Goal: Task Accomplishment & Management: Manage account settings

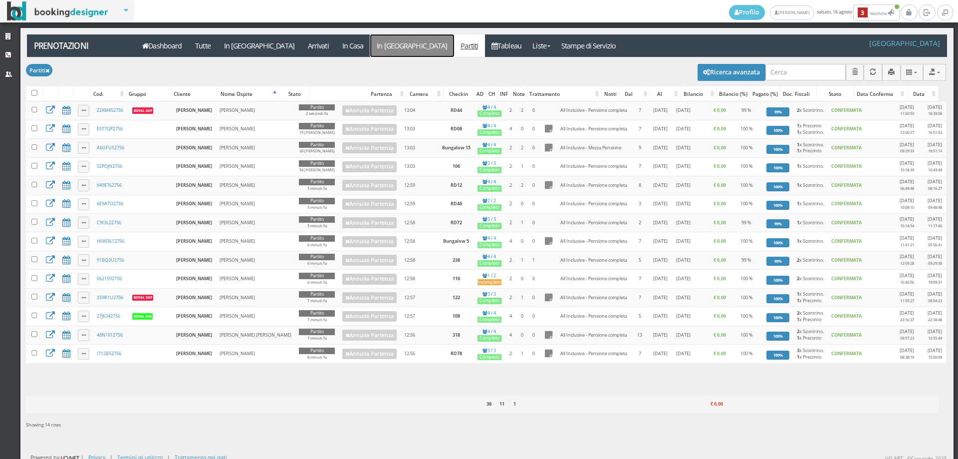
click at [370, 45] on link "In [GEOGRAPHIC_DATA]" at bounding box center [412, 45] width 84 height 22
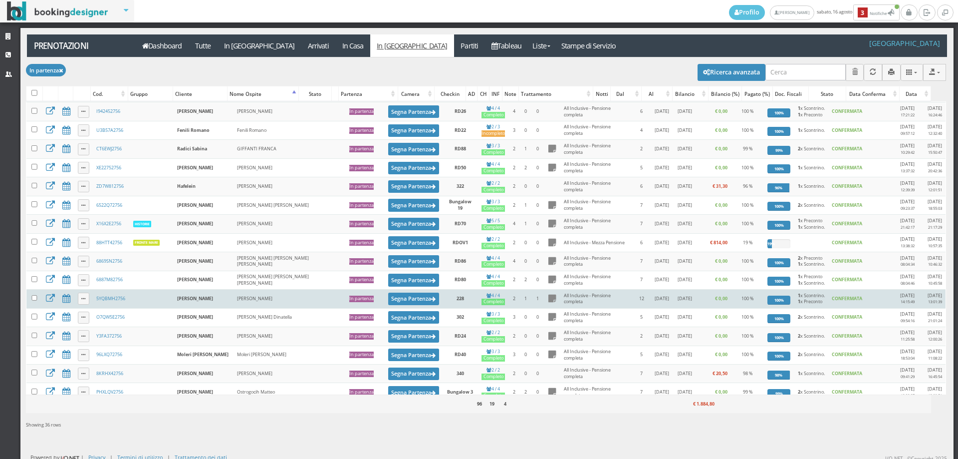
scroll to position [428, 0]
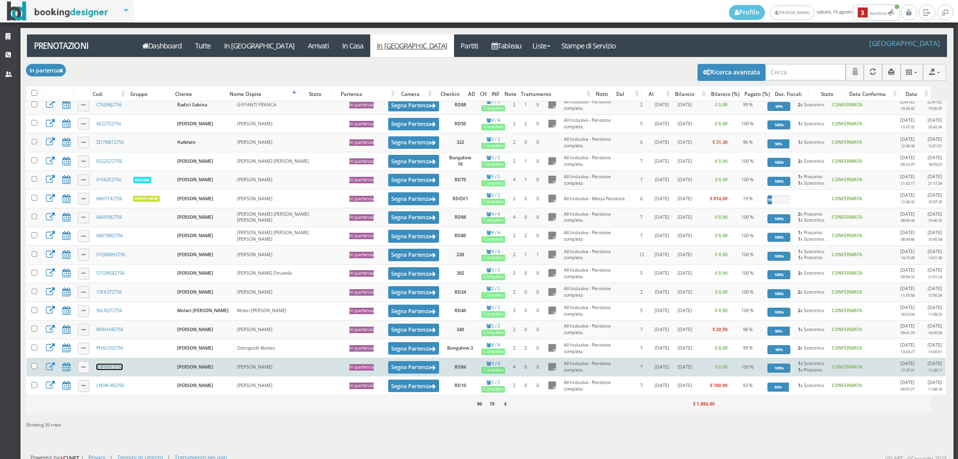
click at [114, 367] on link "B3FN912756" at bounding box center [109, 366] width 26 height 6
click at [388, 368] on button "Segna Partenza" at bounding box center [413, 367] width 51 height 12
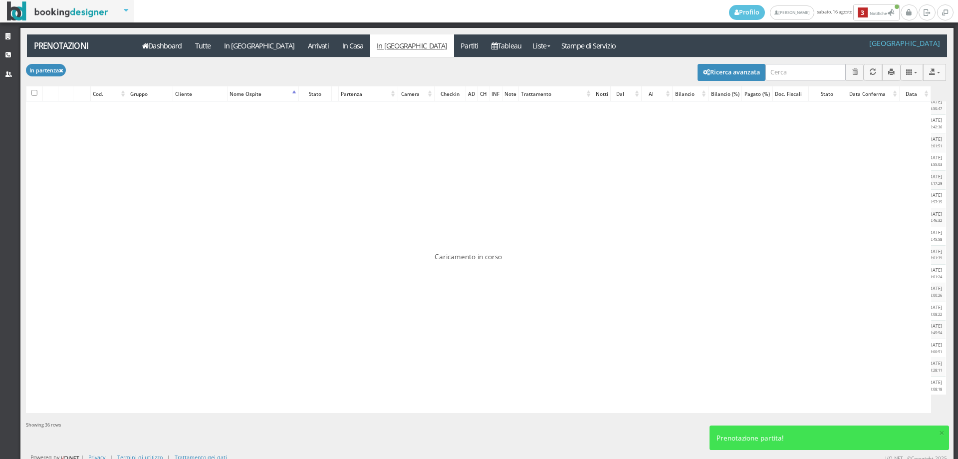
scroll to position [0, 0]
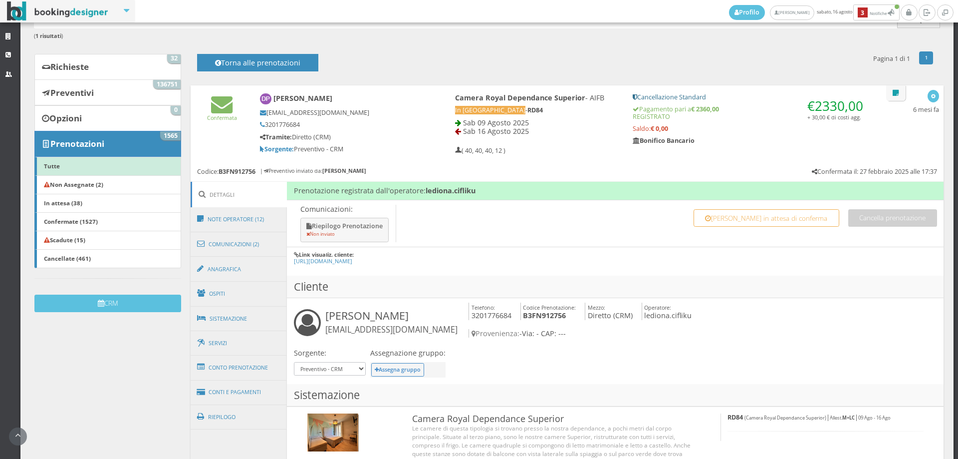
scroll to position [111, 0]
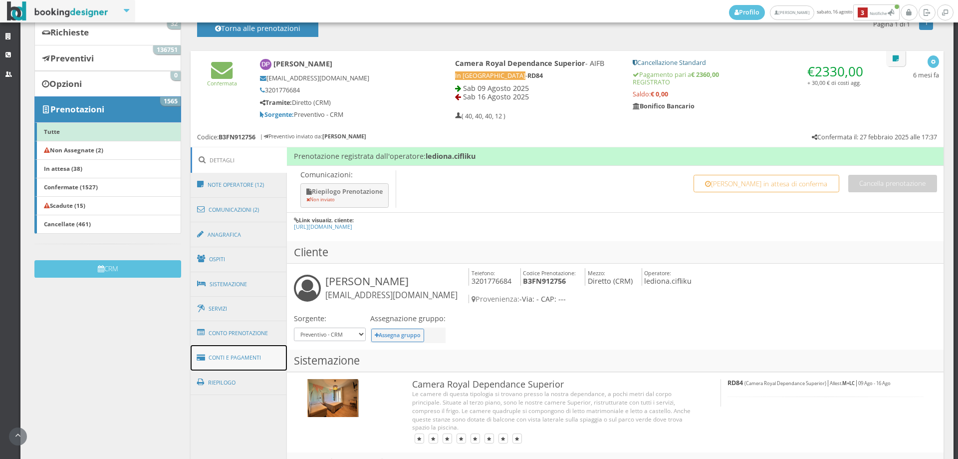
click at [235, 360] on link "Conti e Pagamenti" at bounding box center [239, 357] width 97 height 25
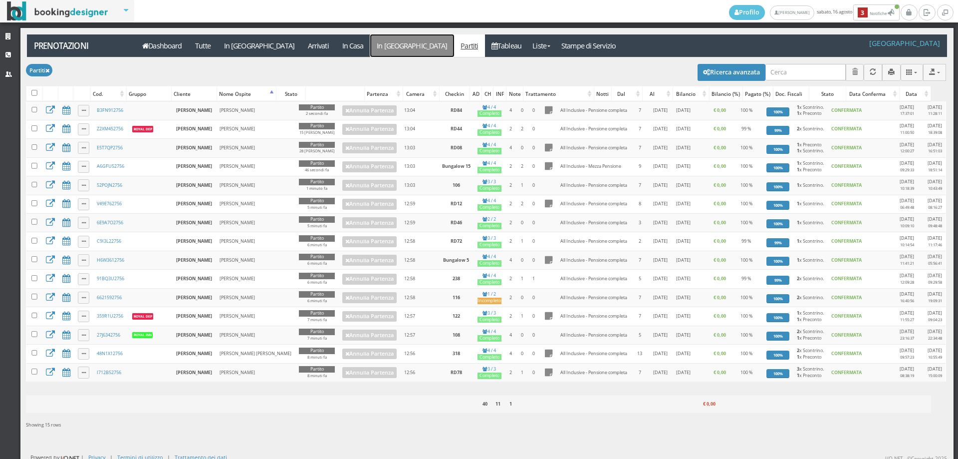
click at [370, 48] on link "In [GEOGRAPHIC_DATA]" at bounding box center [412, 45] width 84 height 22
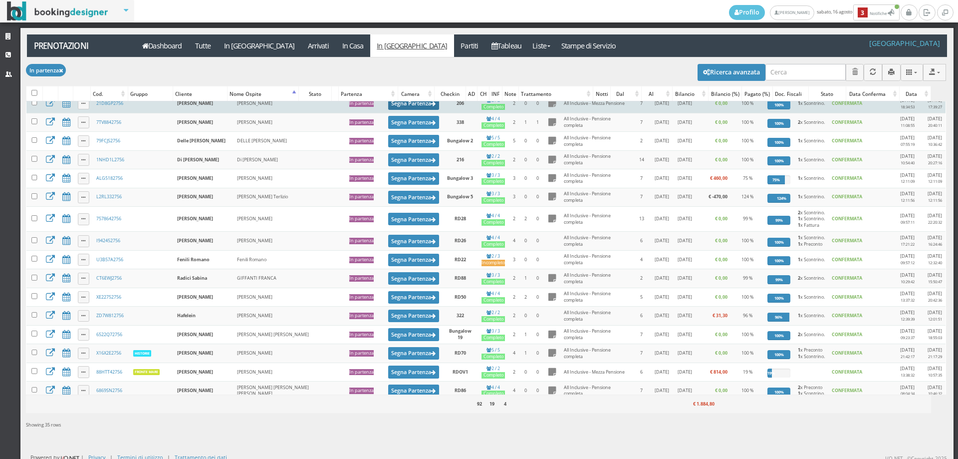
scroll to position [277, 0]
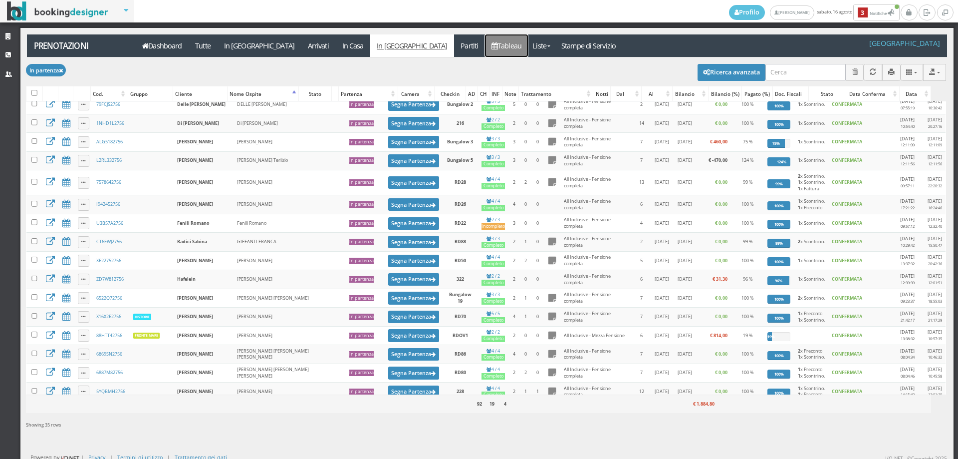
click at [492, 45] on icon at bounding box center [495, 45] width 6 height 7
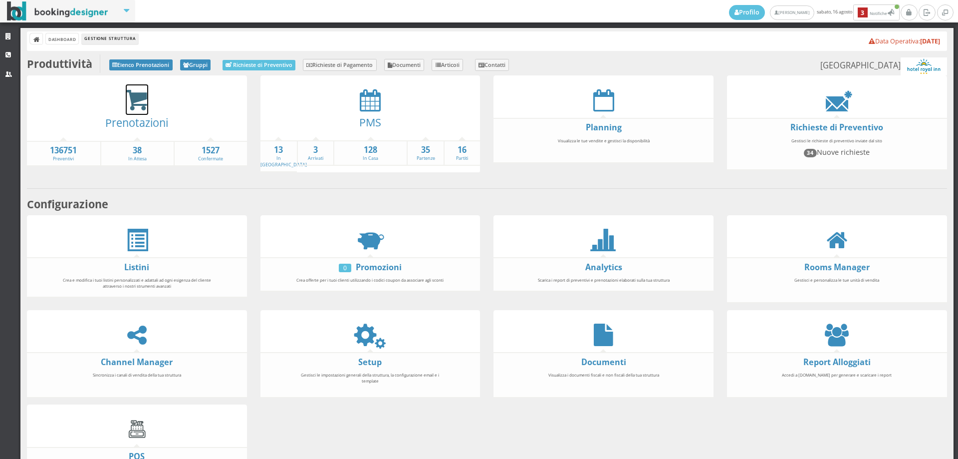
click at [135, 103] on icon at bounding box center [137, 100] width 22 height 23
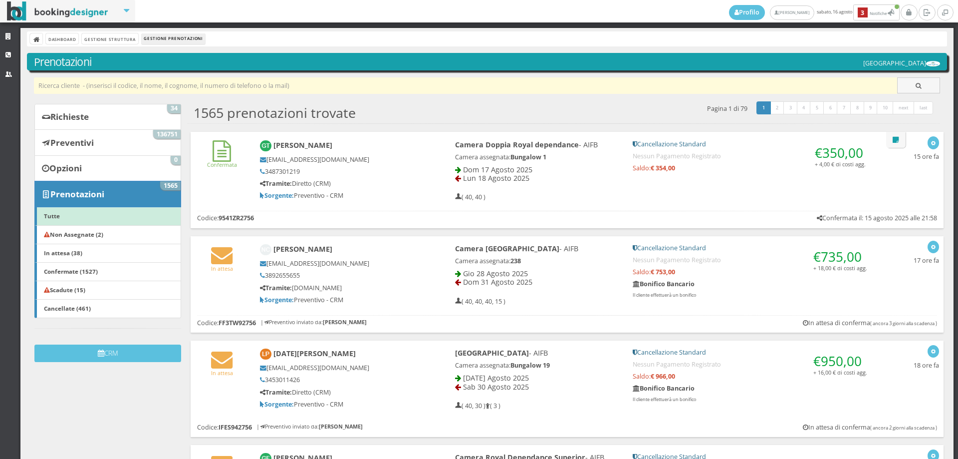
click at [112, 89] on input "text" at bounding box center [466, 85] width 864 height 16
type input "simon"
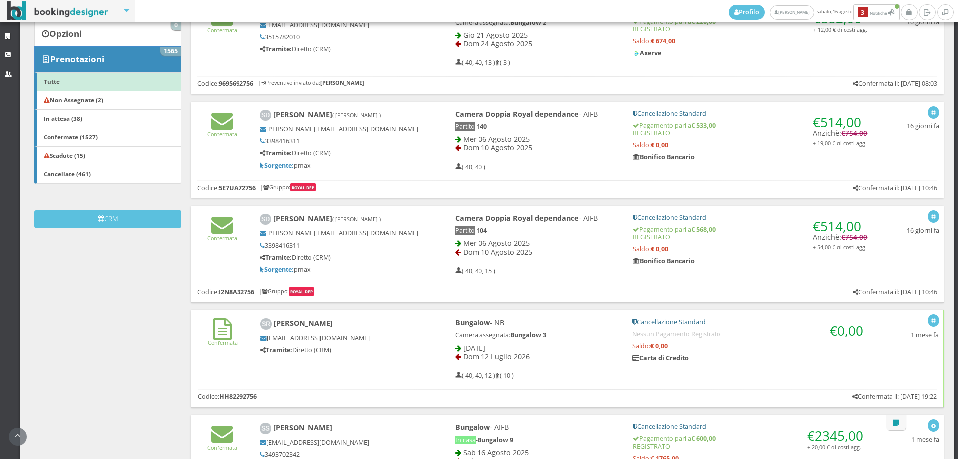
scroll to position [332, 0]
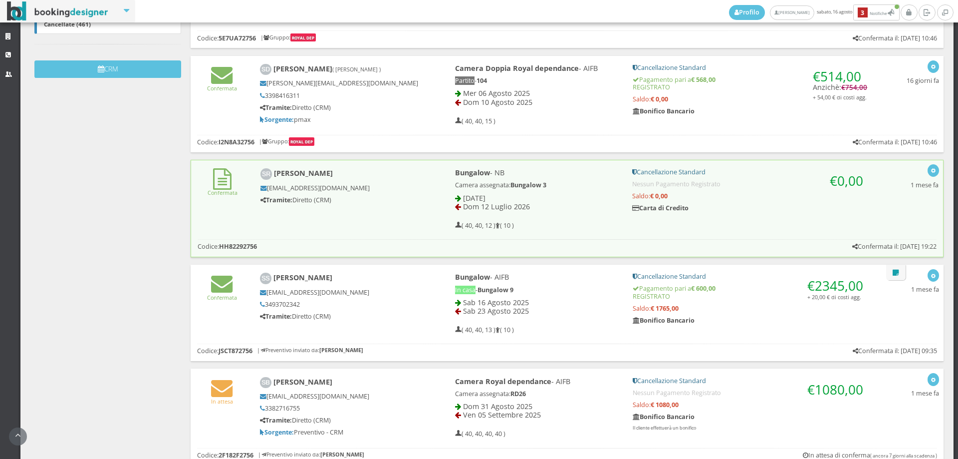
click at [414, 309] on div "[EMAIL_ADDRESS][DOMAIN_NAME] 3493702342 Tramite: Diretto (CRM)" at bounding box center [340, 304] width 161 height 31
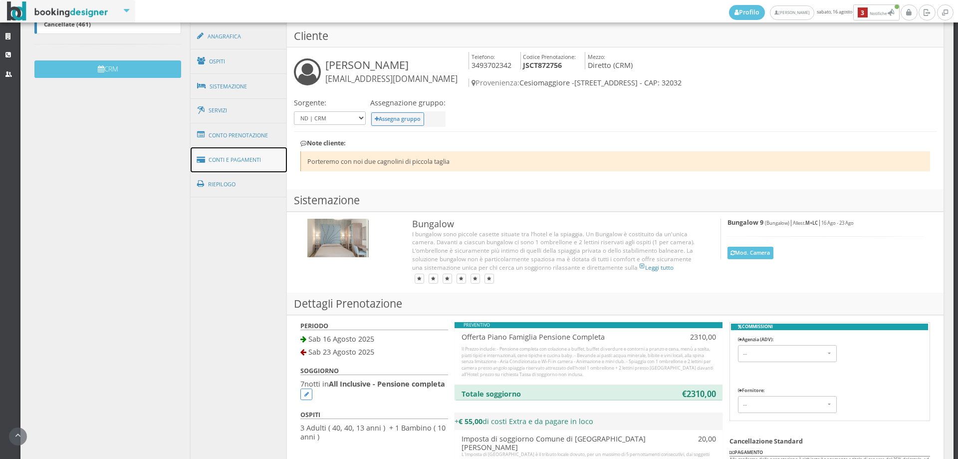
click at [225, 153] on link "Conti e Pagamenti" at bounding box center [239, 159] width 97 height 25
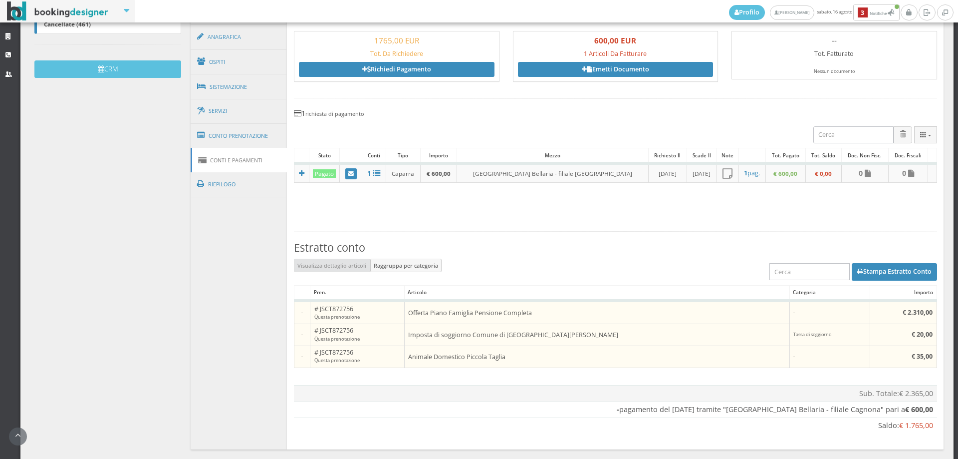
scroll to position [111, 0]
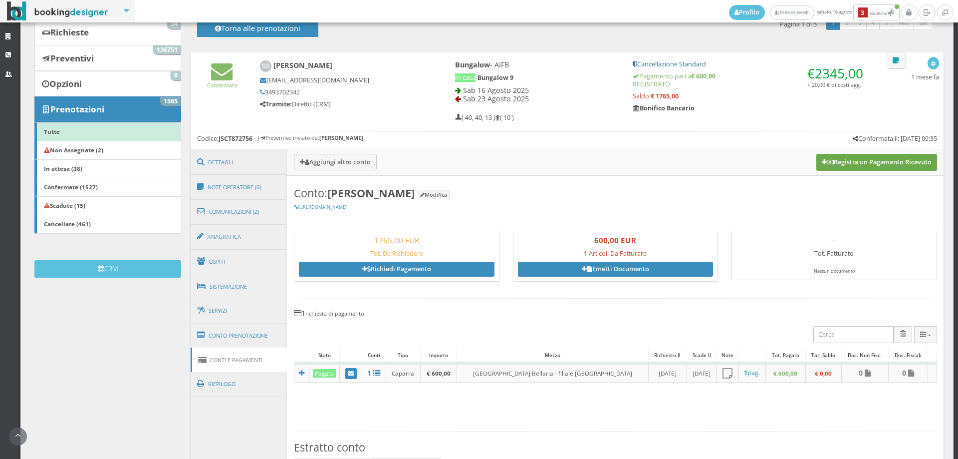
click at [837, 158] on button "Registra un Pagamento Ricevuto" at bounding box center [877, 162] width 121 height 17
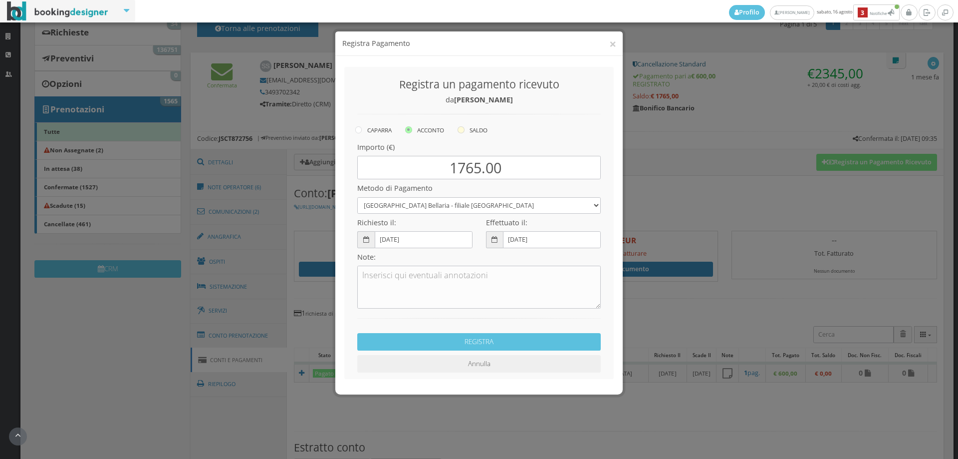
click at [465, 132] on icon at bounding box center [461, 129] width 7 height 7
radio input "true"
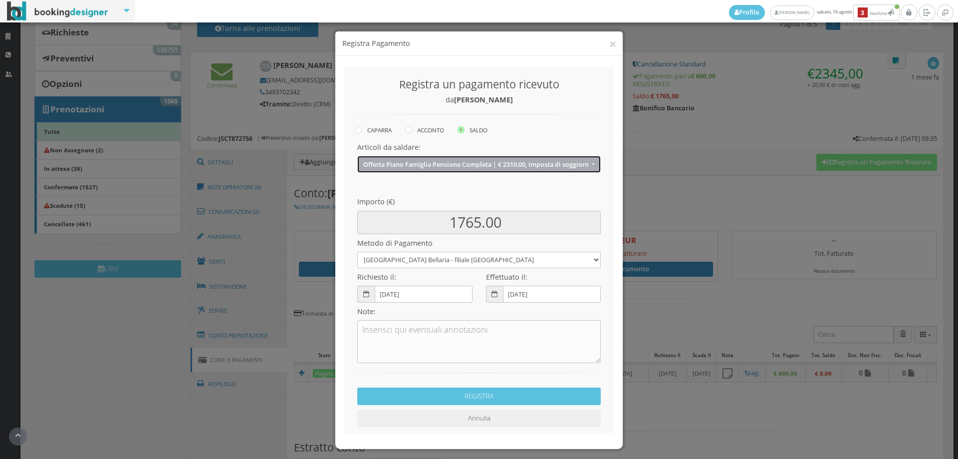
click at [459, 168] on button "Offerta Piano Famiglia Pensione Completa | € 2310.00, Imposta di soggiorno Comu…" at bounding box center [479, 164] width 244 height 16
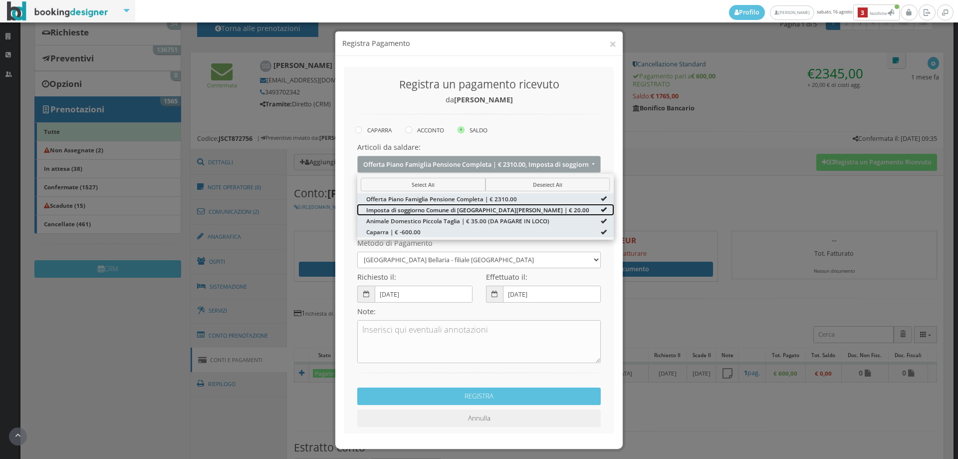
click at [487, 208] on span "Imposta di soggiorno Comune di San Mauro | € 20.00" at bounding box center [477, 209] width 223 height 8
type input "1745.00"
click at [507, 129] on div "CAPARRA ACCONTO SALDO" at bounding box center [486, 131] width 262 height 14
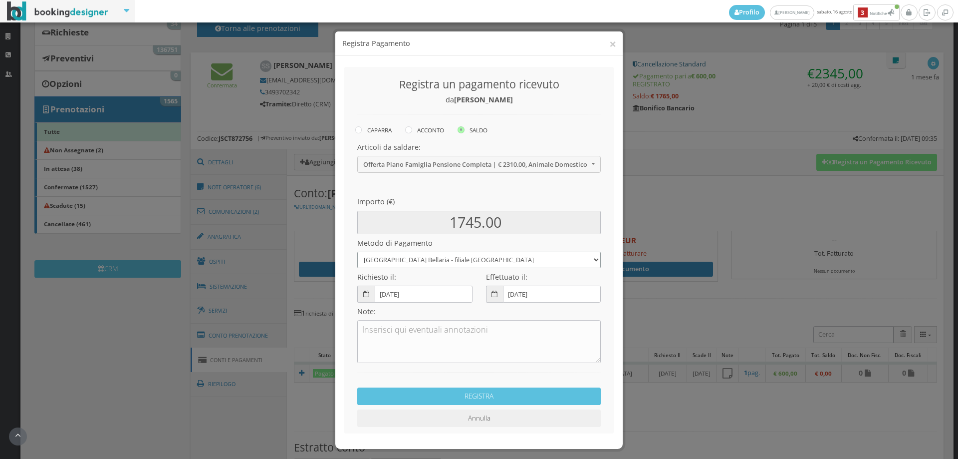
click at [422, 259] on select "Romagnabanca Bellaria - filiale Cagnona Contanti Assegno Bancario Assegno Circo…" at bounding box center [479, 260] width 244 height 16
select select
click at [357, 252] on select "Romagnabanca Bellaria - filiale Cagnona Contanti Assegno Bancario Assegno Circo…" at bounding box center [479, 260] width 244 height 16
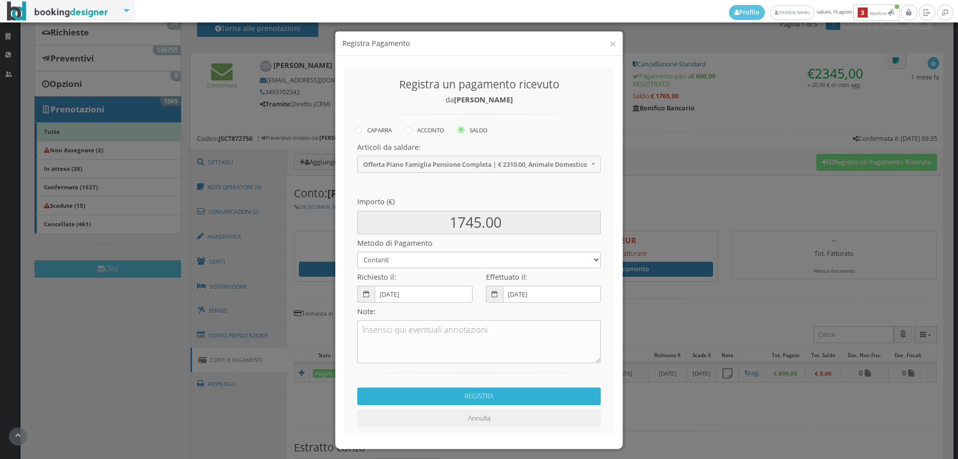
click at [461, 395] on button "REGISTRA" at bounding box center [479, 395] width 244 height 17
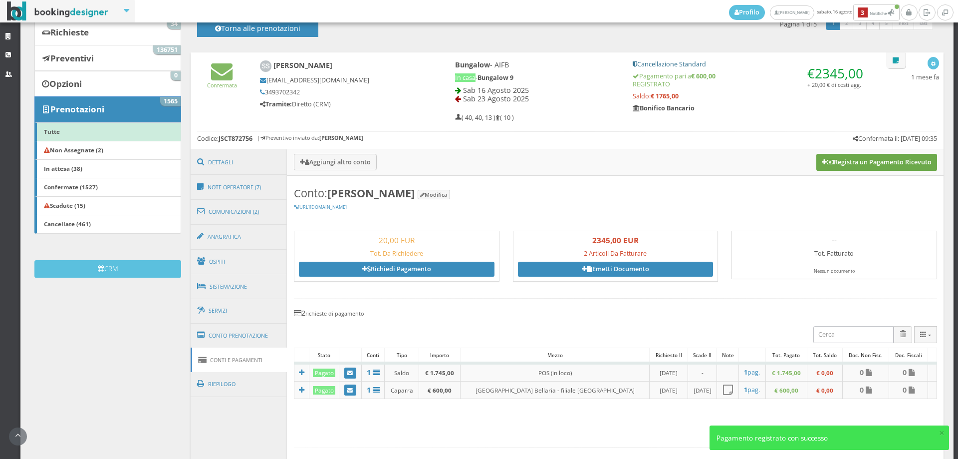
click at [826, 157] on button "Registra un Pagamento Ricevuto" at bounding box center [877, 162] width 121 height 17
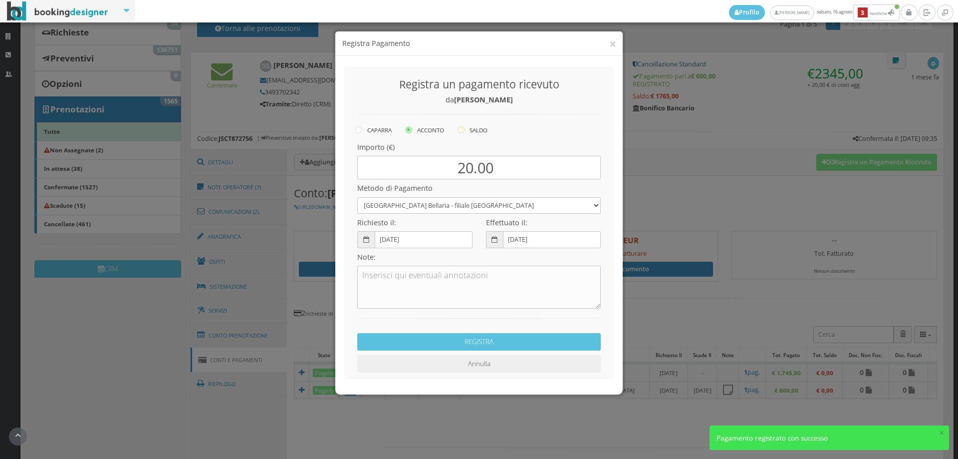
click at [464, 134] on label "SALDO" at bounding box center [473, 130] width 30 height 12
radio input "true"
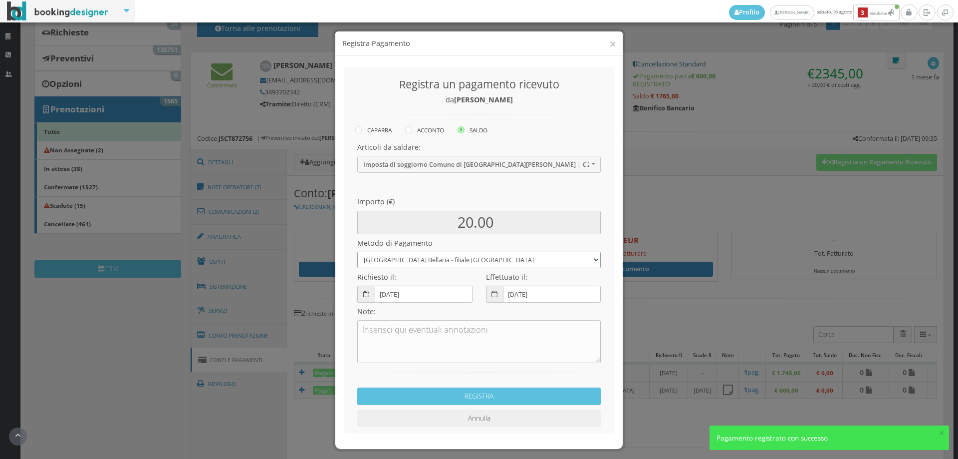
click at [413, 258] on select "Romagnabanca Bellaria - filiale Cagnona Contanti Assegno Bancario Assegno Circo…" at bounding box center [479, 260] width 244 height 16
select select
click at [357, 252] on select "Romagnabanca Bellaria - filiale Cagnona Contanti Assegno Bancario Assegno Circo…" at bounding box center [479, 260] width 244 height 16
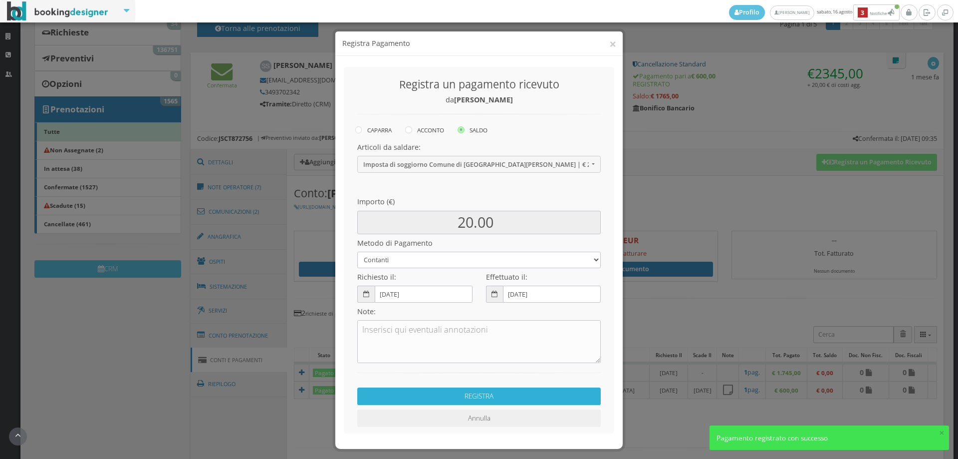
click at [466, 401] on button "REGISTRA" at bounding box center [479, 395] width 244 height 17
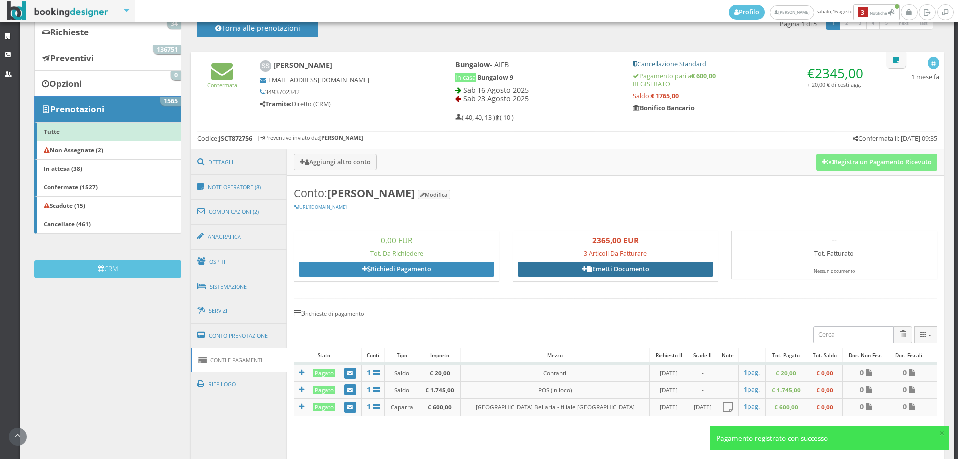
click at [608, 268] on link "Emetti Documento" at bounding box center [616, 269] width 196 height 15
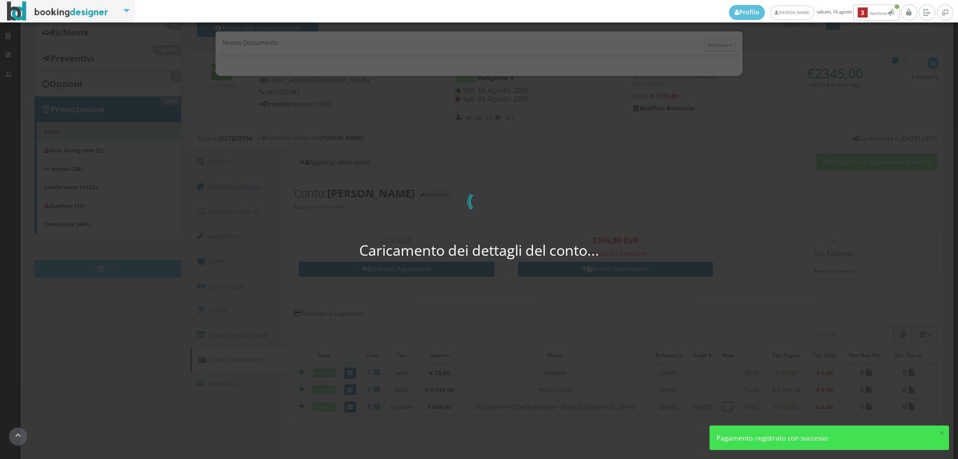
select select "CESIOMAGGIORE"
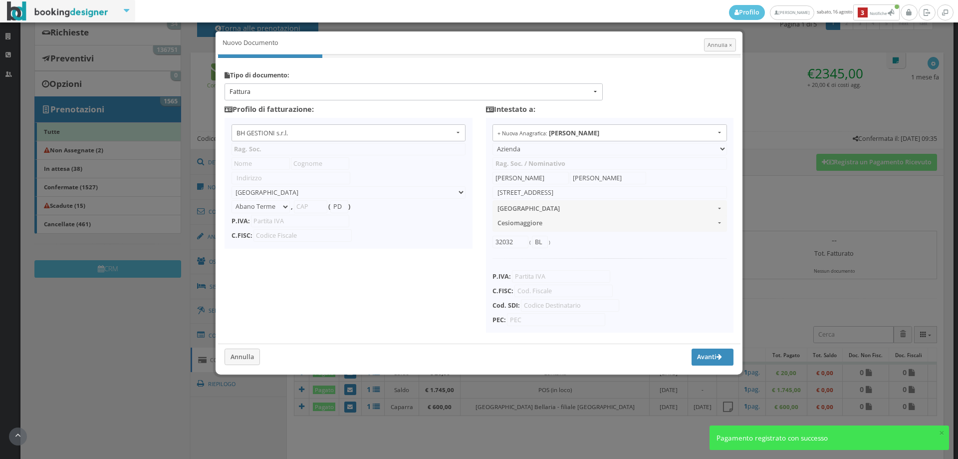
type input "BH GESTIONI s.r.l."
type input "[STREET_ADDRESS]"
select select "San [PERSON_NAME]"
type input "47030"
type input "FC"
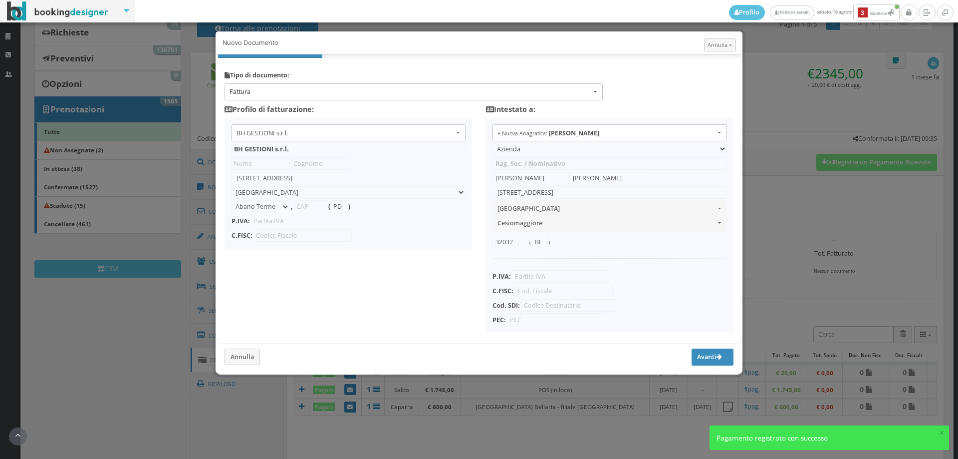
type input "04509400406"
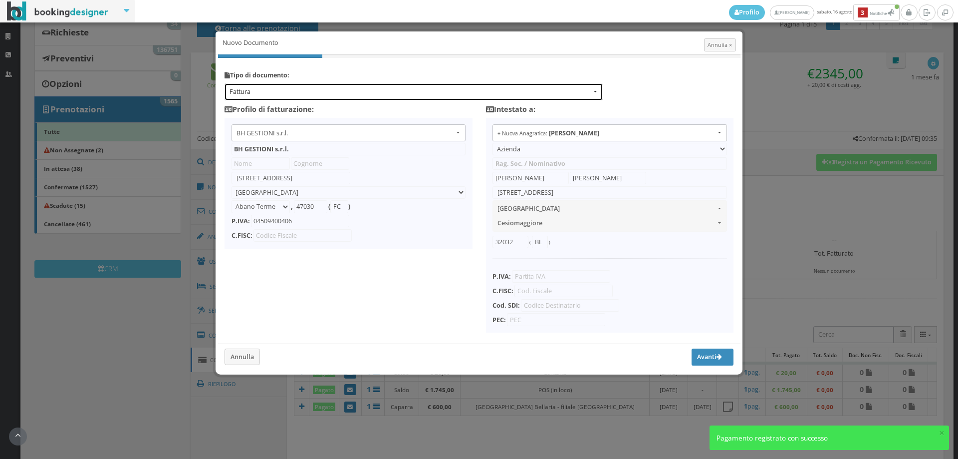
click at [311, 94] on span "Fattura" at bounding box center [411, 91] width 362 height 9
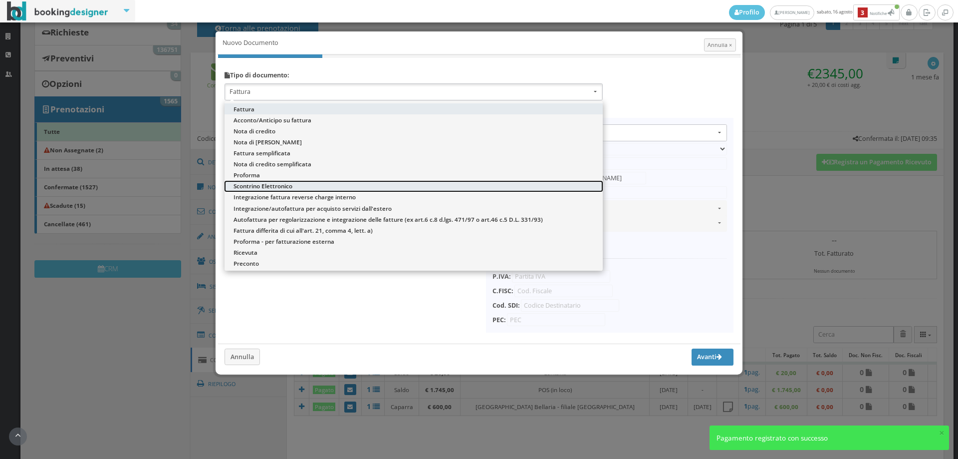
click at [295, 184] on link "Scontrino Elettronico" at bounding box center [414, 186] width 378 height 11
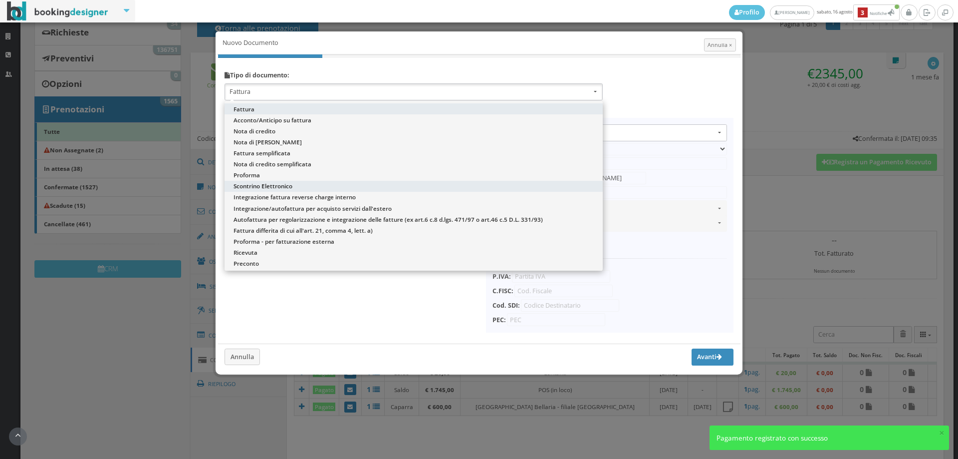
select select "ION02"
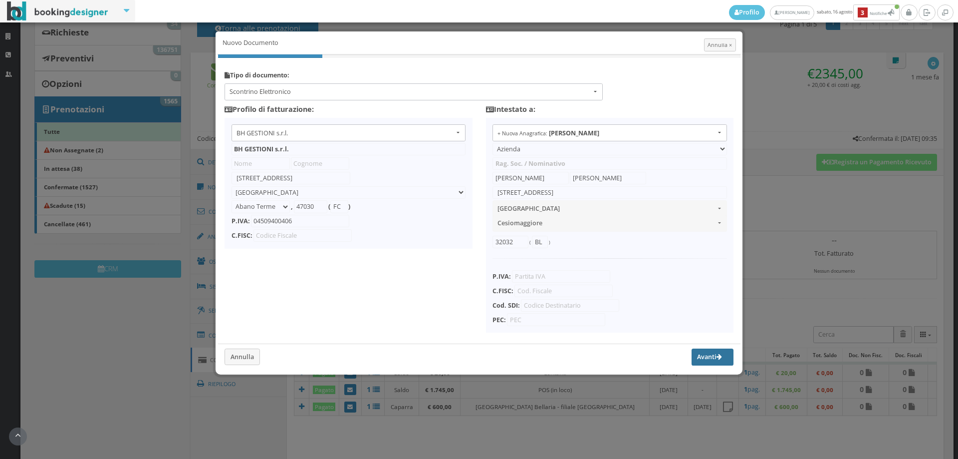
click at [695, 355] on button "Avanti" at bounding box center [713, 356] width 42 height 17
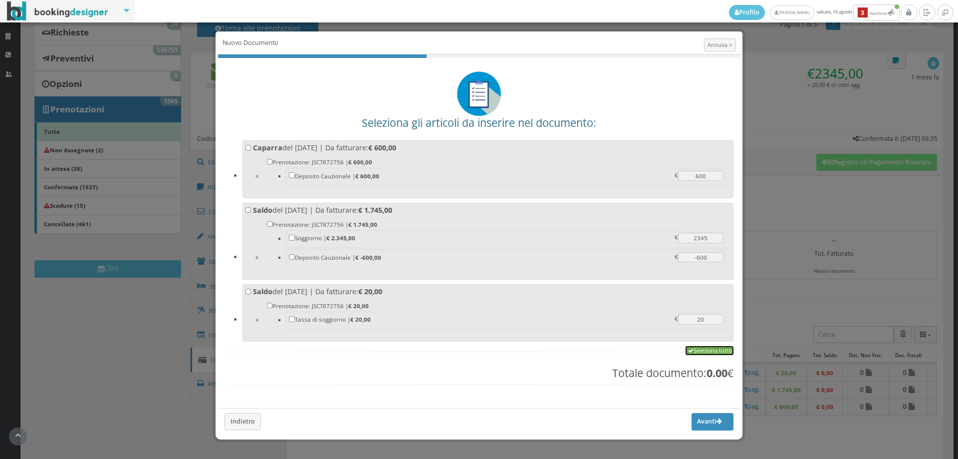
click at [691, 348] on link "Seleziona tutto" at bounding box center [710, 350] width 48 height 9
checkbox input "true"
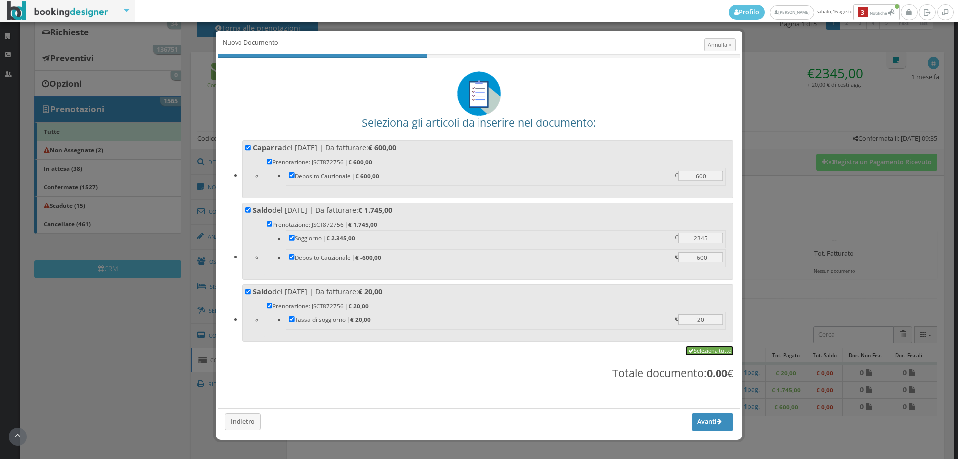
checkbox input "true"
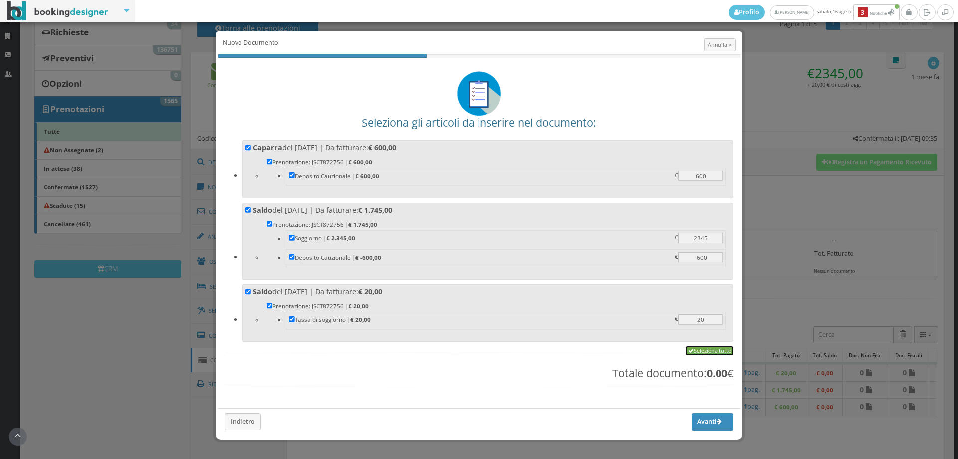
checkbox input "true"
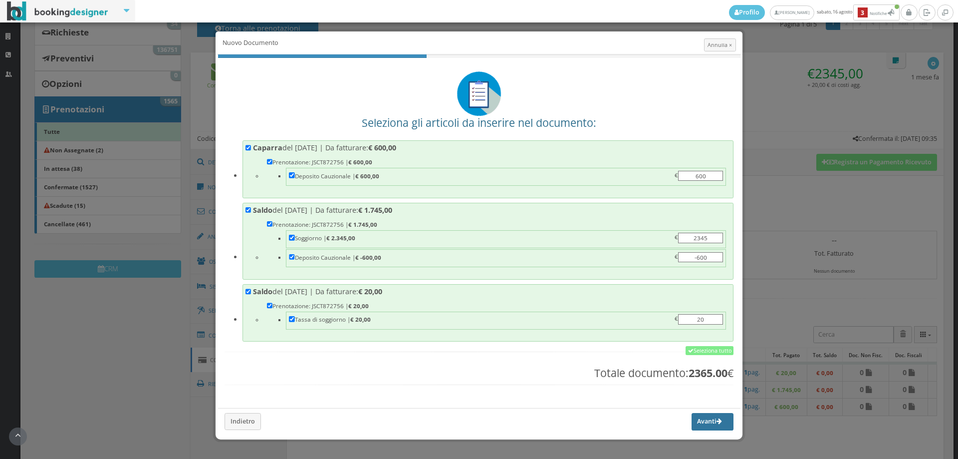
click at [692, 419] on button "Avanti" at bounding box center [713, 421] width 42 height 17
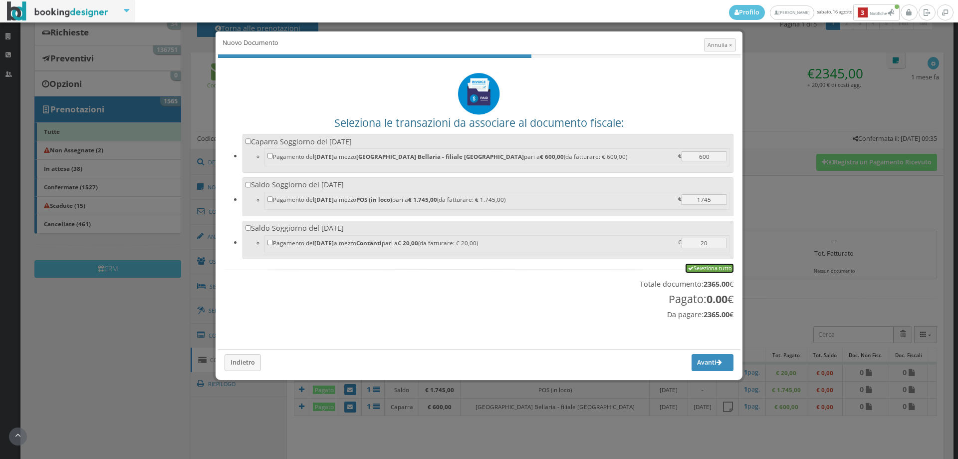
click at [700, 272] on link "Seleziona tutto" at bounding box center [710, 268] width 48 height 9
checkbox input "true"
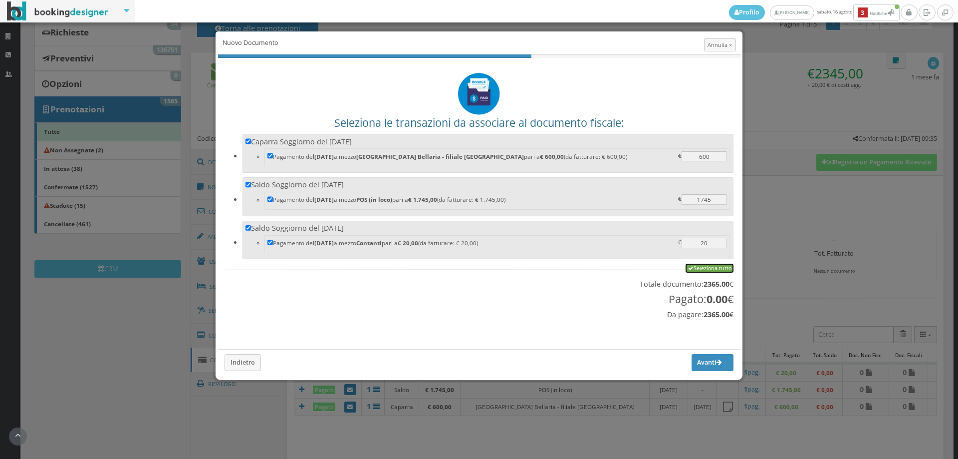
checkbox input "true"
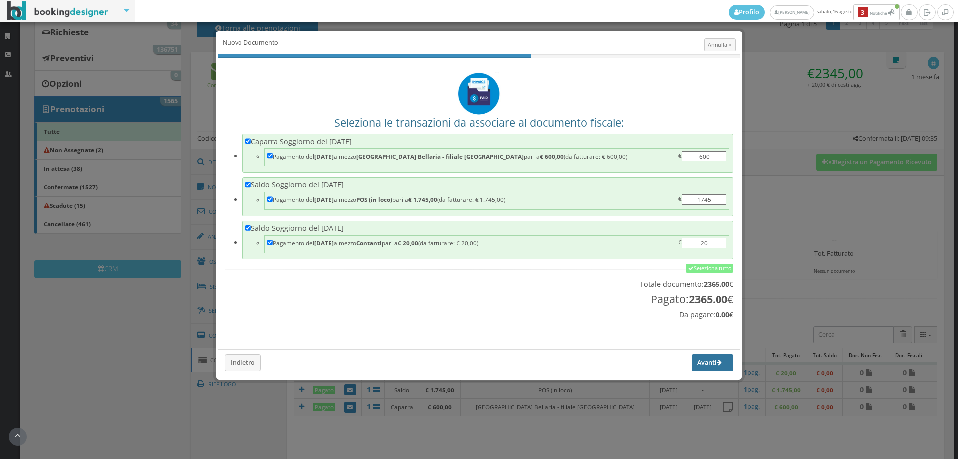
click at [711, 359] on button "Avanti" at bounding box center [713, 362] width 42 height 17
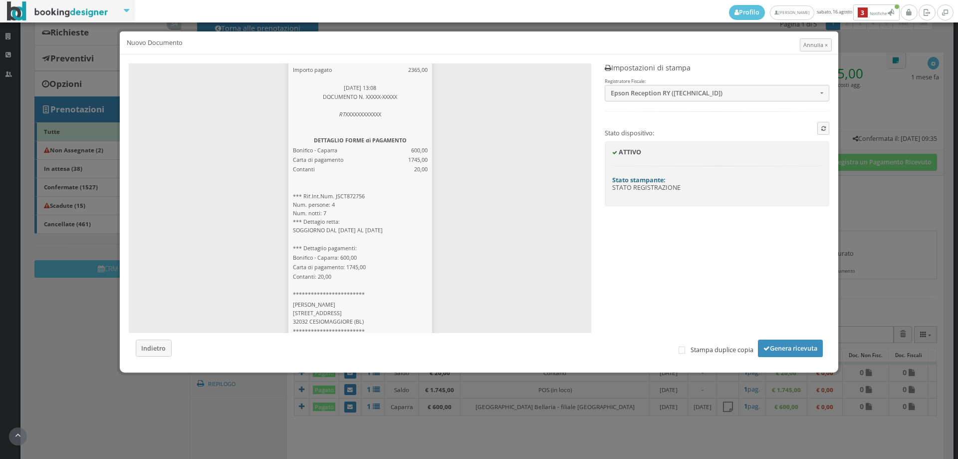
scroll to position [260, 0]
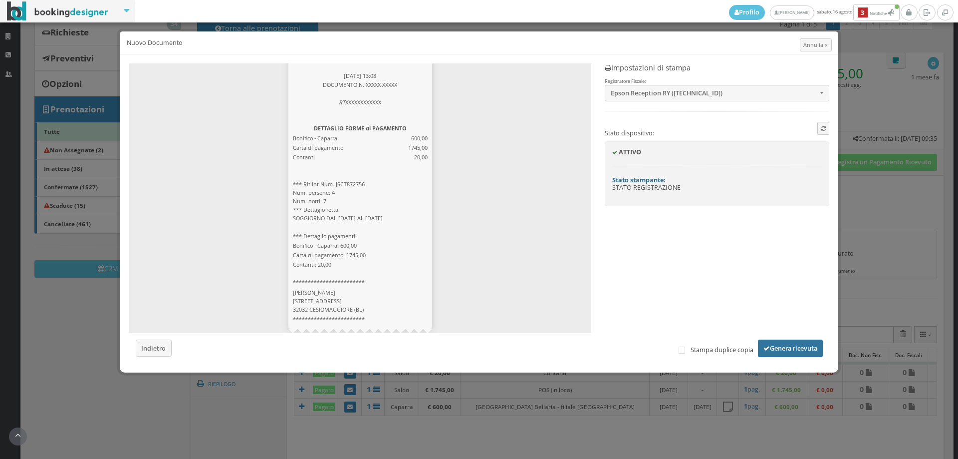
click at [776, 348] on button "Genera ricevuta" at bounding box center [790, 347] width 65 height 17
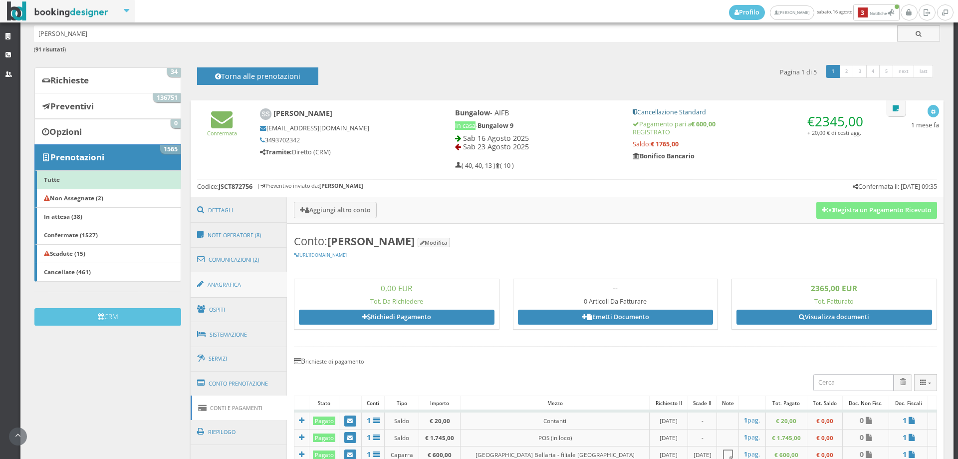
scroll to position [0, 0]
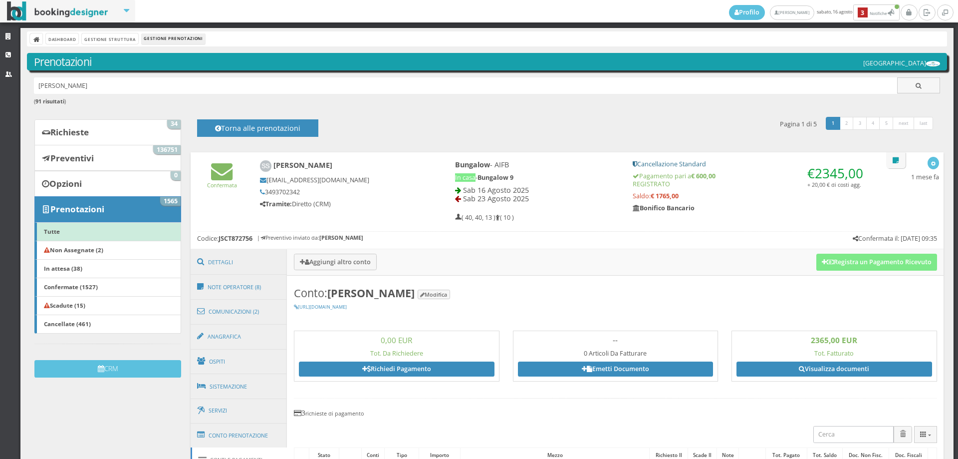
drag, startPoint x: 57, startPoint y: 89, endPoint x: 25, endPoint y: 89, distance: 32.4
click at [25, 89] on div "Dashboard Gestione Struttura Gestione Prenotazioni Prenotazioni Hotel Royal Inn…" at bounding box center [487, 445] width 934 height 834
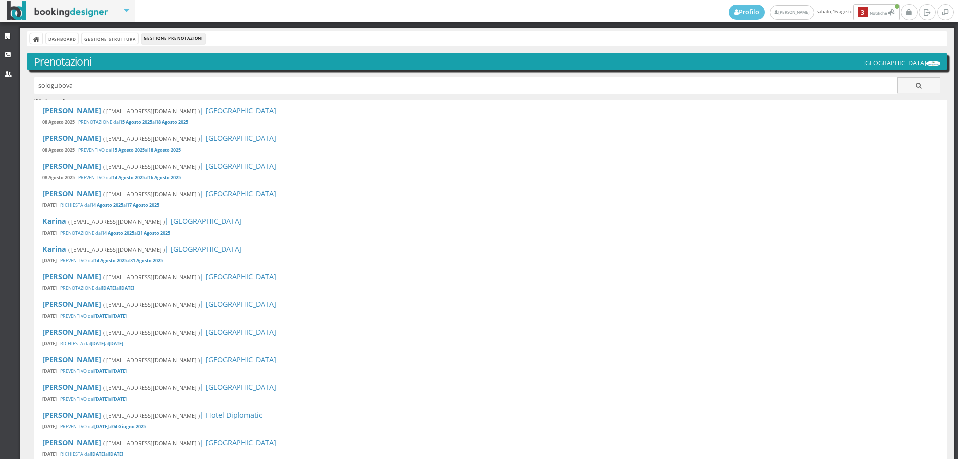
type input "sologubova"
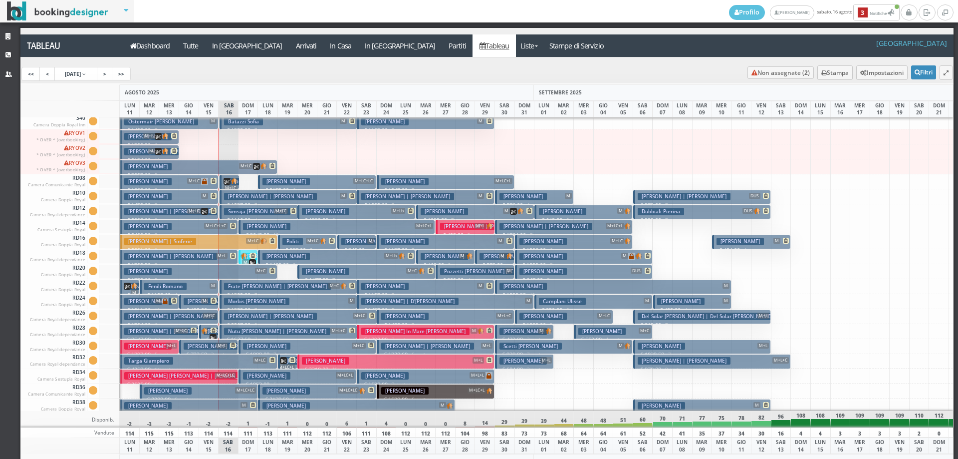
scroll to position [899, 0]
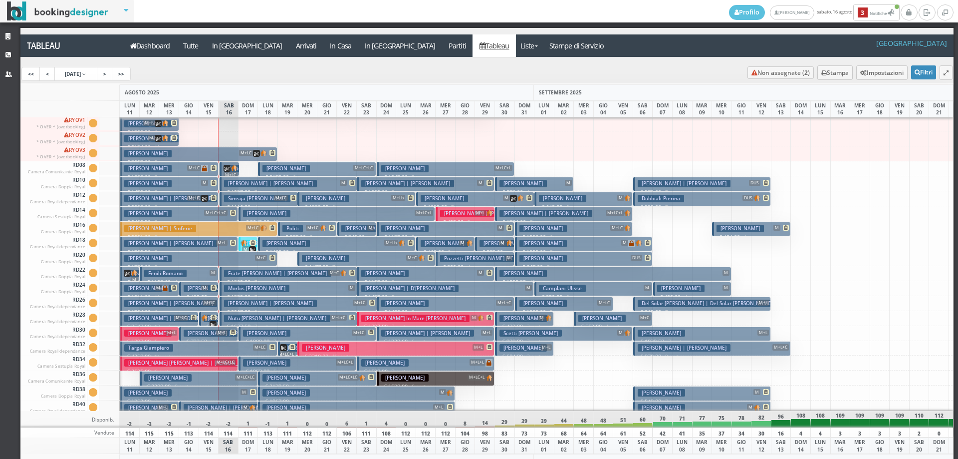
click at [269, 315] on h3 "Nutu Marius Sergiu Denis | Bianchi Jessica" at bounding box center [277, 317] width 106 height 7
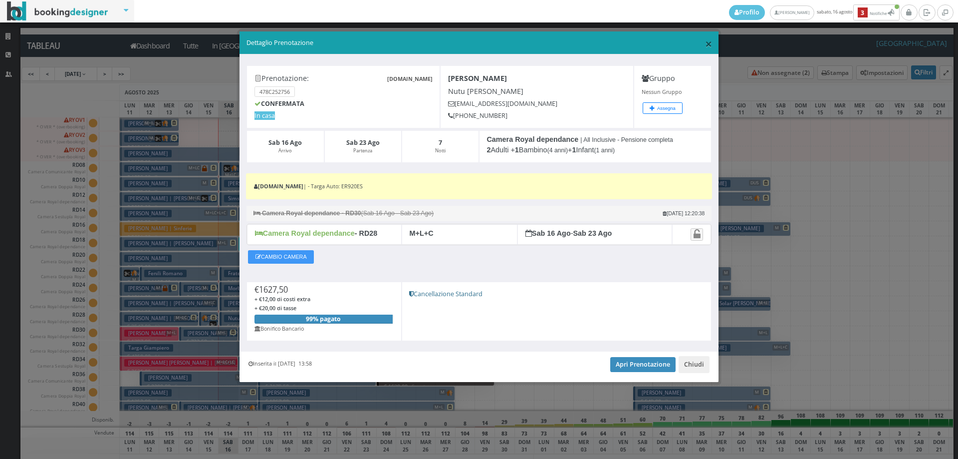
click at [708, 45] on span "×" at bounding box center [708, 43] width 7 height 17
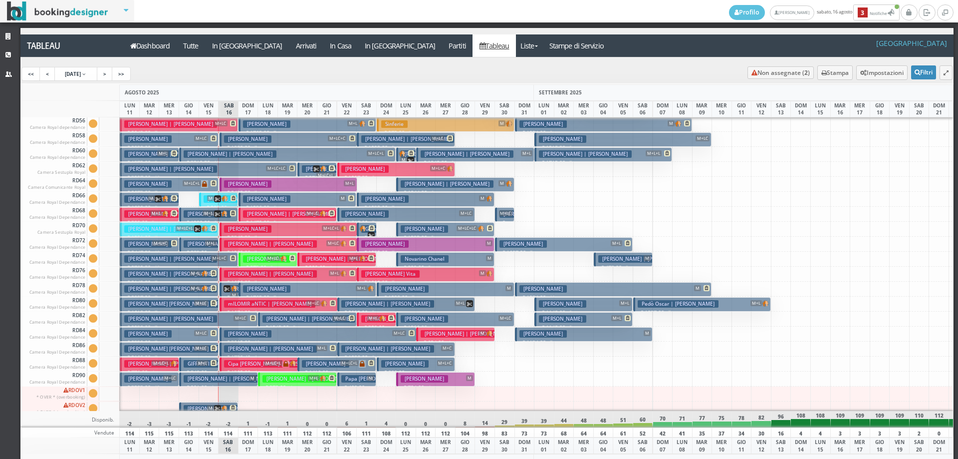
scroll to position [1349, 0]
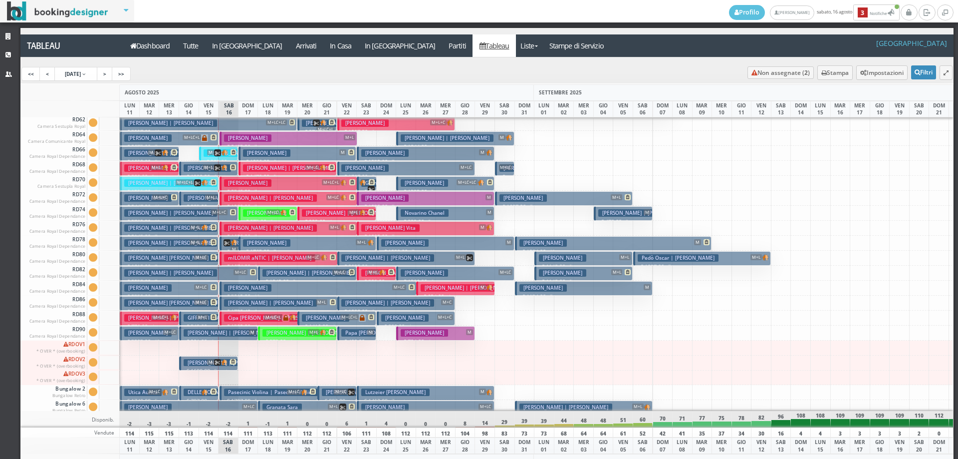
click at [233, 301] on h3 "Gazzola Ilenia | Gazzola Ilenia" at bounding box center [270, 302] width 93 height 7
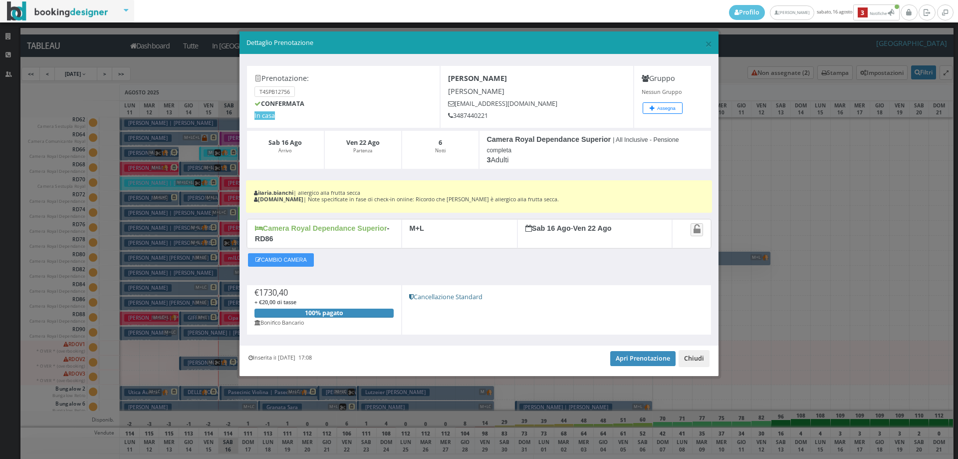
click at [705, 362] on button "Chiudi" at bounding box center [694, 358] width 31 height 17
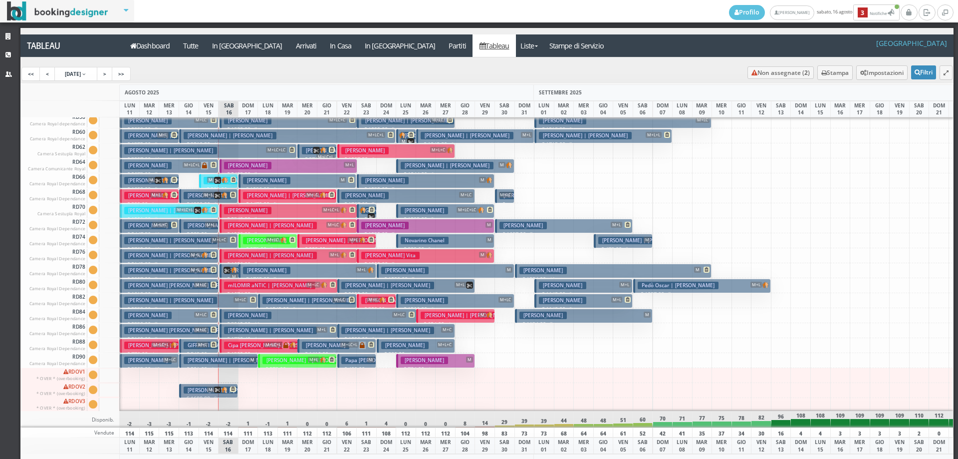
scroll to position [1299, 0]
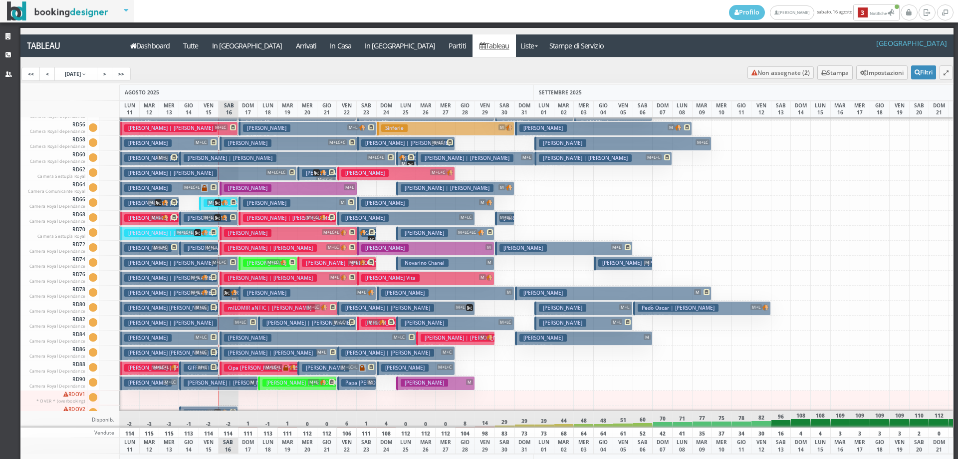
click at [262, 246] on h3 "Grazioli Daniele | Bonometti Serena" at bounding box center [270, 247] width 93 height 7
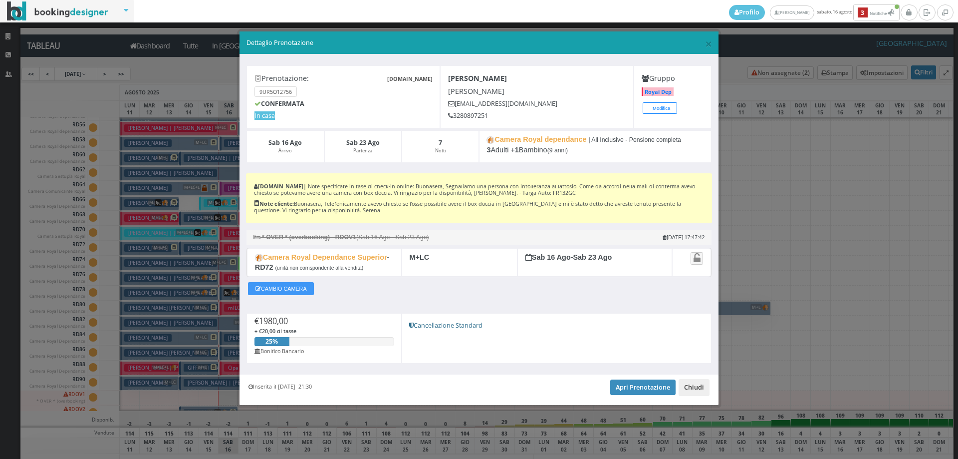
click at [684, 388] on button "Chiudi" at bounding box center [694, 387] width 31 height 17
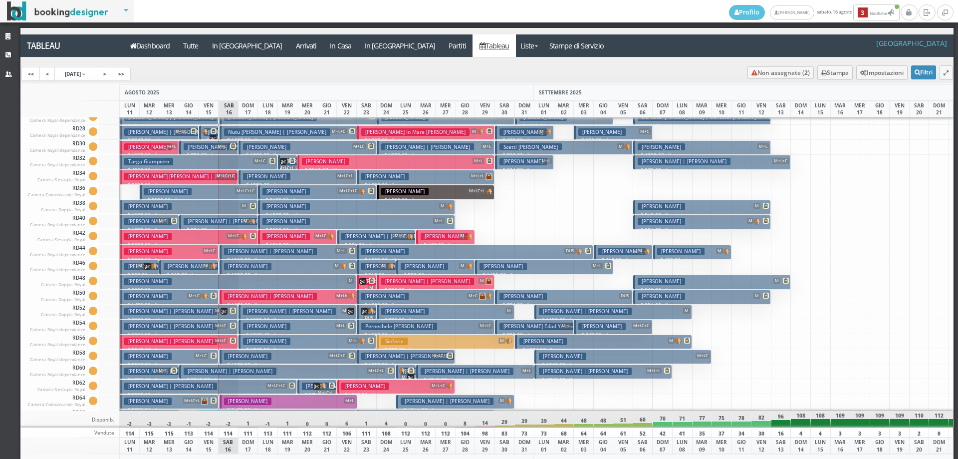
scroll to position [1049, 0]
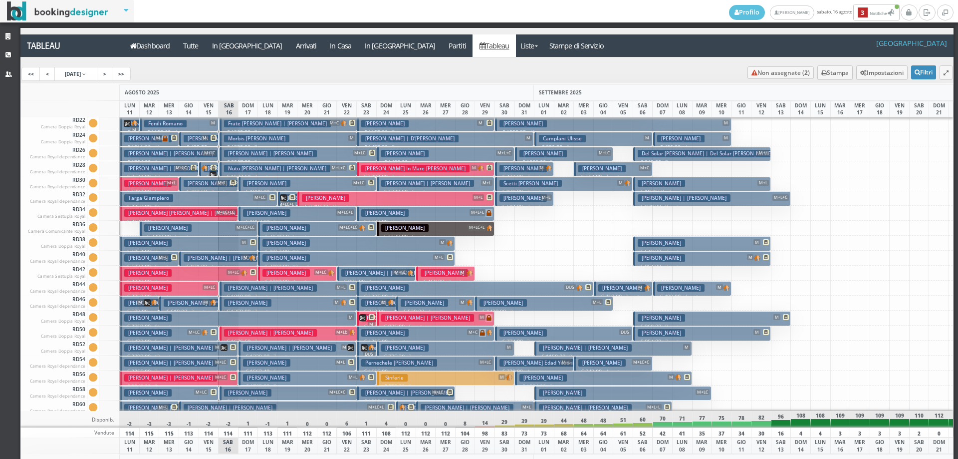
click at [275, 157] on h3 "Patti Michelangelo | Michelangelo Patti" at bounding box center [270, 153] width 93 height 7
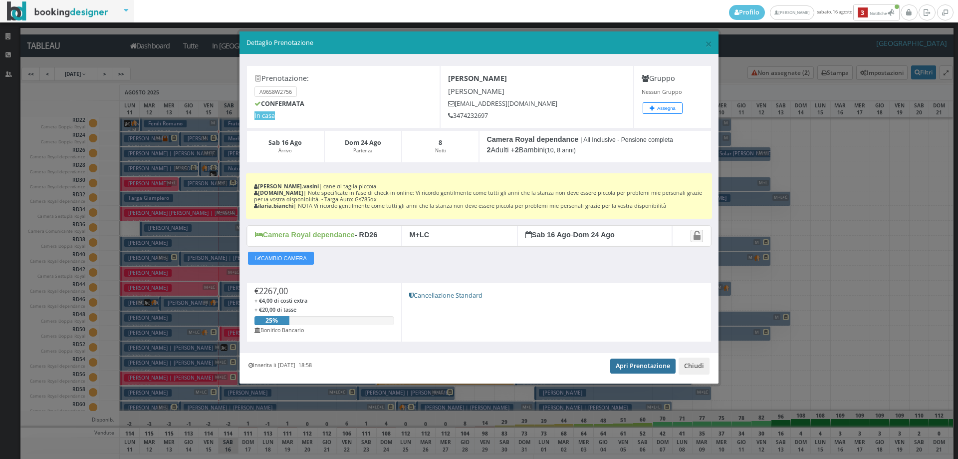
click at [628, 370] on link "Apri Prenotazione" at bounding box center [642, 365] width 65 height 15
click at [695, 366] on button "Chiudi" at bounding box center [694, 365] width 31 height 17
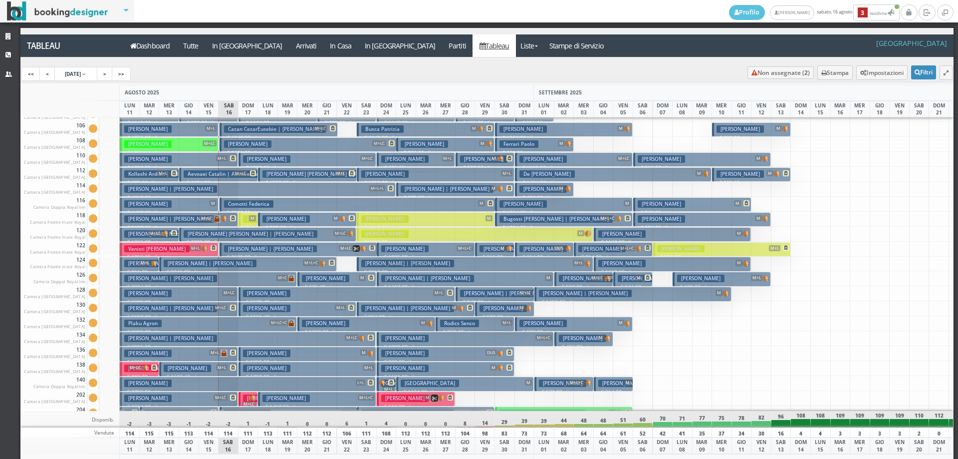
scroll to position [0, 0]
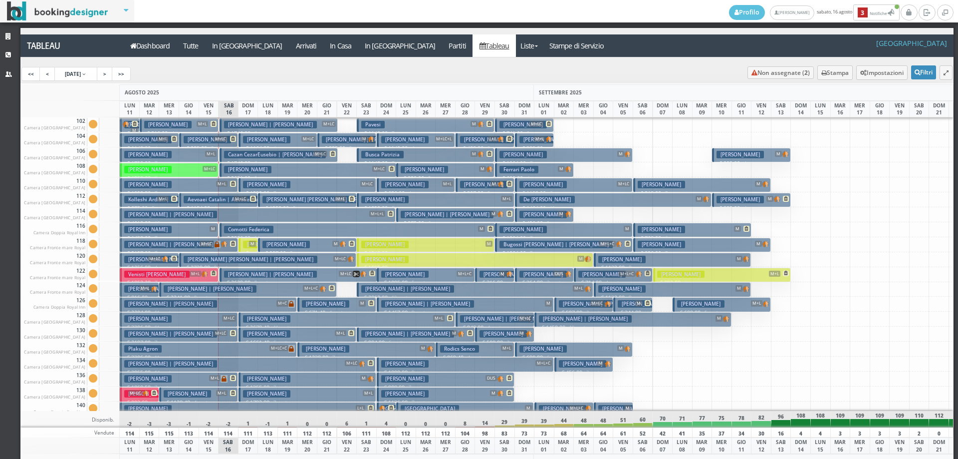
click at [235, 274] on h3 "Pepe Marco | Lovati Barbara" at bounding box center [270, 274] width 93 height 7
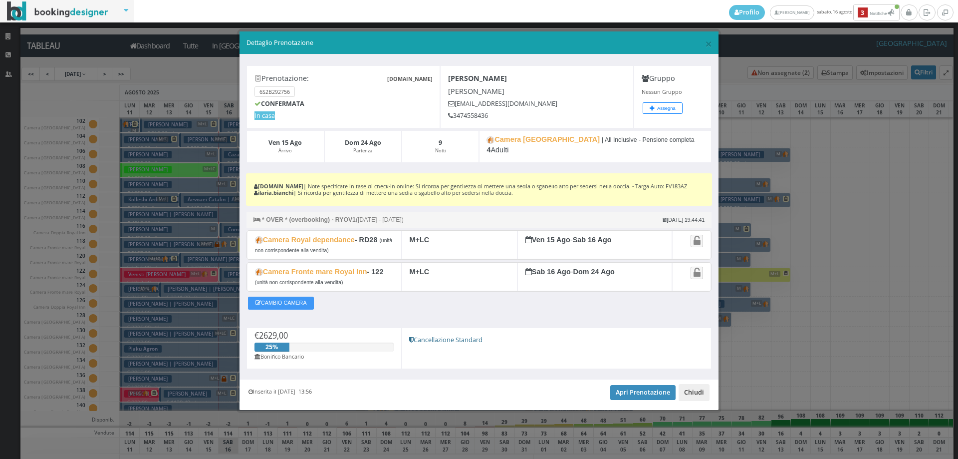
click at [690, 393] on button "Chiudi" at bounding box center [694, 392] width 31 height 17
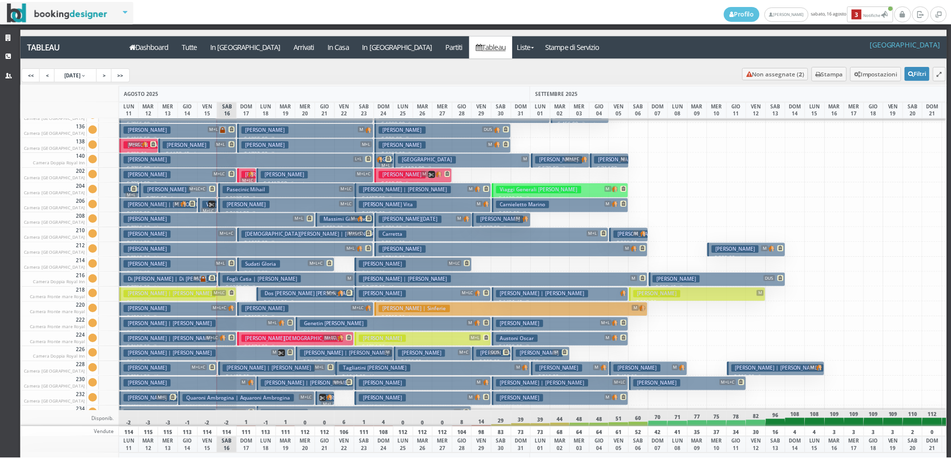
scroll to position [299, 0]
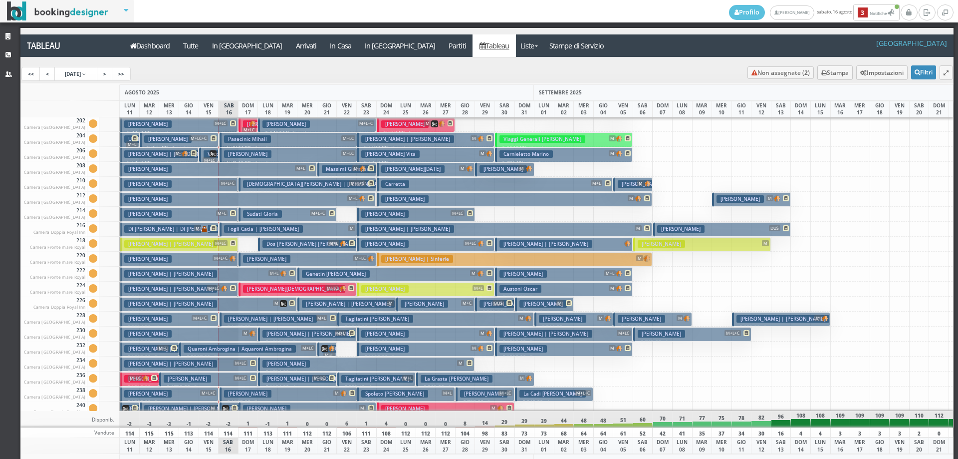
click at [276, 285] on h3 "Caruso Christian" at bounding box center [294, 288] width 102 height 7
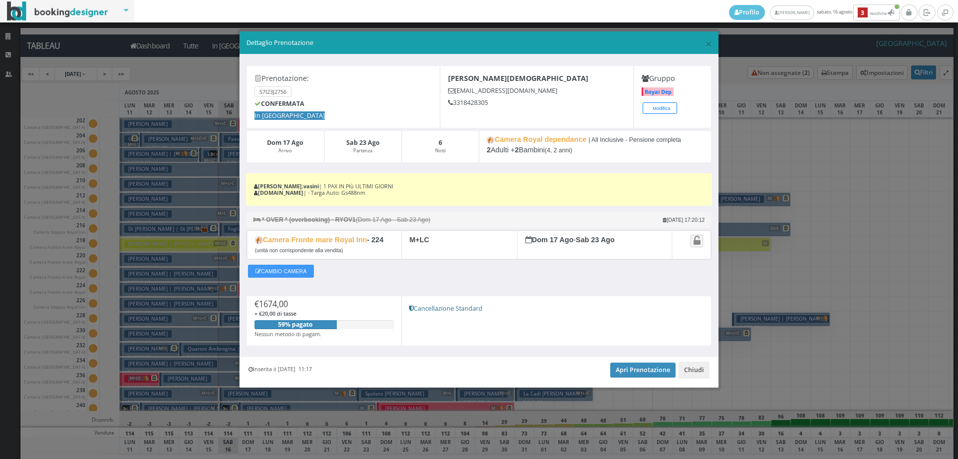
click at [283, 262] on h6 "CAMBIO CAMERA" at bounding box center [281, 271] width 69 height 18
click at [282, 266] on button "CAMBIO CAMERA" at bounding box center [281, 271] width 66 height 13
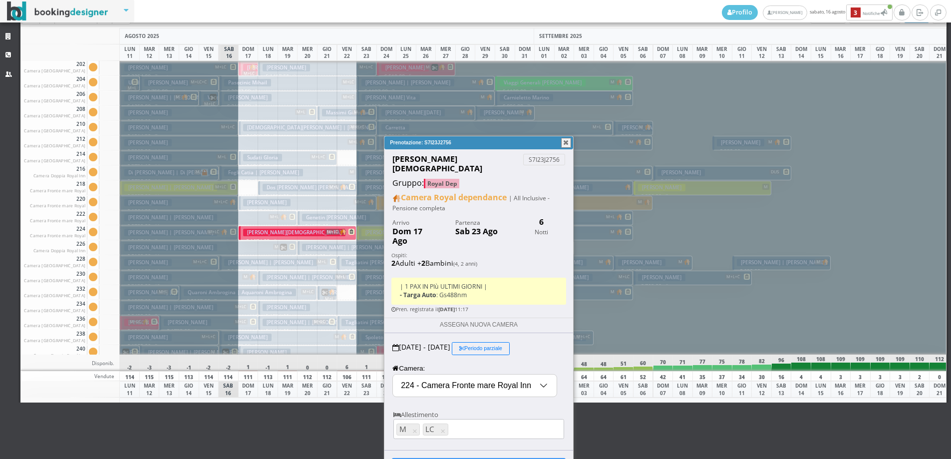
scroll to position [61, 0]
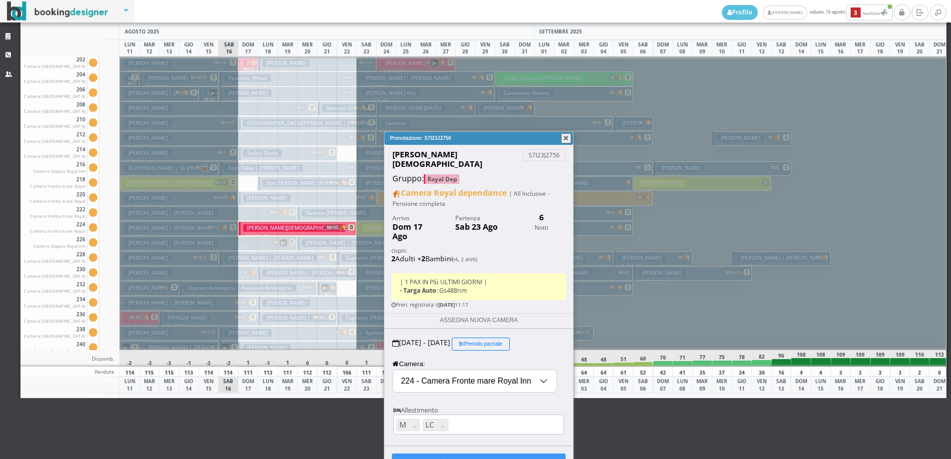
click at [404, 370] on input "224 - Camera Fronte mare Royal Inn" at bounding box center [475, 381] width 164 height 22
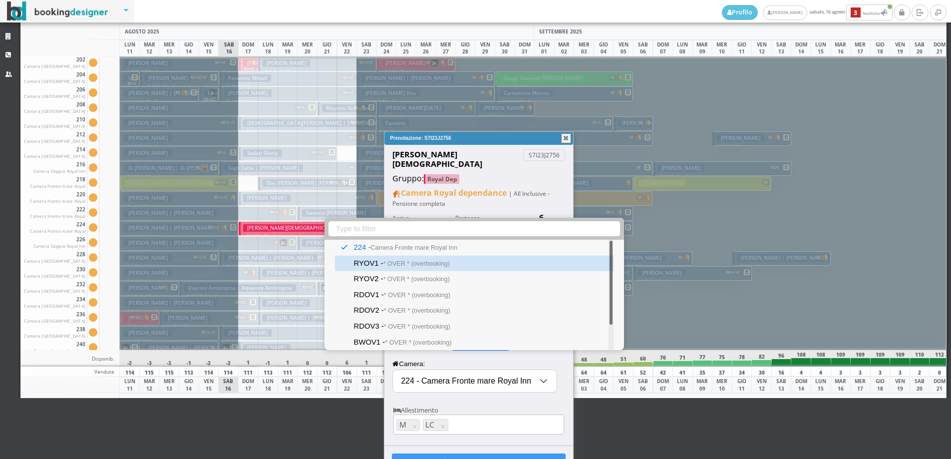
click at [418, 264] on small "* OVER * (overbooking)" at bounding box center [416, 263] width 66 height 7
type input "RYOV1 - * OVER * (overbooking)"
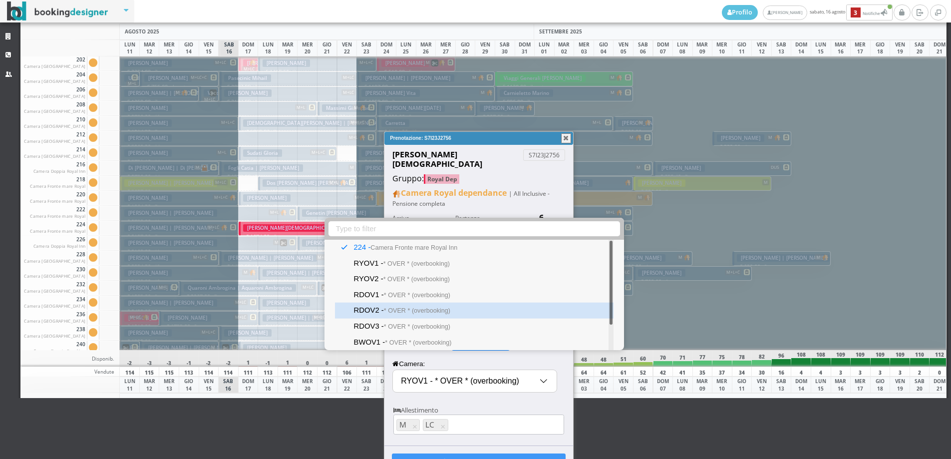
select select "11906"
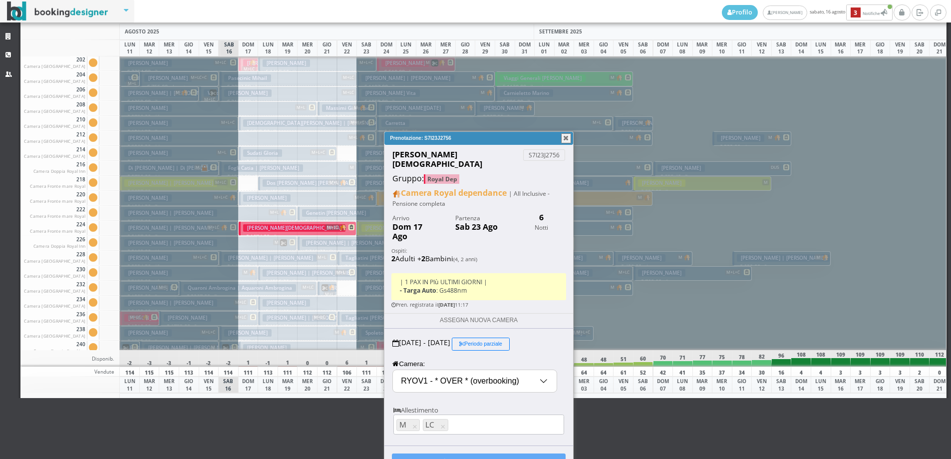
click at [469, 453] on button "CONFERMA CAMBIO" at bounding box center [479, 461] width 174 height 17
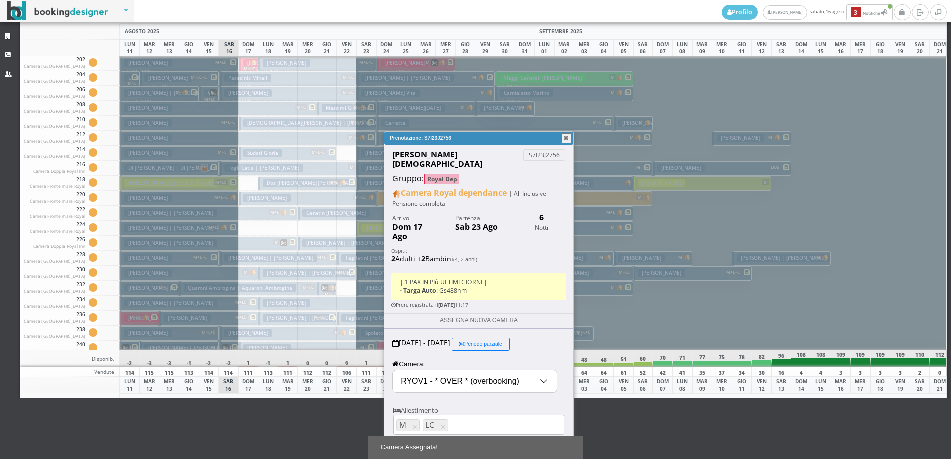
click at [568, 137] on button "button" at bounding box center [566, 138] width 10 height 10
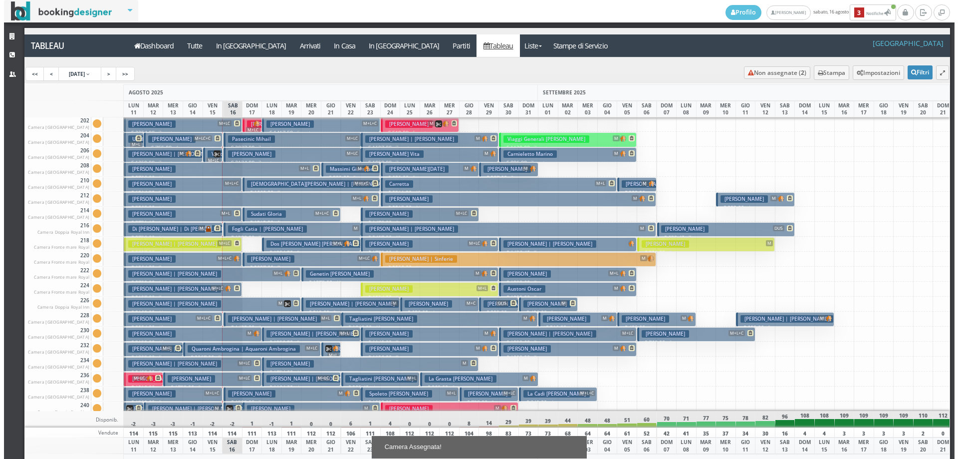
scroll to position [0, 0]
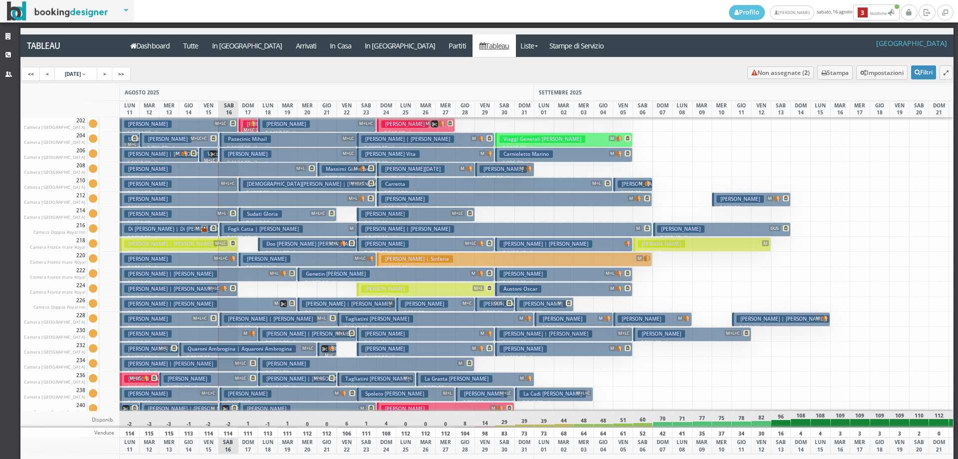
click at [389, 240] on h3 "Corti Serena Angela" at bounding box center [384, 243] width 47 height 7
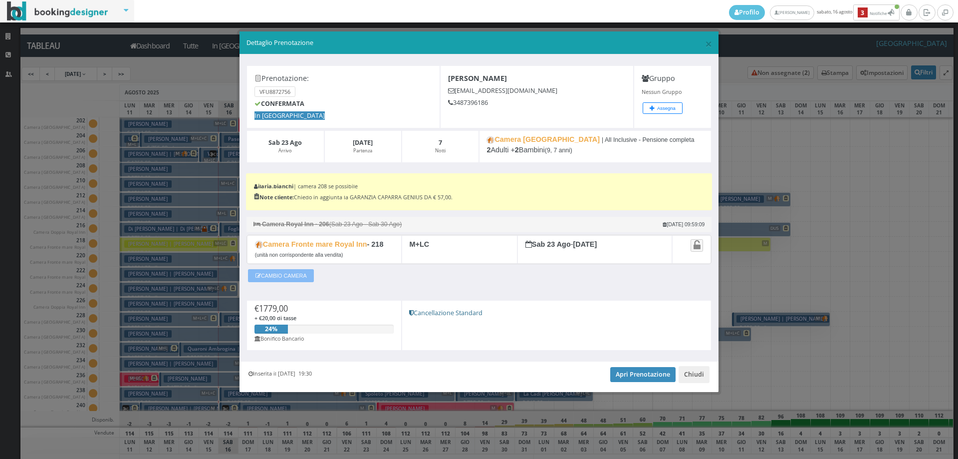
click at [284, 276] on button "CAMBIO CAMERA" at bounding box center [281, 275] width 66 height 13
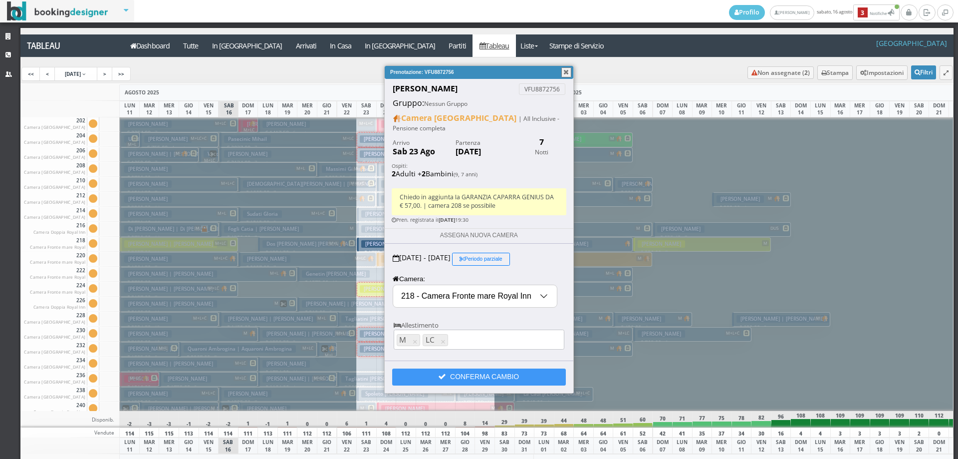
click at [470, 294] on input "218 - Camera Fronte mare Royal Inn" at bounding box center [475, 296] width 164 height 22
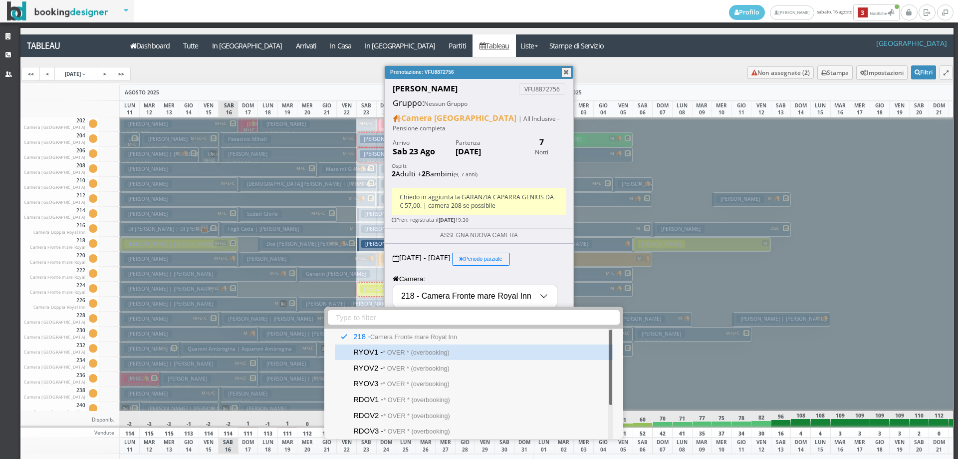
click at [428, 353] on small "* OVER * (overbooking)" at bounding box center [416, 351] width 66 height 7
type input "RYOV1 - * OVER * (overbooking)"
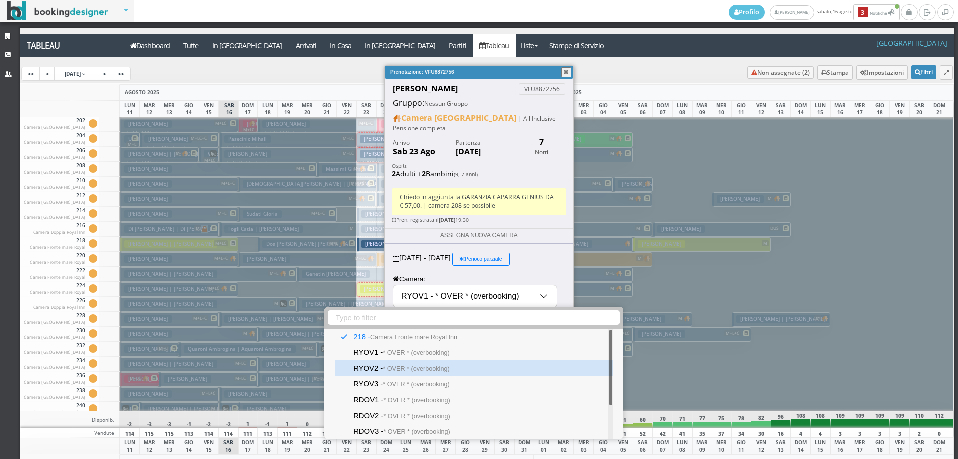
select select "11906"
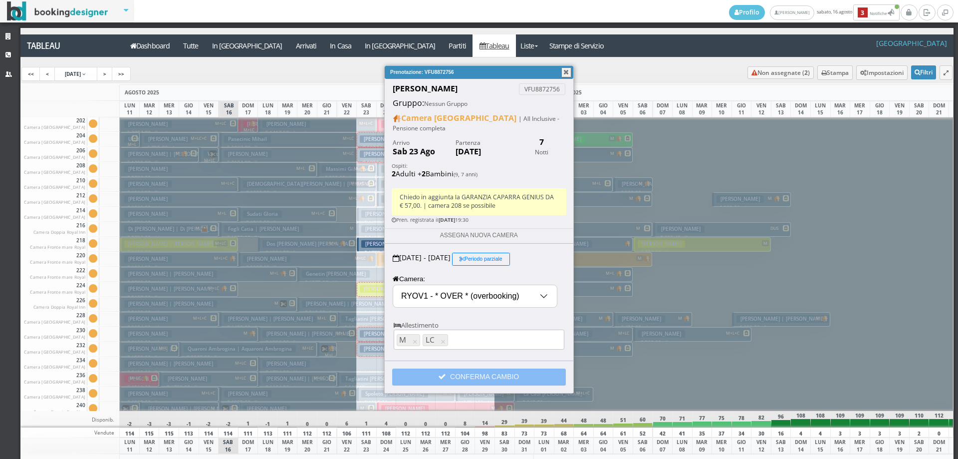
click at [473, 378] on button "CONFERMA CAMBIO" at bounding box center [479, 376] width 174 height 17
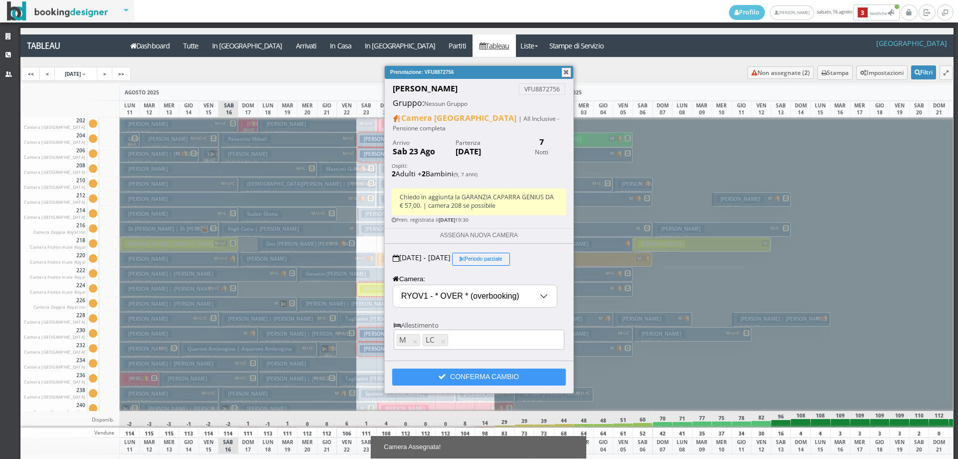
click at [566, 73] on button "button" at bounding box center [567, 72] width 10 height 10
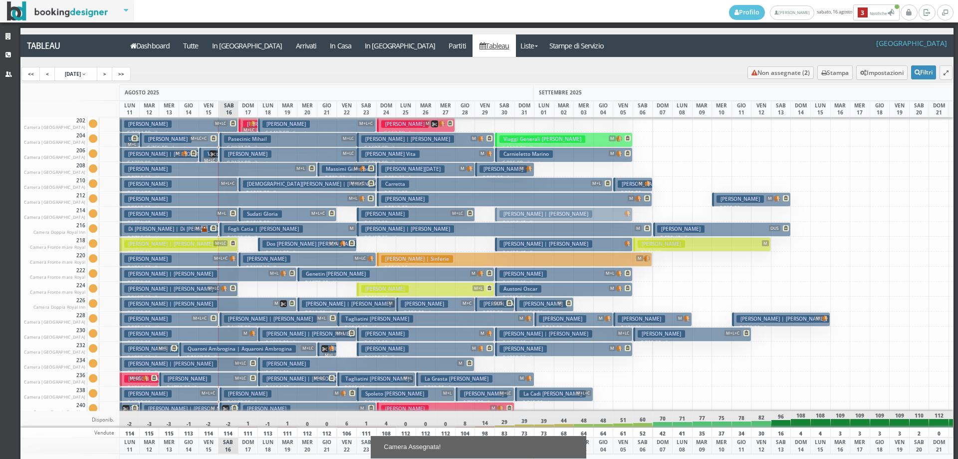
drag, startPoint x: 511, startPoint y: 246, endPoint x: 518, endPoint y: 213, distance: 33.8
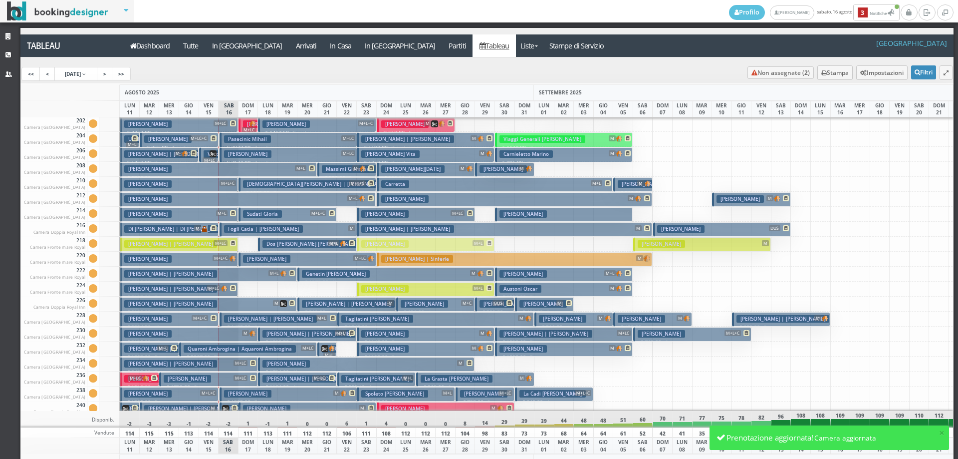
drag, startPoint x: 369, startPoint y: 294, endPoint x: 373, endPoint y: 248, distance: 46.1
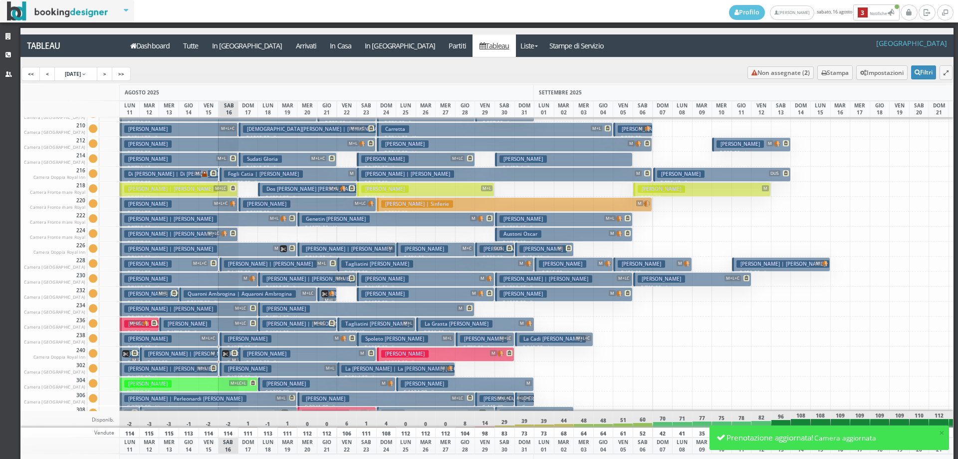
scroll to position [349, 0]
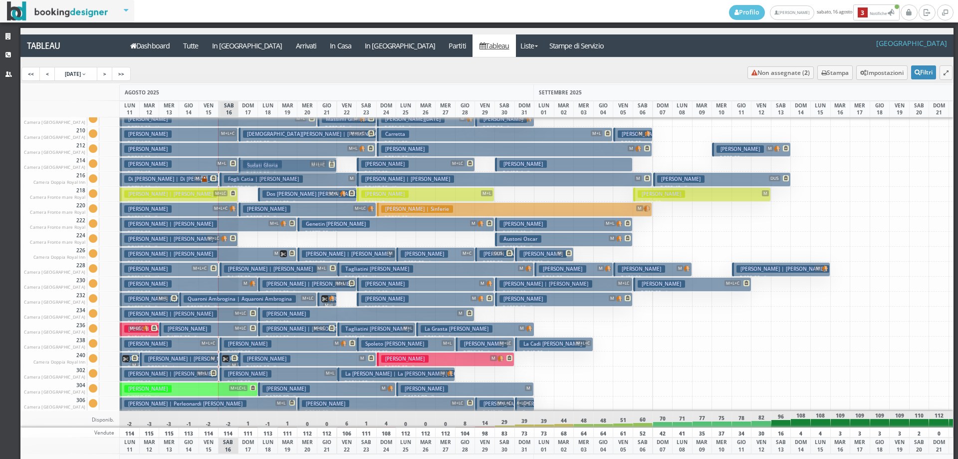
drag, startPoint x: 276, startPoint y: 164, endPoint x: 289, endPoint y: 165, distance: 13.6
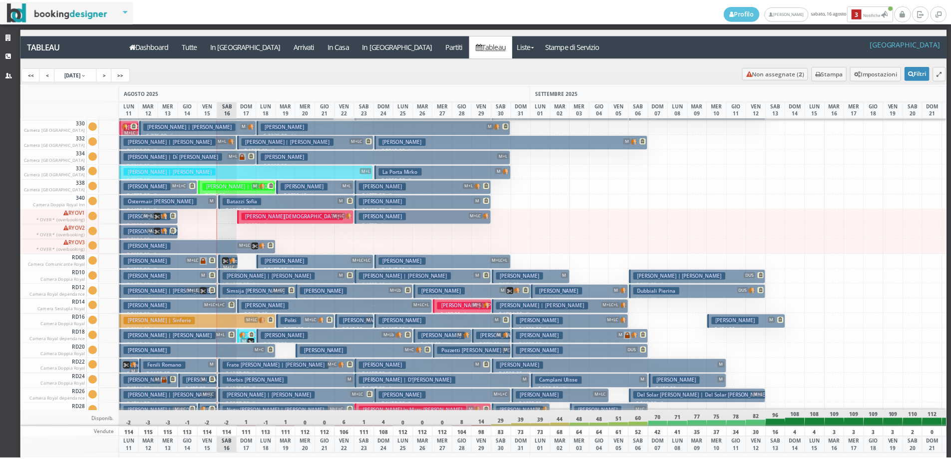
scroll to position [849, 0]
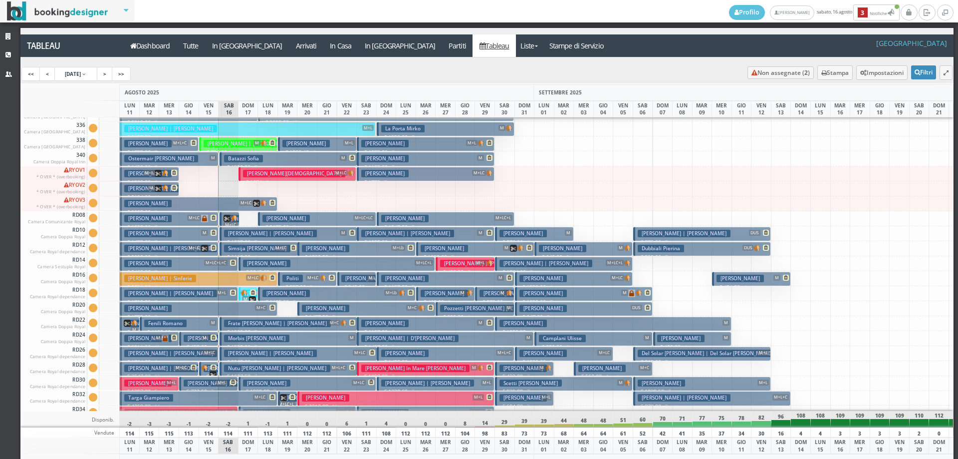
click at [243, 354] on h3 "Patti Michelangelo | Michelangelo Patti" at bounding box center [270, 352] width 93 height 7
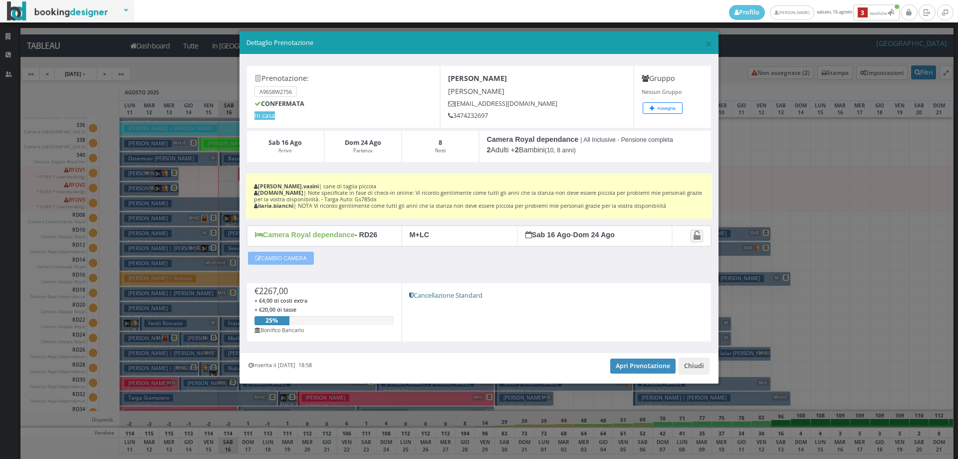
click at [276, 263] on button "CAMBIO CAMERA" at bounding box center [281, 258] width 66 height 13
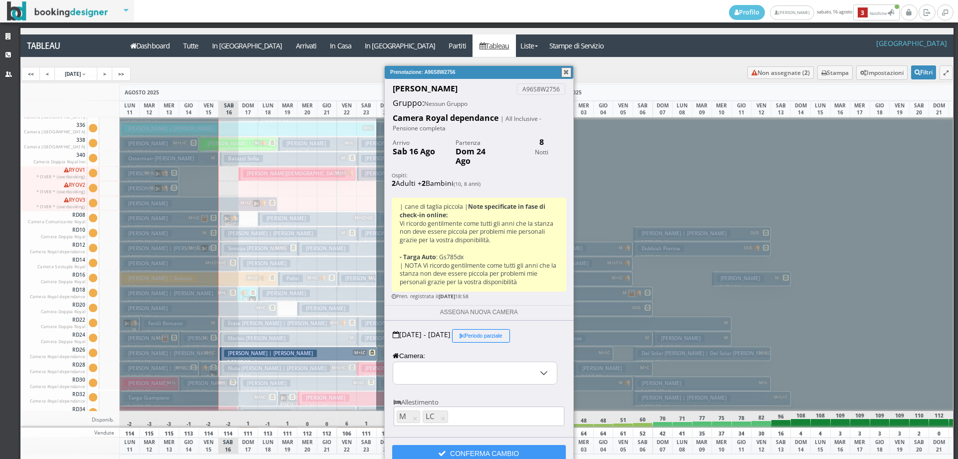
select select "11918"
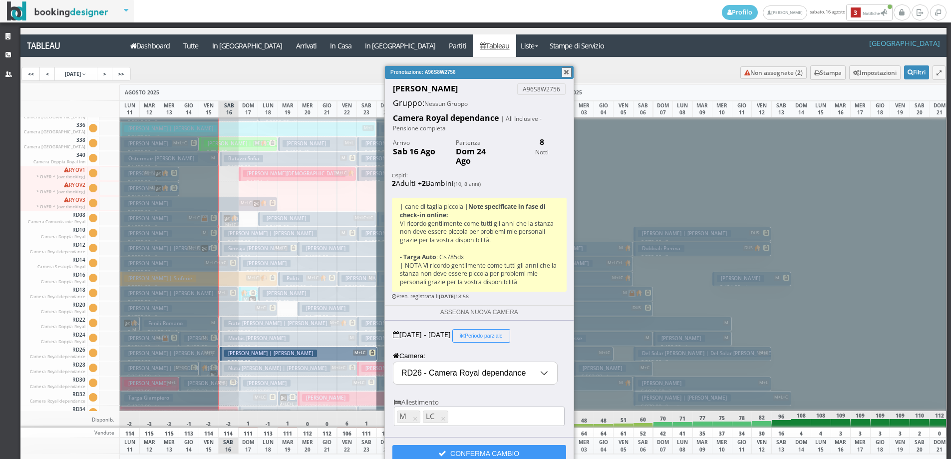
click at [499, 329] on button "Periodo parziale" at bounding box center [481, 335] width 58 height 13
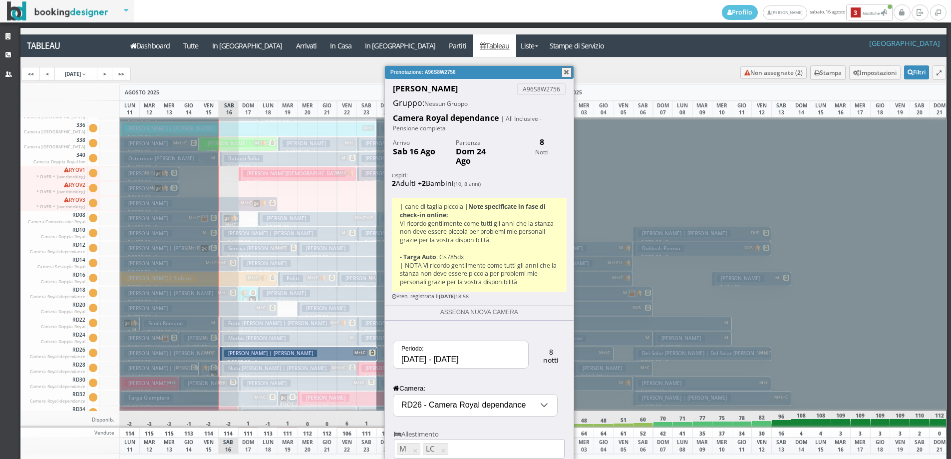
click at [428, 353] on input "16/08/2025 - 24/08/2025" at bounding box center [460, 354] width 135 height 27
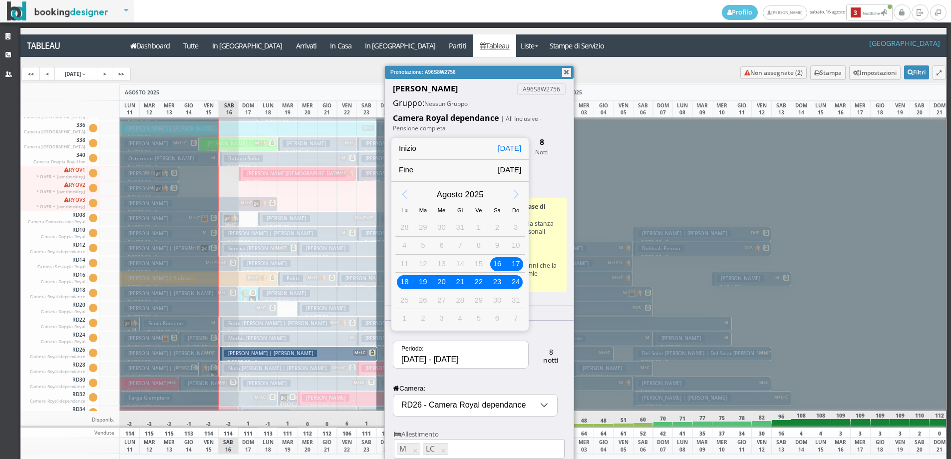
click at [518, 265] on div "17" at bounding box center [515, 263] width 13 height 13
click at [522, 282] on div "24" at bounding box center [515, 281] width 13 height 13
type input "17/08/2025 - 24/08/2025"
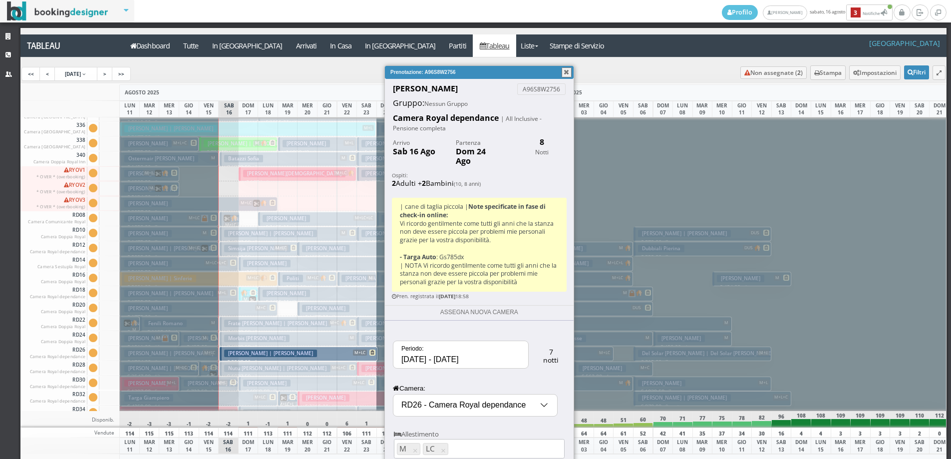
click at [432, 396] on input "RD26 - Camera Royal dependance" at bounding box center [475, 405] width 164 height 22
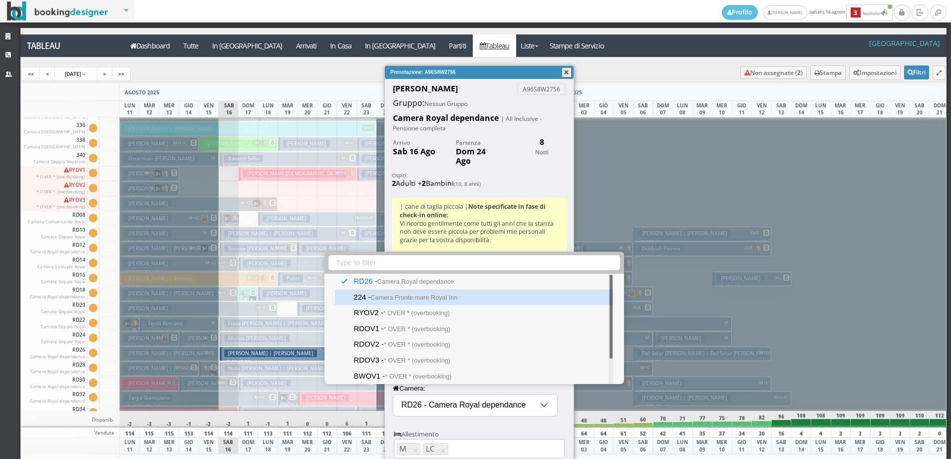
click at [393, 297] on small "Camera Fronte mare Royal Inn" at bounding box center [413, 297] width 87 height 7
type input "224 - Camera Fronte mare Royal Inn"
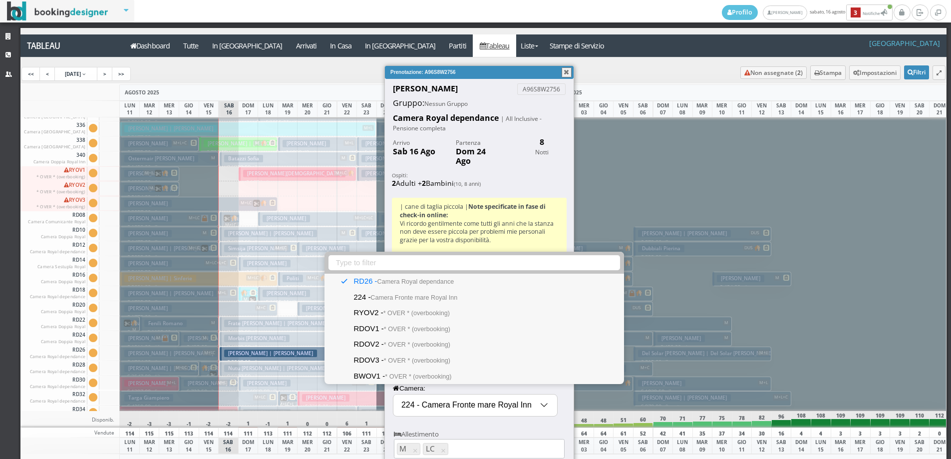
select select "11877"
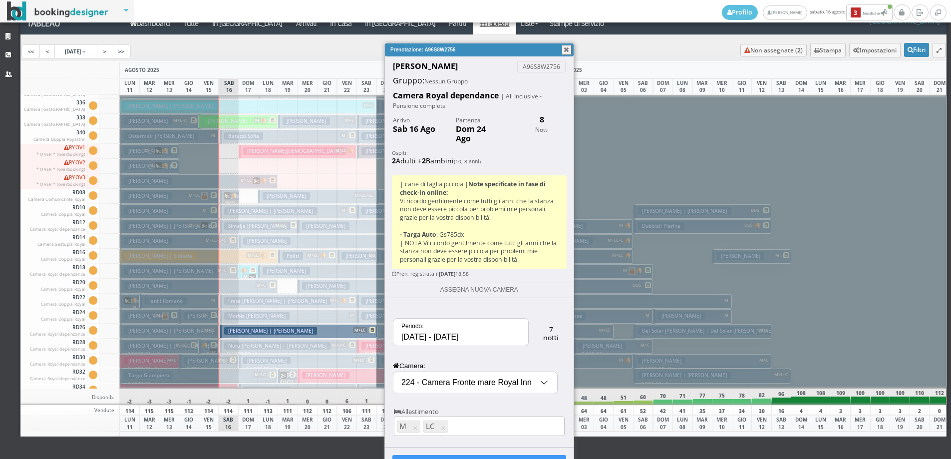
scroll to position [34, 0]
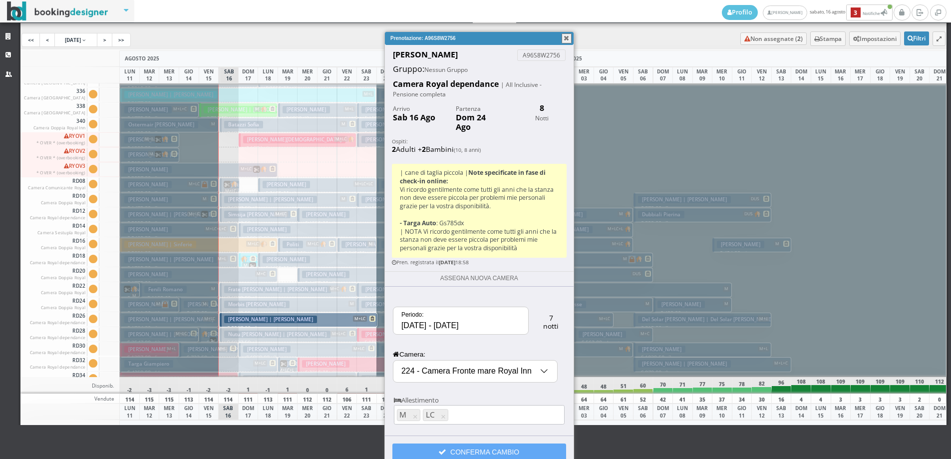
click at [460, 443] on button "CONFERMA CAMBIO" at bounding box center [479, 451] width 174 height 17
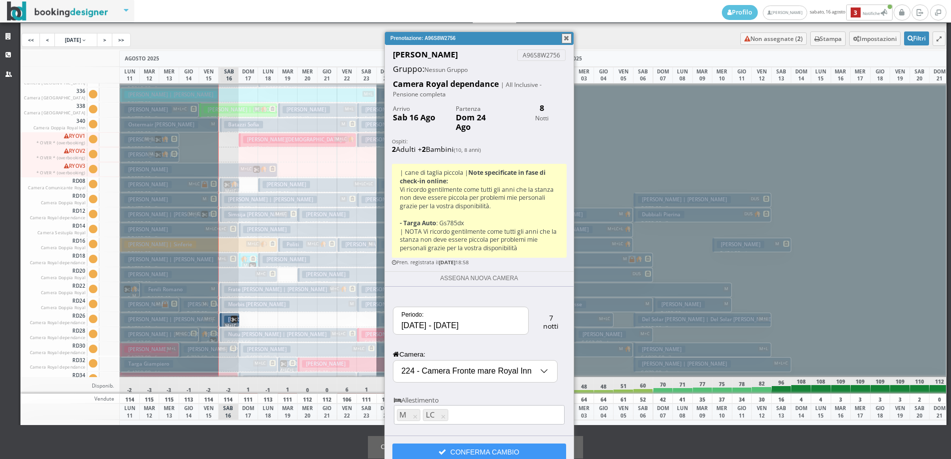
click at [566, 39] on button "button" at bounding box center [567, 38] width 10 height 10
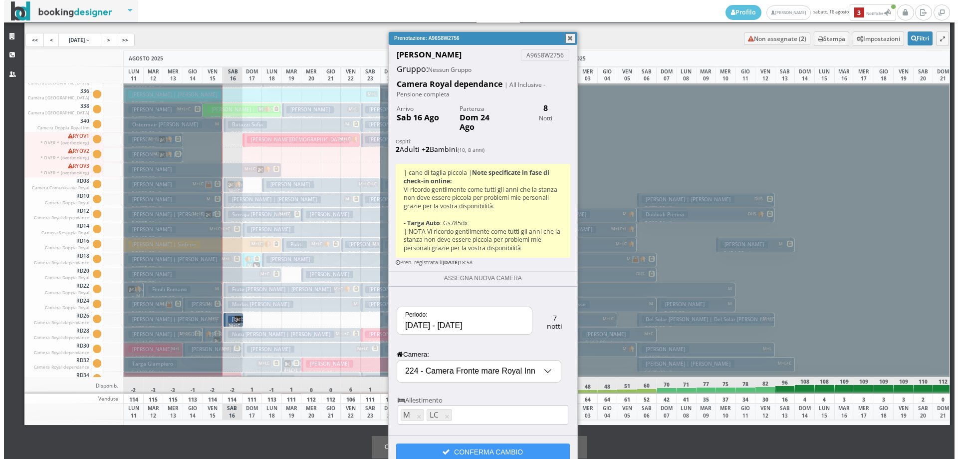
scroll to position [0, 0]
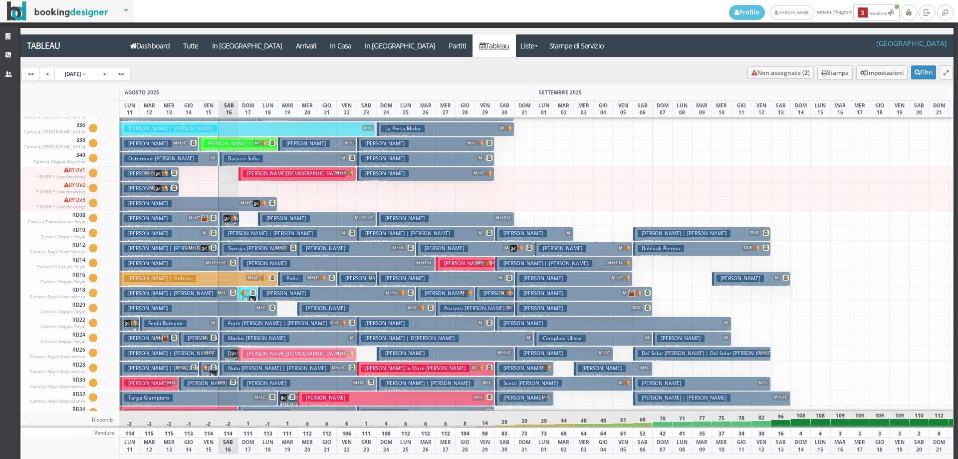
drag, startPoint x: 313, startPoint y: 175, endPoint x: 295, endPoint y: 355, distance: 181.1
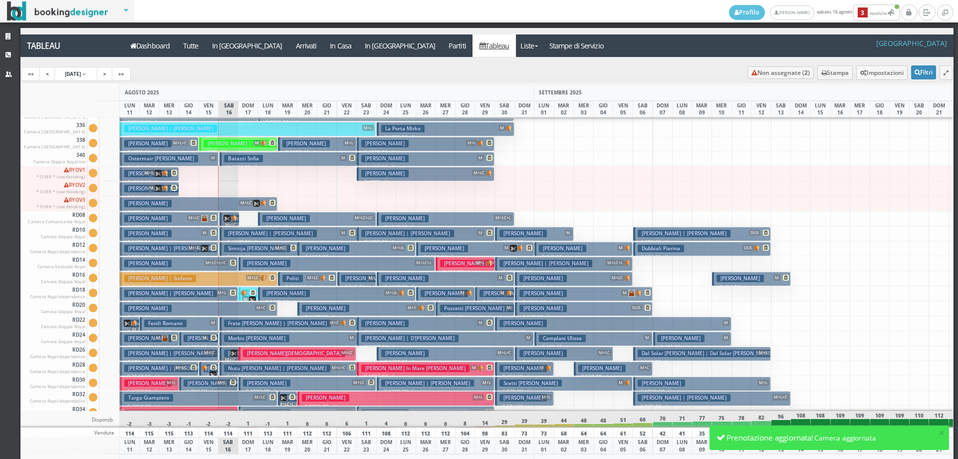
click at [276, 352] on h3 "Caruso Christian" at bounding box center [294, 352] width 102 height 7
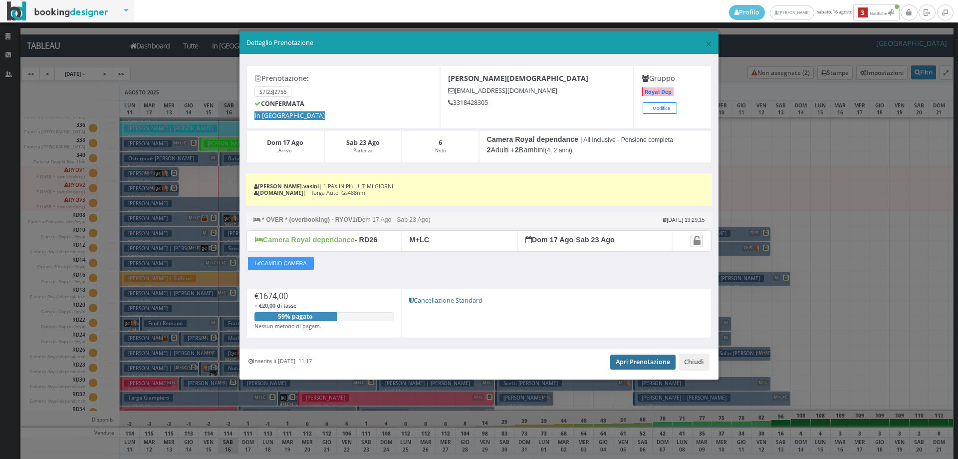
click at [619, 361] on link "Apri Prenotazione" at bounding box center [642, 361] width 65 height 15
click at [695, 361] on button "Chiudi" at bounding box center [694, 361] width 31 height 17
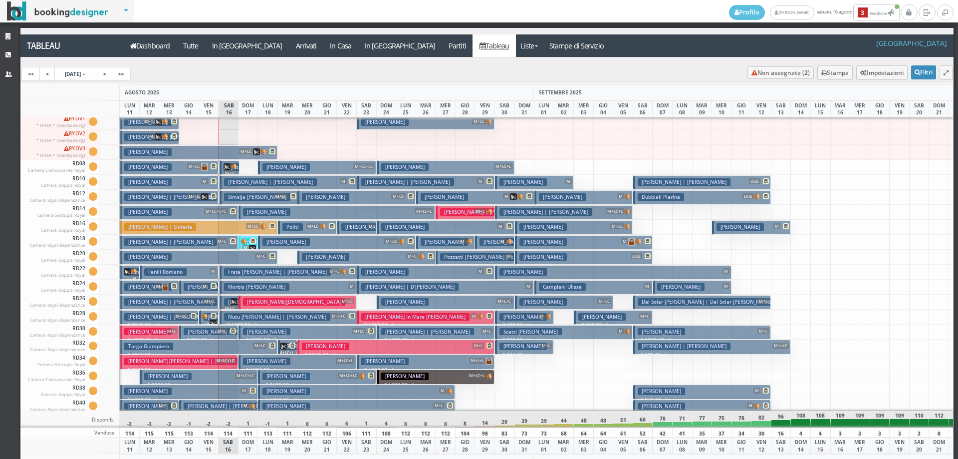
scroll to position [899, 0]
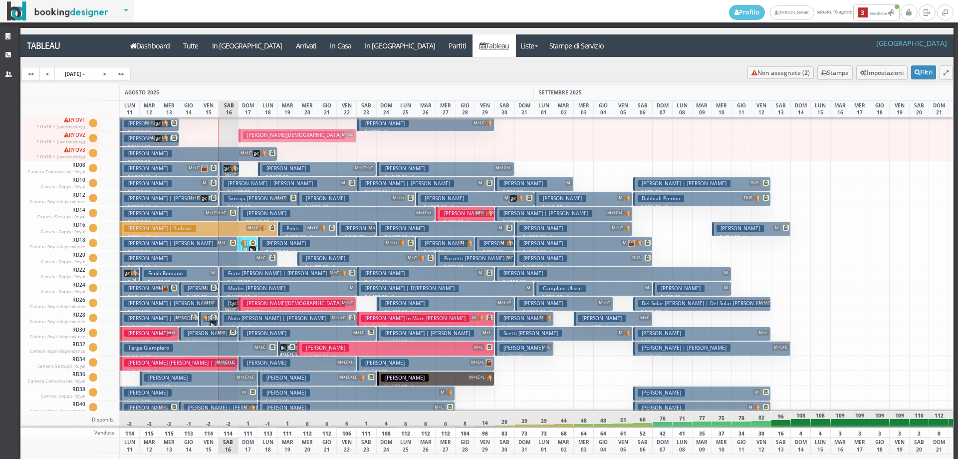
drag, startPoint x: 294, startPoint y: 307, endPoint x: 298, endPoint y: 139, distance: 168.3
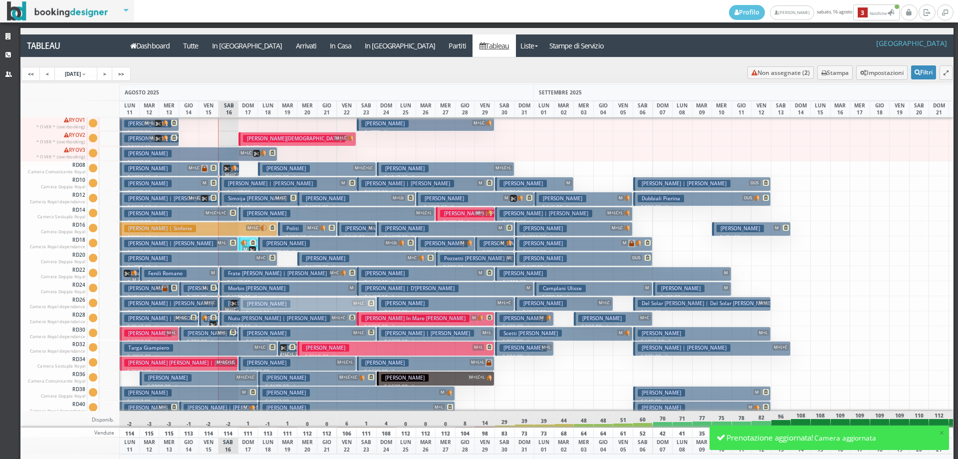
drag, startPoint x: 257, startPoint y: 332, endPoint x: 256, endPoint y: 302, distance: 29.5
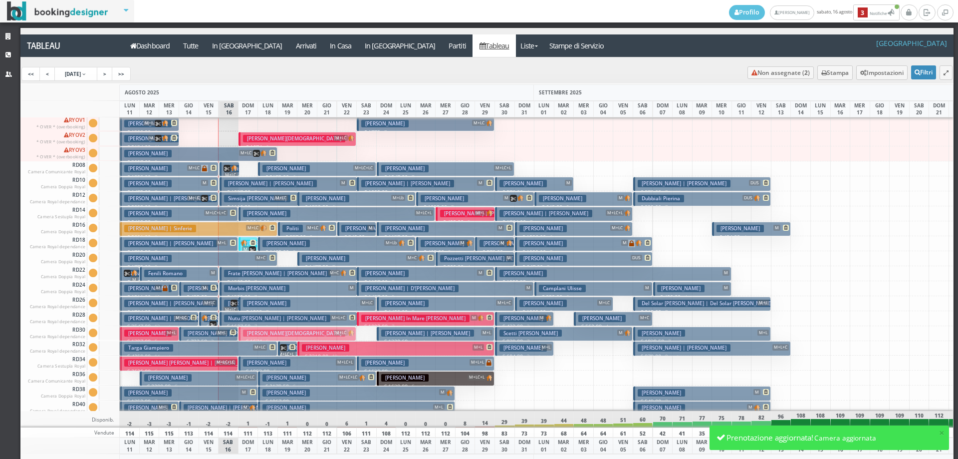
drag, startPoint x: 286, startPoint y: 141, endPoint x: 285, endPoint y: 335, distance: 194.7
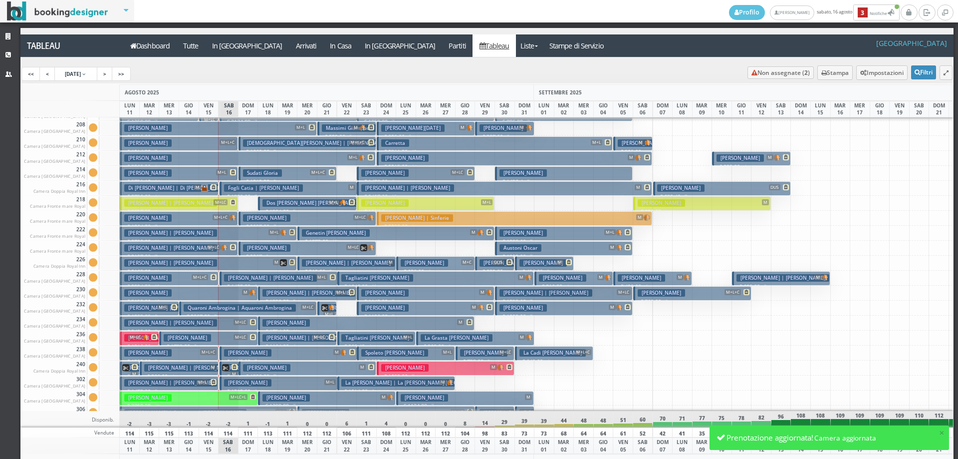
scroll to position [349, 0]
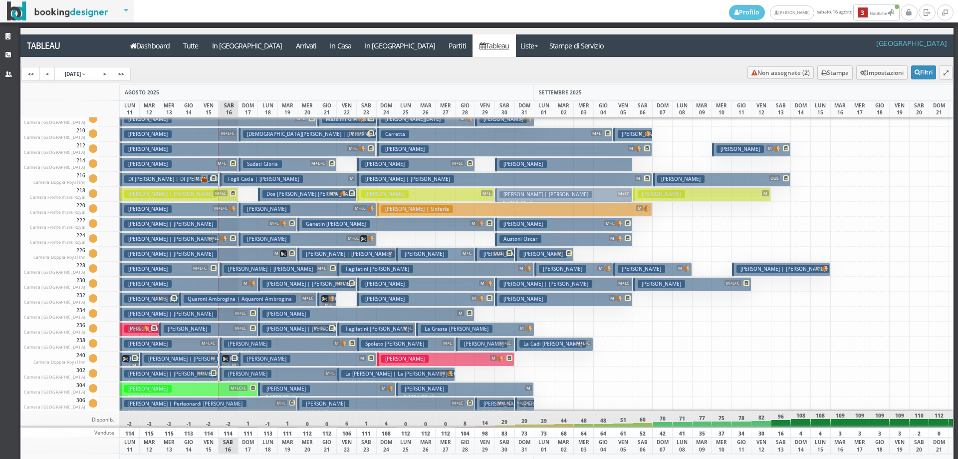
drag, startPoint x: 506, startPoint y: 284, endPoint x: 516, endPoint y: 194, distance: 89.9
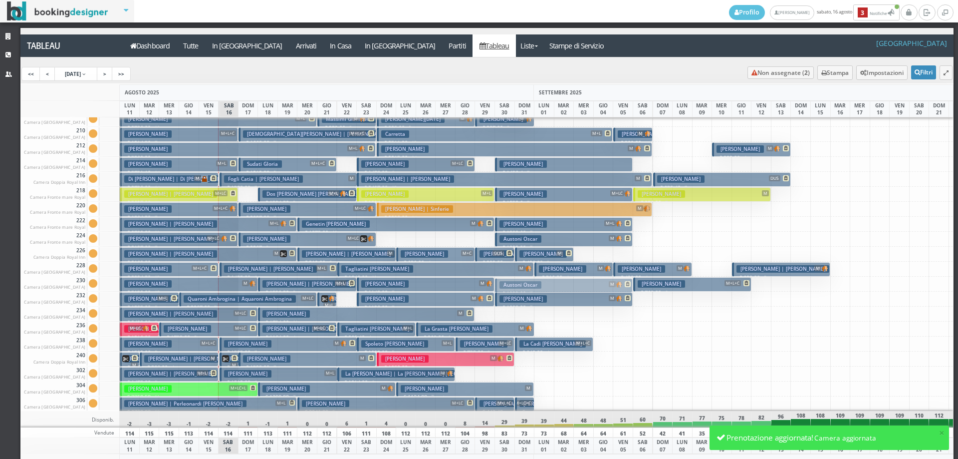
drag, startPoint x: 525, startPoint y: 239, endPoint x: 522, endPoint y: 285, distance: 46.0
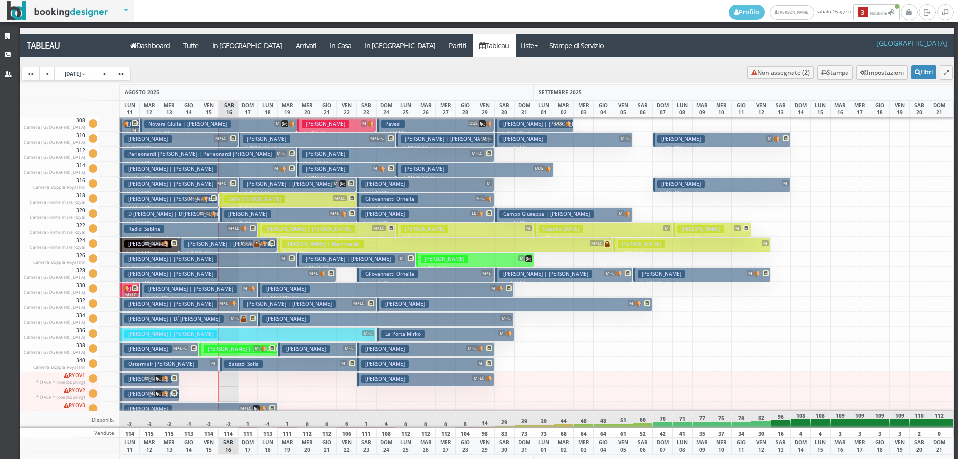
scroll to position [649, 0]
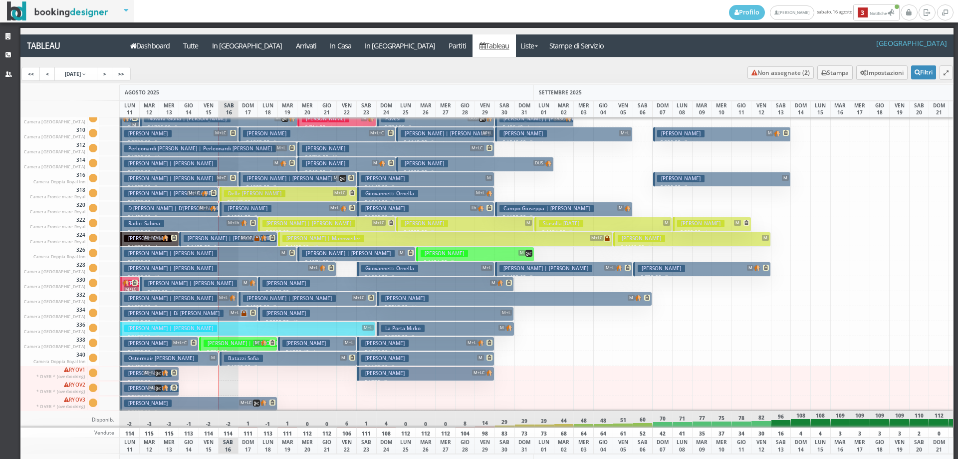
click at [409, 208] on h3 "Scofano Ramona Luana" at bounding box center [384, 208] width 47 height 7
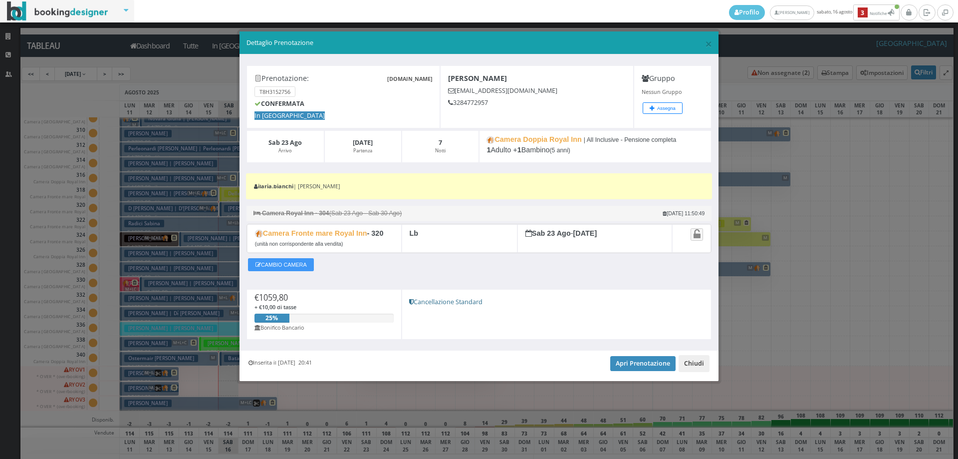
click at [701, 362] on button "Chiudi" at bounding box center [694, 363] width 31 height 17
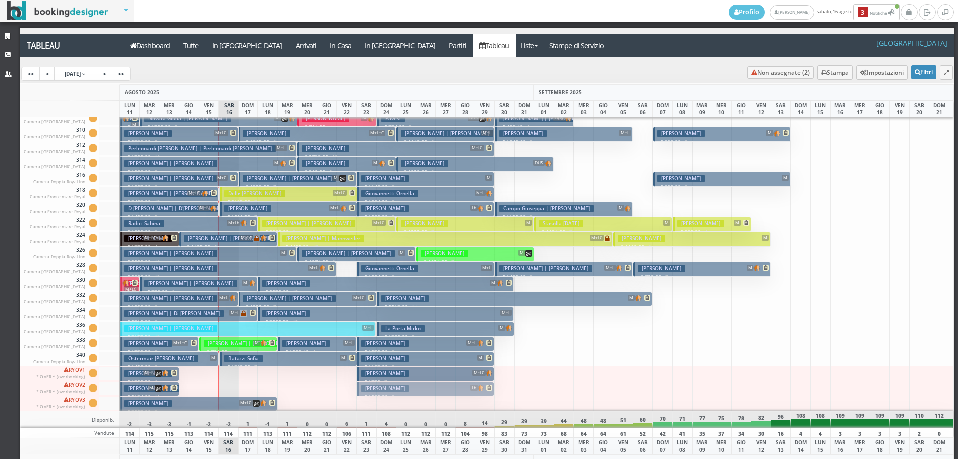
drag, startPoint x: 432, startPoint y: 207, endPoint x: 426, endPoint y: 386, distance: 179.8
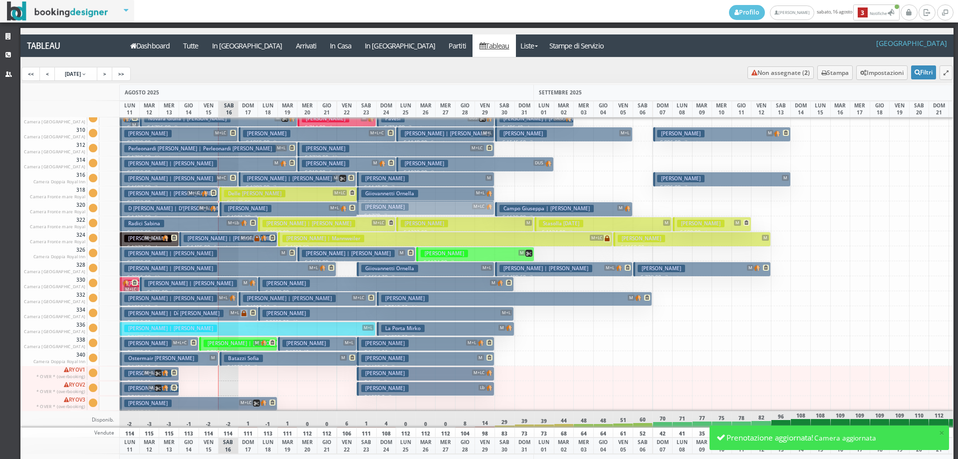
drag, startPoint x: 383, startPoint y: 375, endPoint x: 415, endPoint y: 209, distance: 169.3
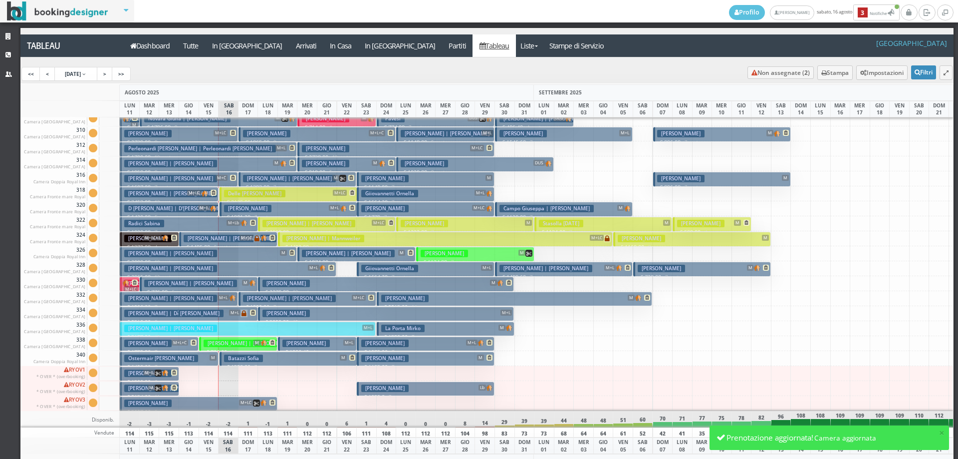
click at [382, 388] on h3 "Scofano Ramona Luana" at bounding box center [384, 387] width 47 height 7
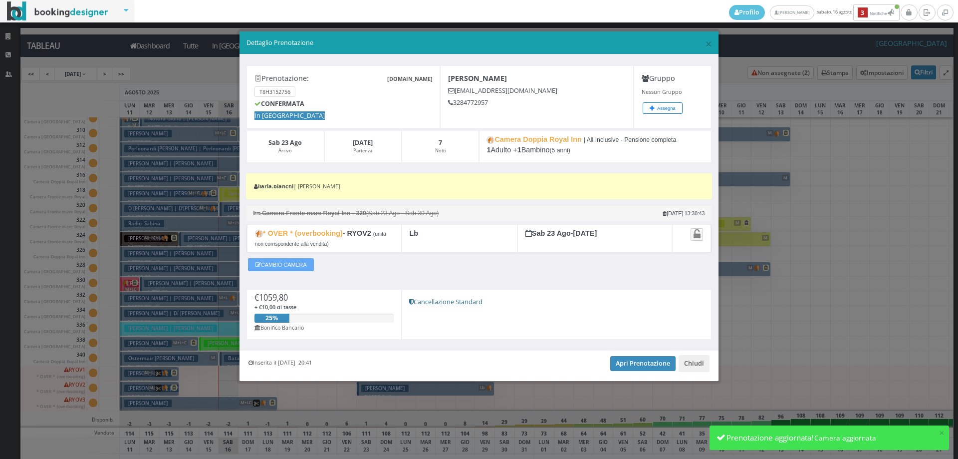
click at [299, 266] on button "CAMBIO CAMERA" at bounding box center [281, 264] width 66 height 13
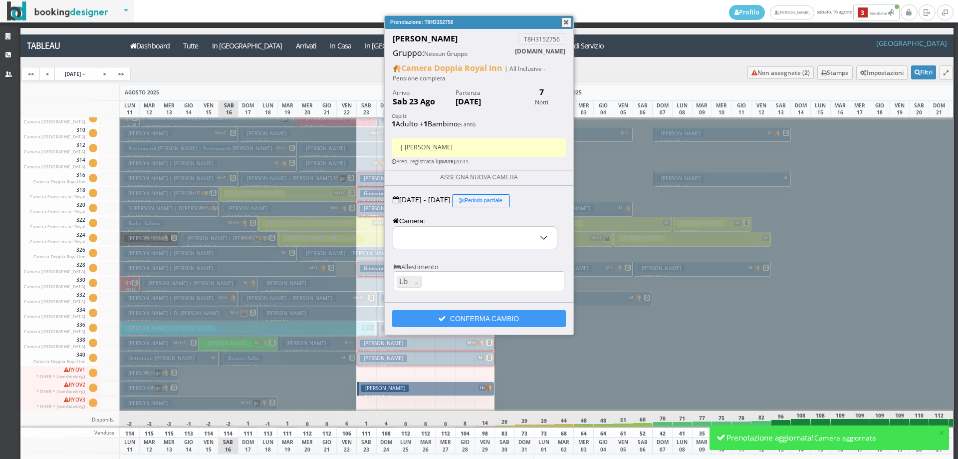
select select "11907"
click at [509, 197] on button "Periodo parziale" at bounding box center [481, 200] width 58 height 13
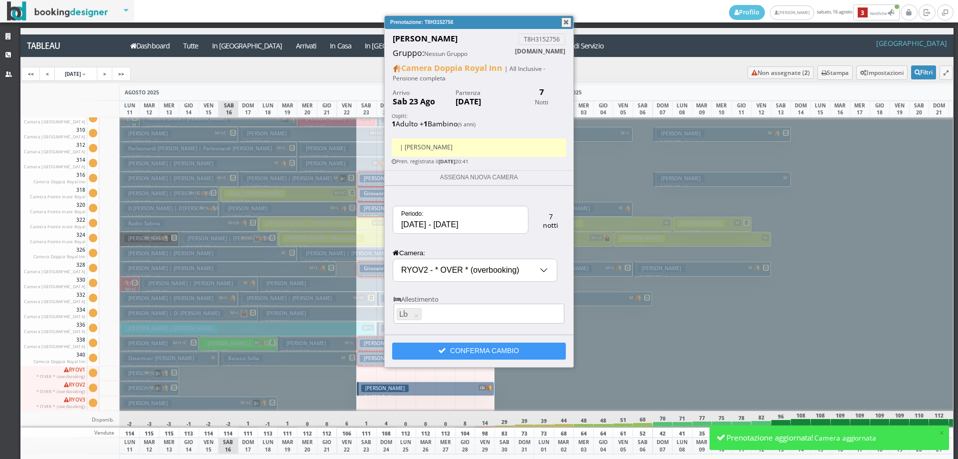
click at [490, 222] on input "23/08/2025 - 30/08/2025" at bounding box center [460, 219] width 135 height 27
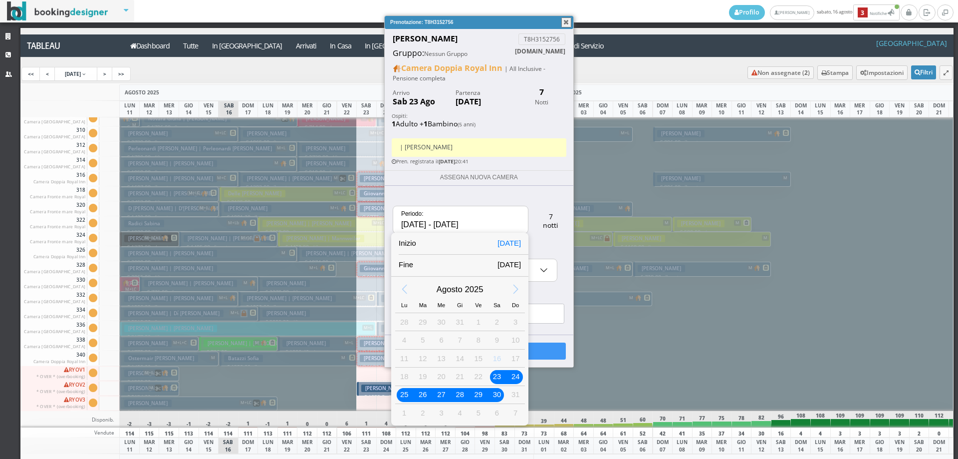
click at [498, 376] on div "23" at bounding box center [497, 376] width 13 height 13
click at [512, 376] on div "24" at bounding box center [515, 376] width 13 height 13
type input "23/08/2025 - 24/08/2025"
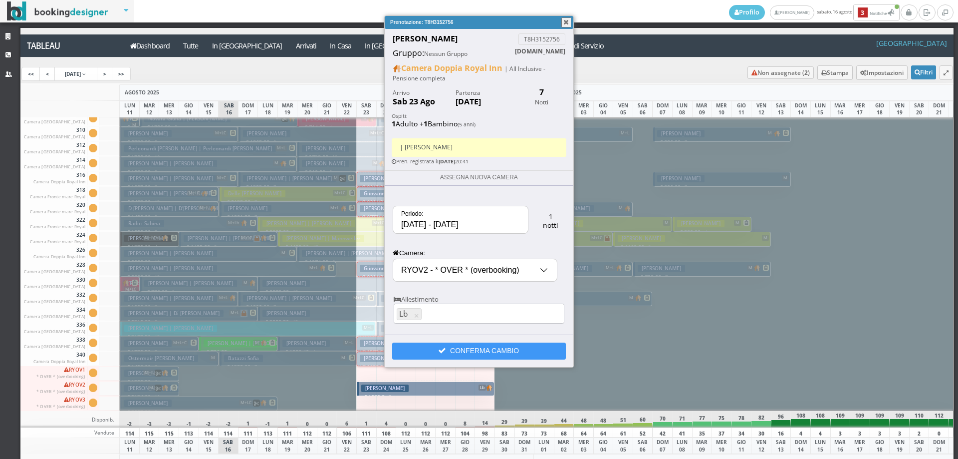
click at [457, 273] on input "RYOV2 - * OVER * (overbooking)" at bounding box center [475, 270] width 164 height 22
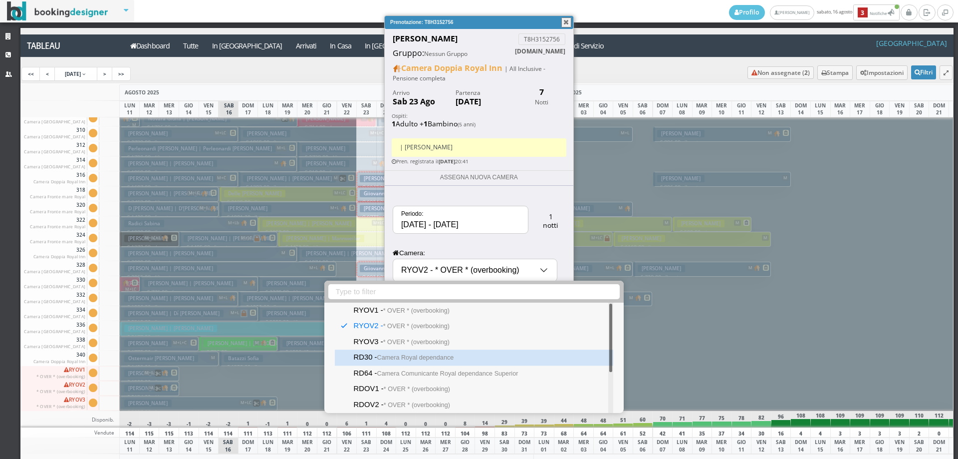
click at [436, 354] on small "Camera Royal dependance" at bounding box center [415, 357] width 77 height 7
type input "RD30 - Camera Royal dependance"
select select "11920"
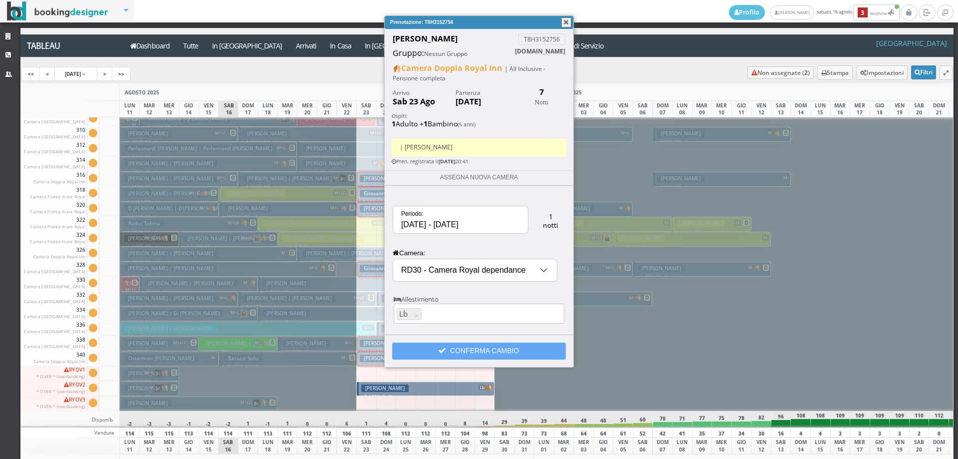
click at [438, 350] on button "CONFERMA CAMBIO" at bounding box center [479, 350] width 174 height 17
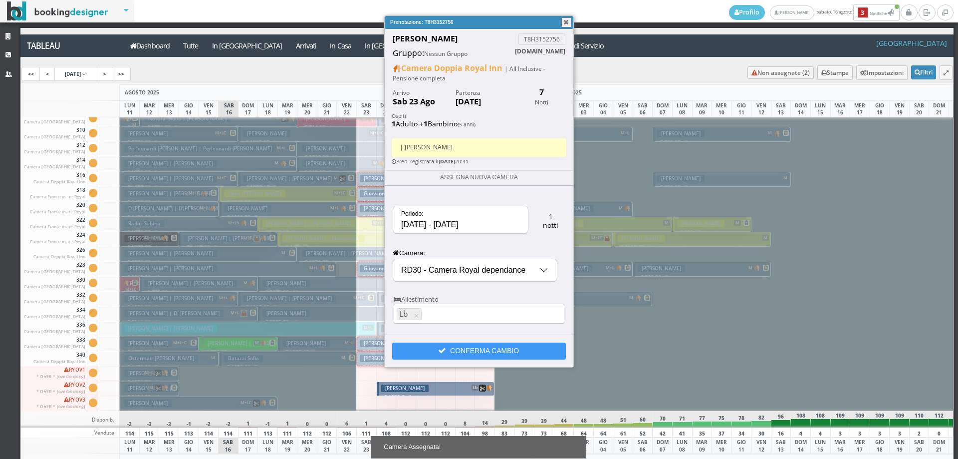
click at [453, 220] on input "23/08/2025 - 24/08/2025" at bounding box center [460, 219] width 135 height 27
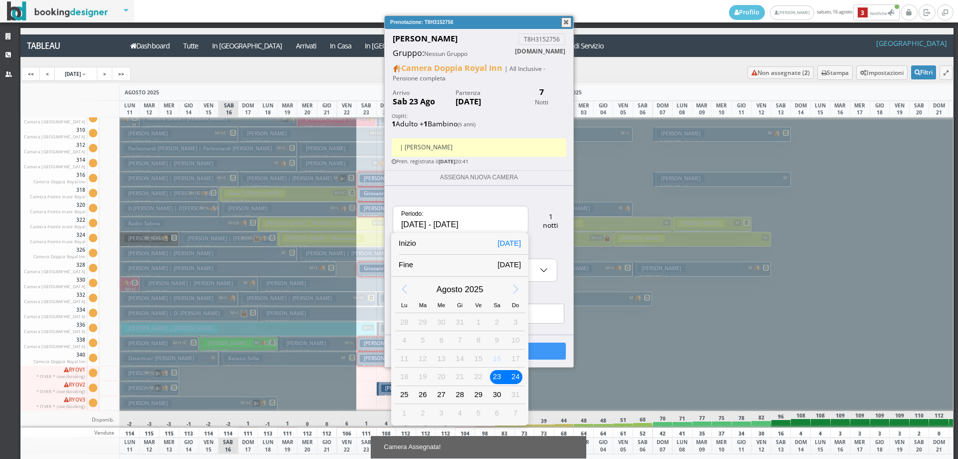
click at [522, 373] on div "24" at bounding box center [515, 376] width 13 height 13
click at [497, 390] on div "30" at bounding box center [497, 394] width 13 height 13
type input "24/08/2025 - 30/08/2025"
select select "11907"
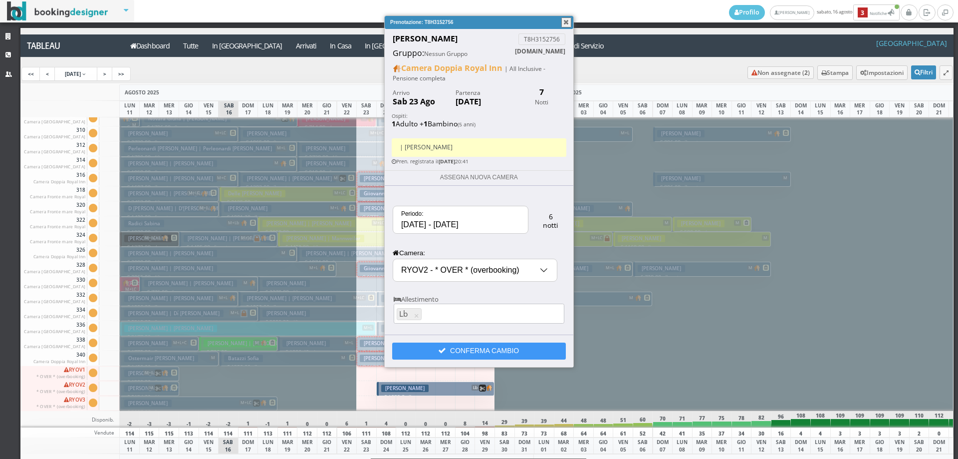
click at [439, 276] on input "RYOV2 - * OVER * (overbooking)" at bounding box center [475, 270] width 164 height 22
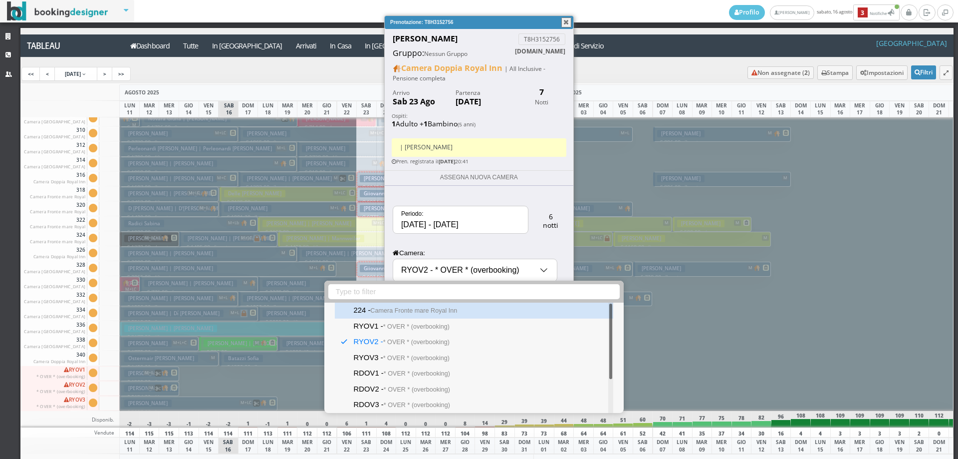
click at [426, 310] on small "Camera Fronte mare Royal Inn" at bounding box center [413, 310] width 87 height 7
type input "224 - Camera Fronte mare Royal Inn"
select select "11877"
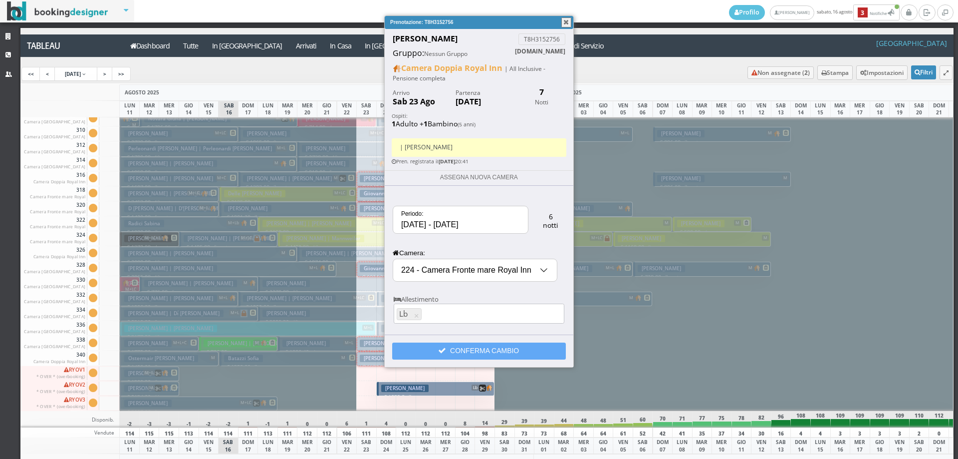
click at [452, 348] on button "CONFERMA CAMBIO" at bounding box center [479, 350] width 174 height 17
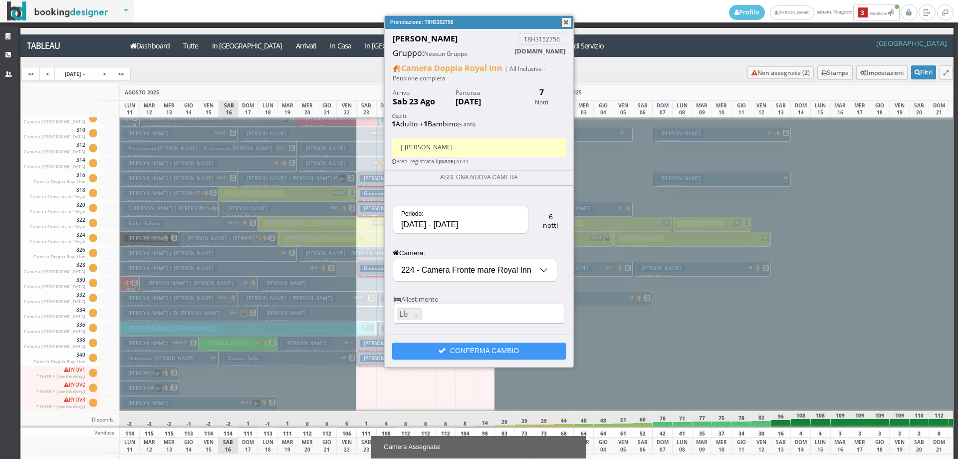
click at [562, 22] on button "button" at bounding box center [567, 22] width 10 height 10
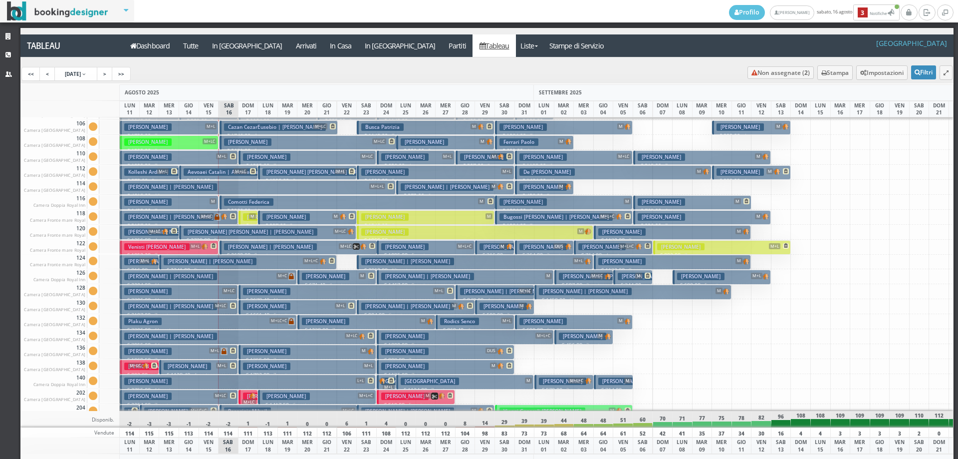
scroll to position [0, 0]
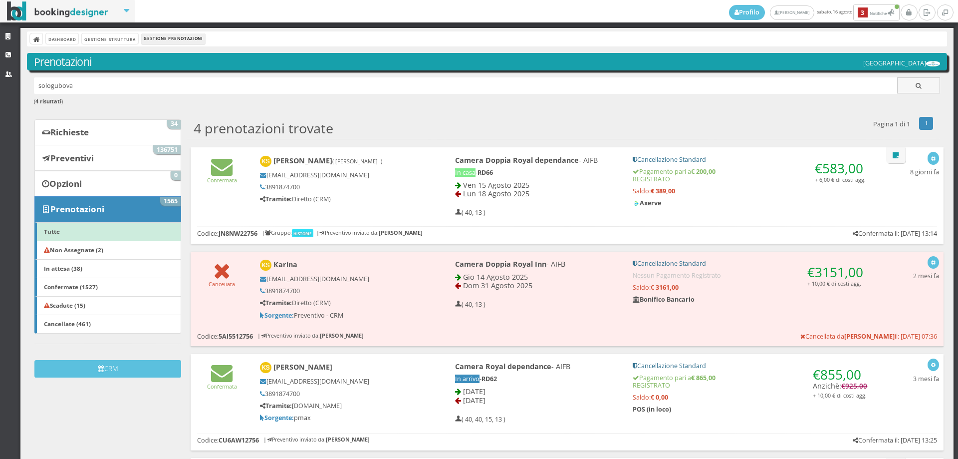
click at [414, 183] on div "[EMAIL_ADDRESS][DOMAIN_NAME] 3891874700 Tramite: Diretto (CRM)" at bounding box center [340, 186] width 161 height 31
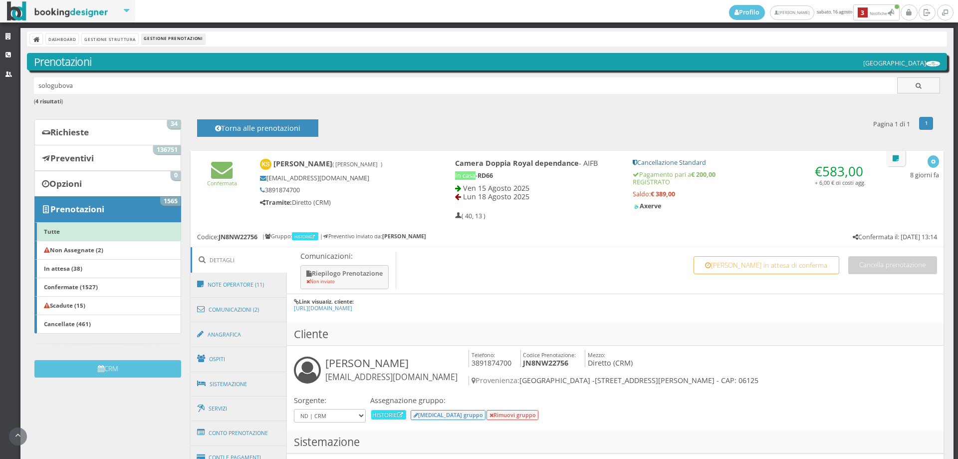
scroll to position [166, 0]
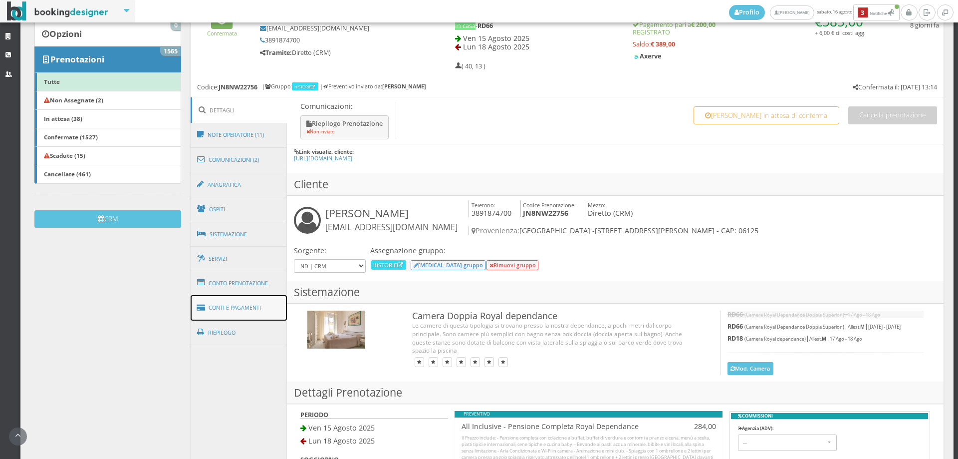
click at [242, 302] on link "Conti e Pagamenti" at bounding box center [239, 307] width 97 height 25
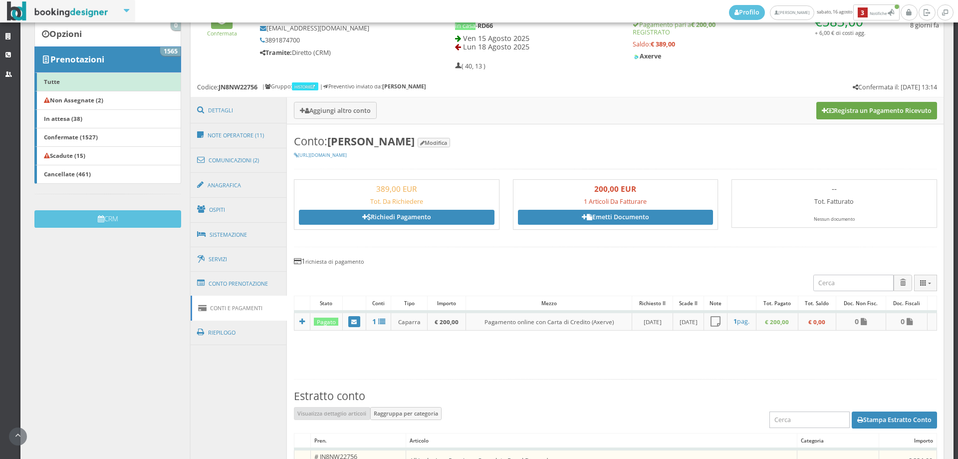
click at [839, 110] on button "Registra un Pagamento Ricevuto" at bounding box center [877, 110] width 121 height 17
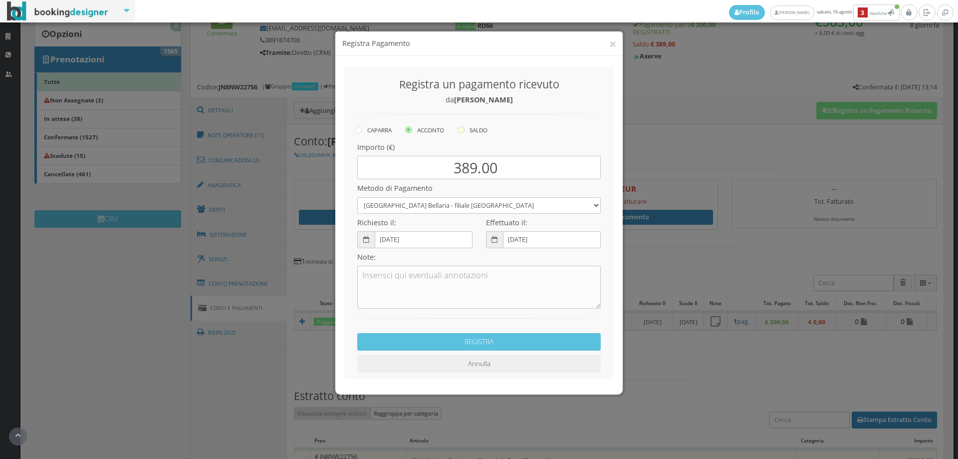
click at [464, 131] on icon at bounding box center [461, 129] width 7 height 7
radio input "true"
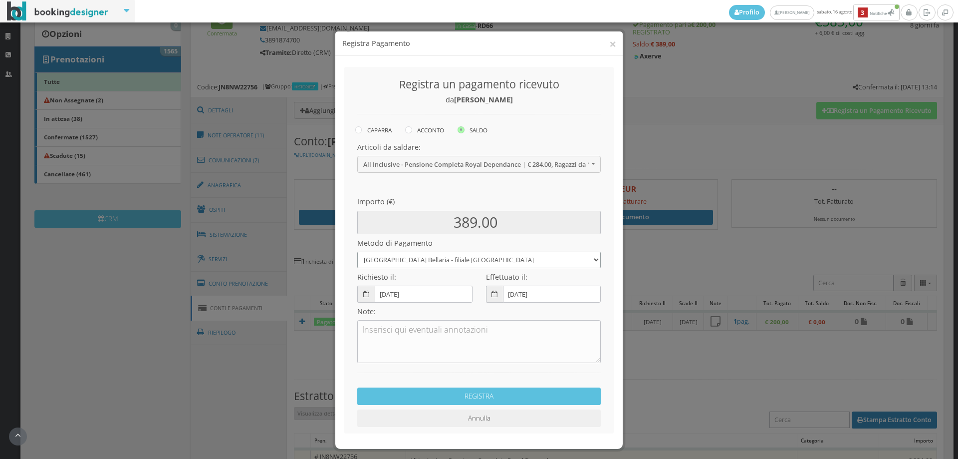
click at [376, 265] on select "Romagnabanca Bellaria - filiale Cagnona Contanti Assegno Bancario Assegno Circo…" at bounding box center [479, 260] width 244 height 16
select select
click at [357, 252] on select "Romagnabanca Bellaria - filiale Cagnona Contanti Assegno Bancario Assegno Circo…" at bounding box center [479, 260] width 244 height 16
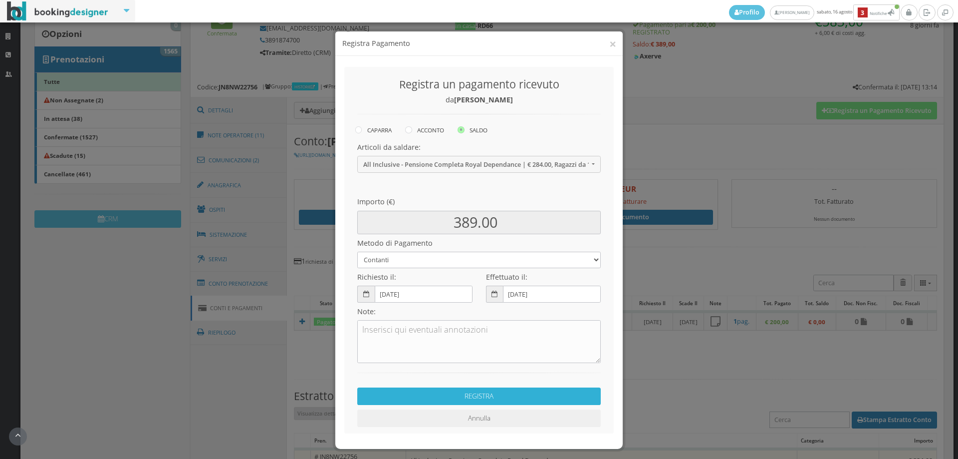
click at [430, 402] on button "REGISTRA" at bounding box center [479, 395] width 244 height 17
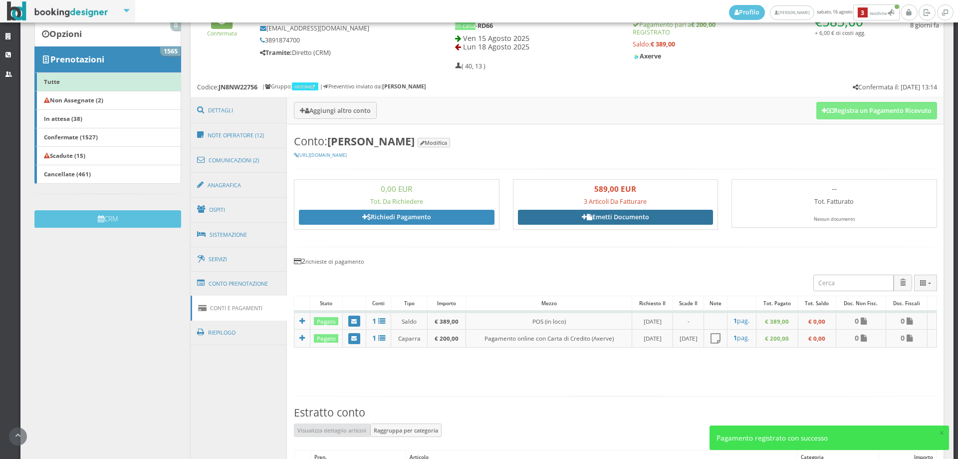
click at [612, 212] on link "Emetti Documento" at bounding box center [616, 217] width 196 height 15
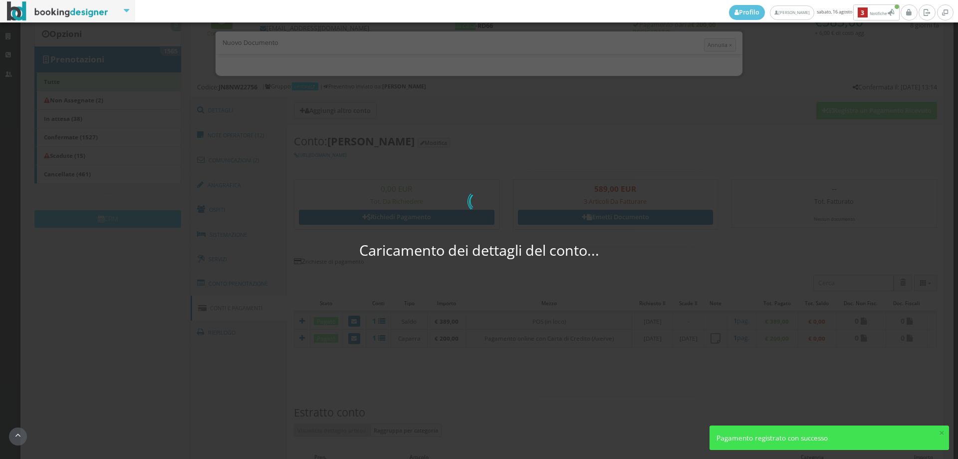
select select "San Mauro Pascoli"
select select "PERUGIA"
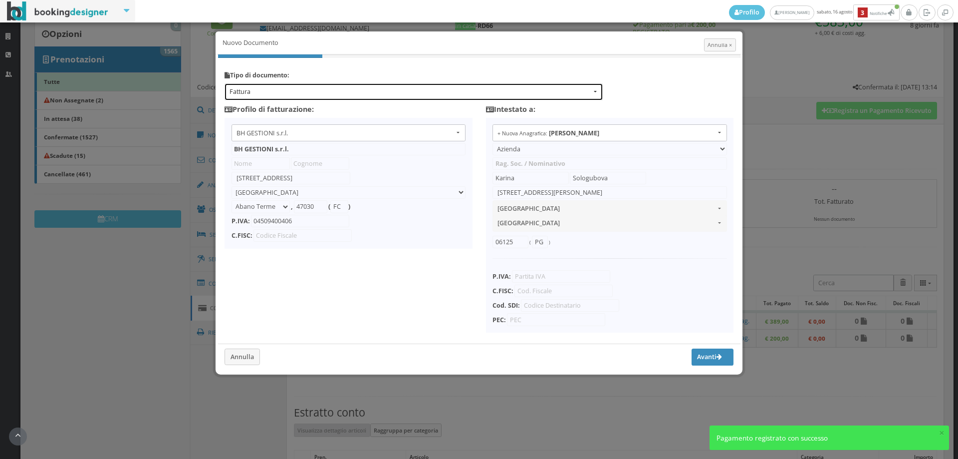
click at [267, 86] on button "Fattura" at bounding box center [414, 91] width 378 height 16
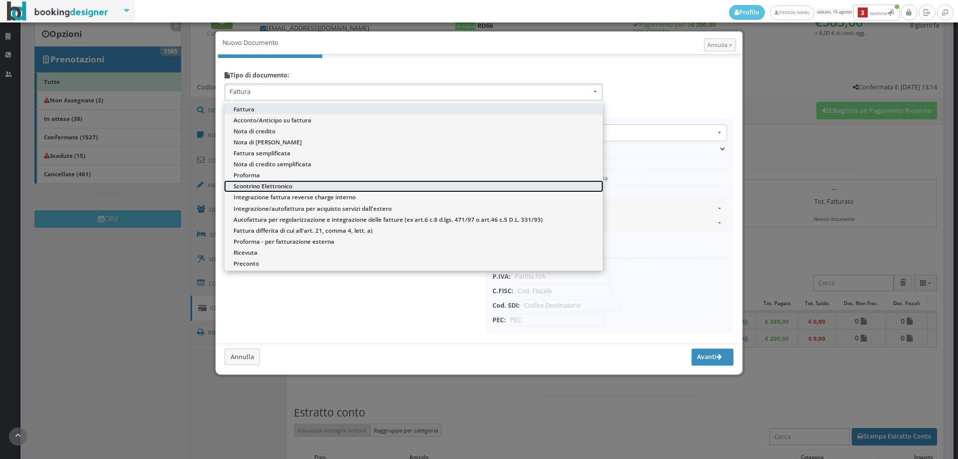
click at [267, 188] on span "Scontrino Elettronico" at bounding box center [263, 186] width 59 height 8
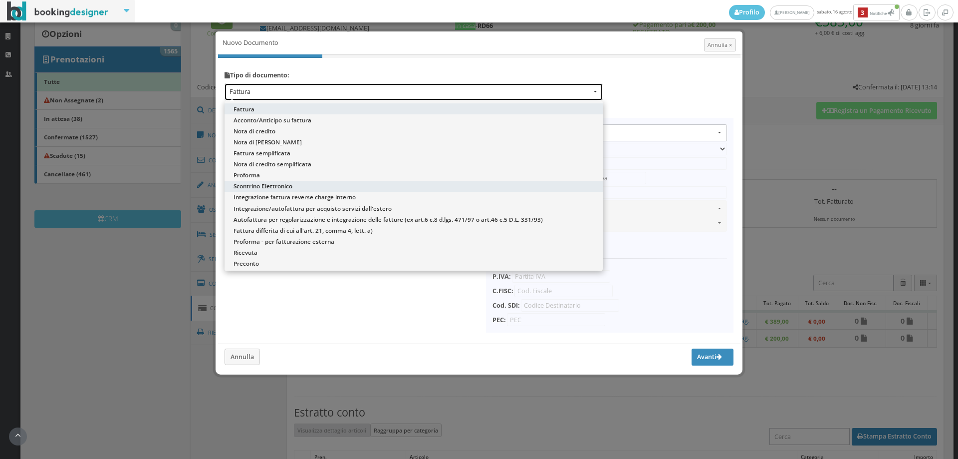
select select "ION02"
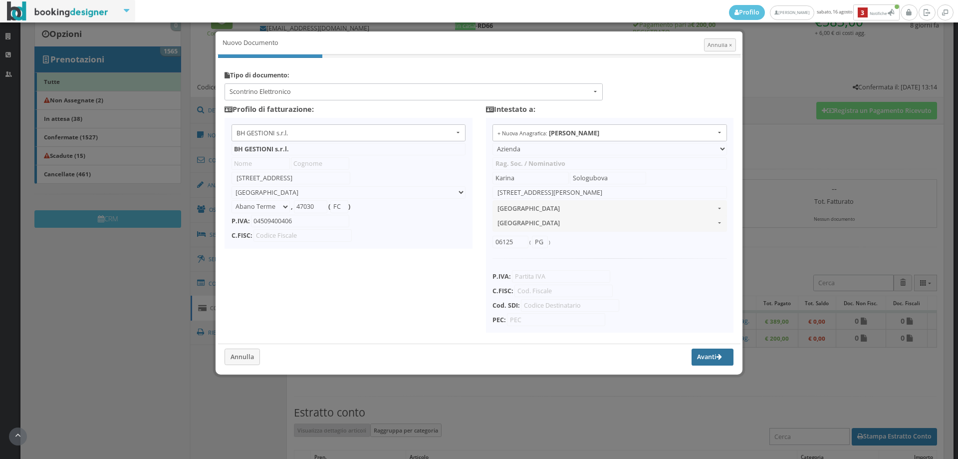
click at [702, 357] on button "Avanti" at bounding box center [713, 356] width 42 height 17
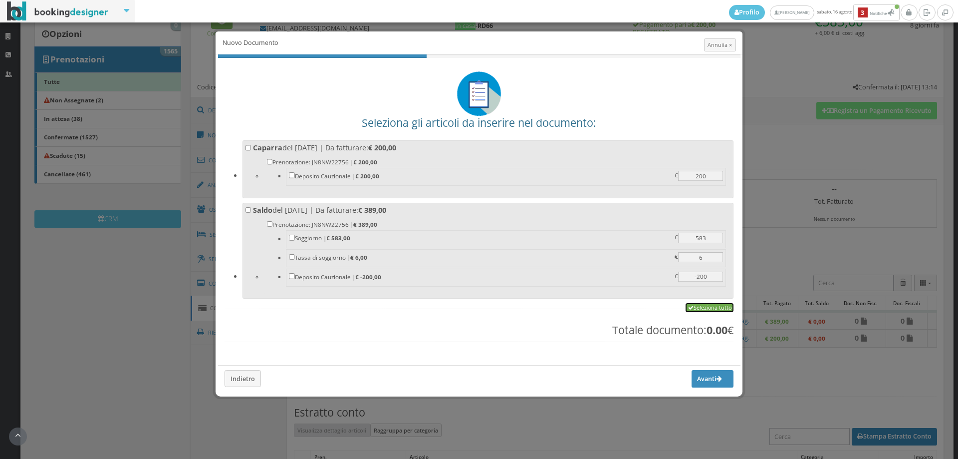
click at [705, 311] on link "Seleziona tutto" at bounding box center [710, 307] width 48 height 9
checkbox input "true"
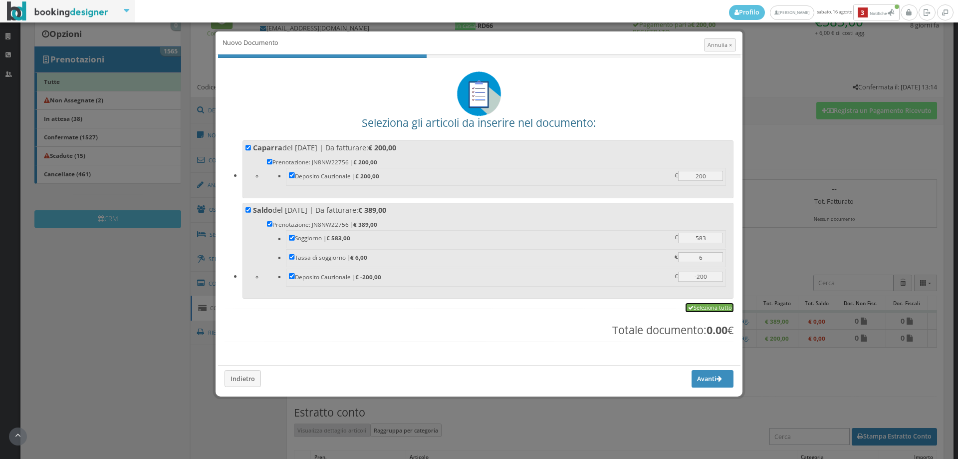
checkbox input "true"
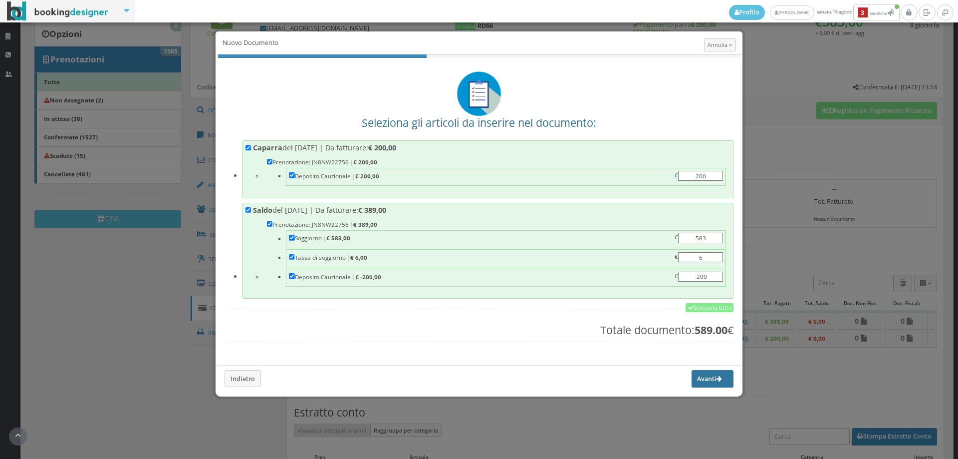
click at [693, 383] on button "Avanti" at bounding box center [713, 378] width 42 height 17
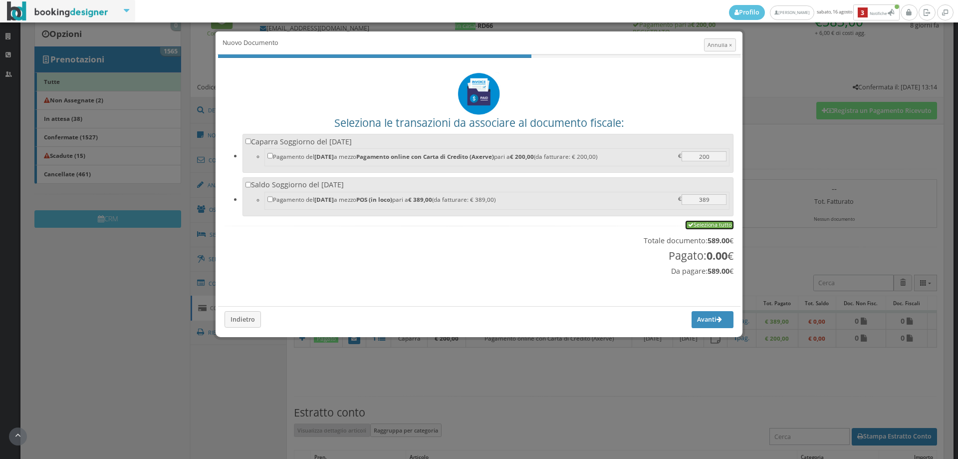
click at [703, 226] on link "Seleziona tutto" at bounding box center [710, 225] width 48 height 9
checkbox input "true"
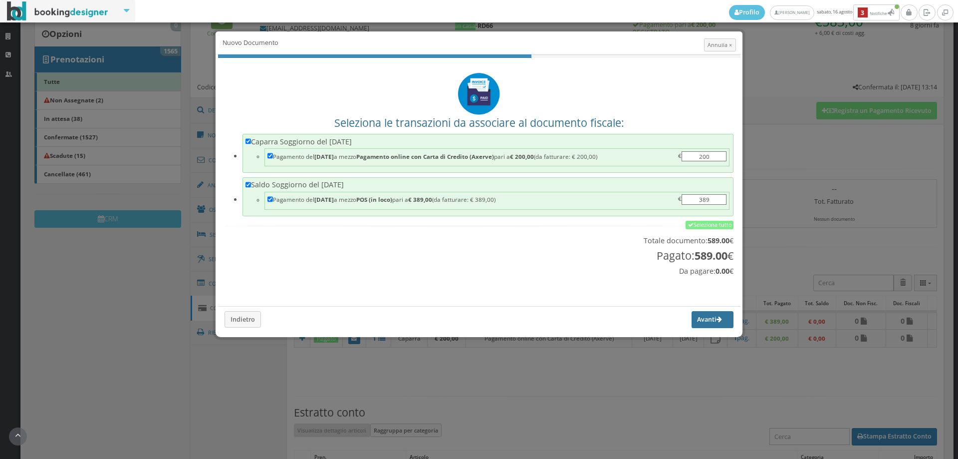
drag, startPoint x: 710, startPoint y: 317, endPoint x: 562, endPoint y: 270, distance: 155.6
click at [710, 317] on button "Avanti" at bounding box center [713, 319] width 42 height 17
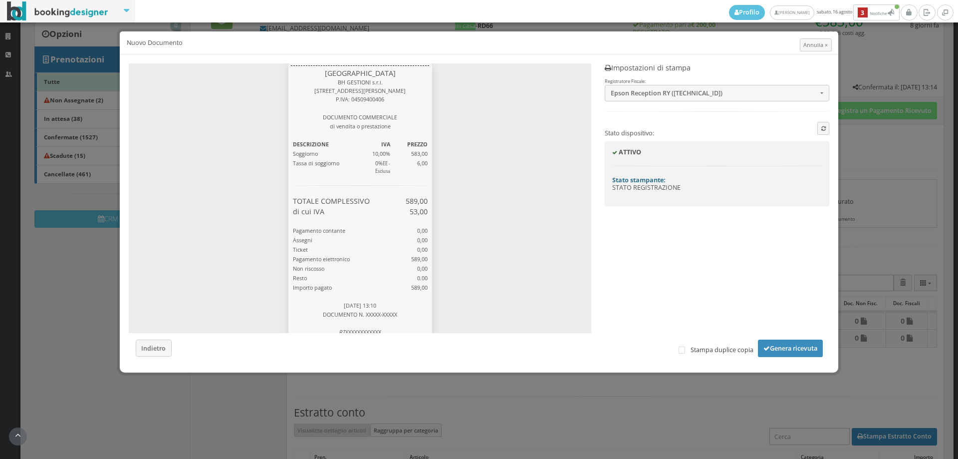
scroll to position [239, 0]
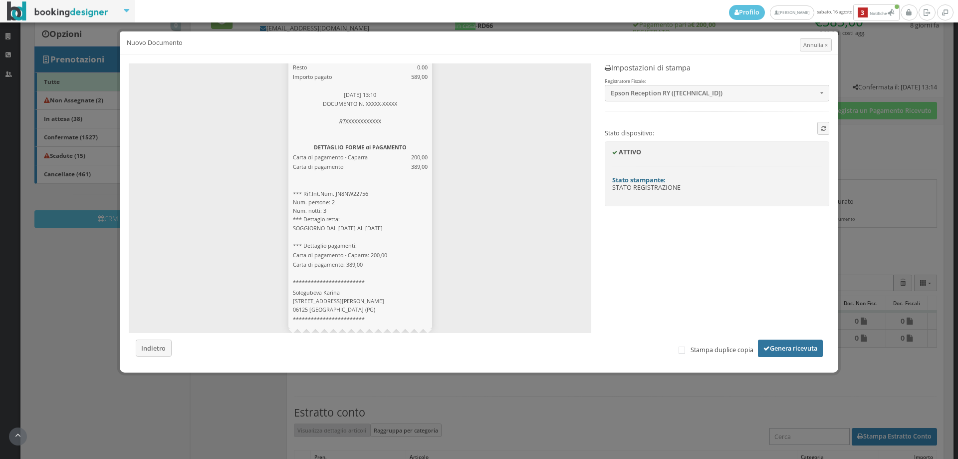
click at [790, 347] on button "Genera ricevuta" at bounding box center [790, 347] width 65 height 17
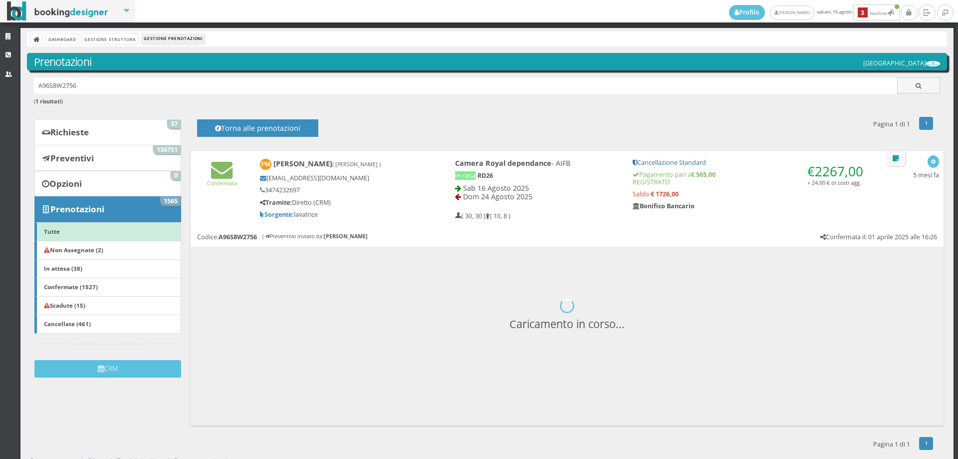
click at [262, 164] on img at bounding box center [265, 164] width 11 height 11
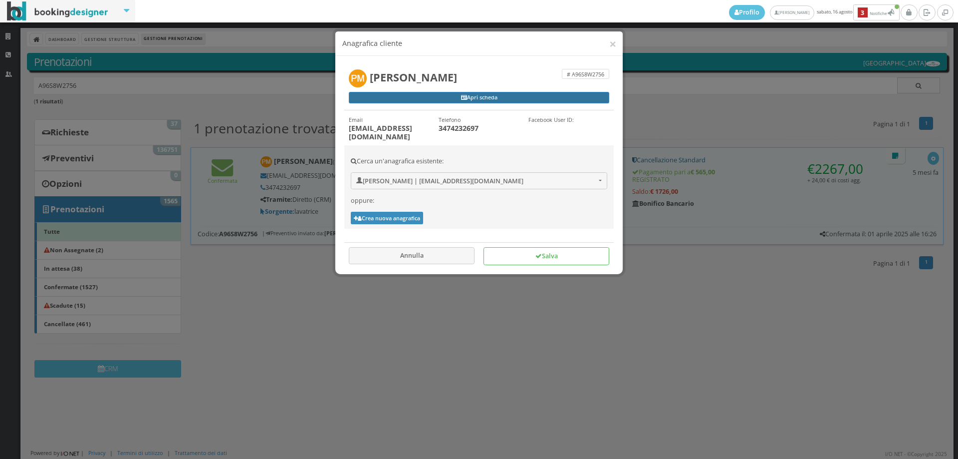
click at [493, 99] on link "Apri scheda" at bounding box center [479, 98] width 261 height 12
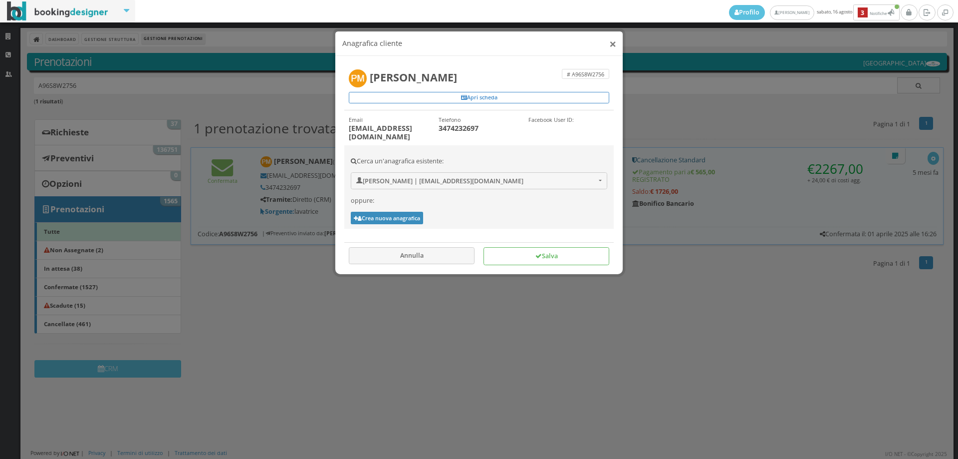
click at [610, 45] on button "×" at bounding box center [612, 43] width 7 height 12
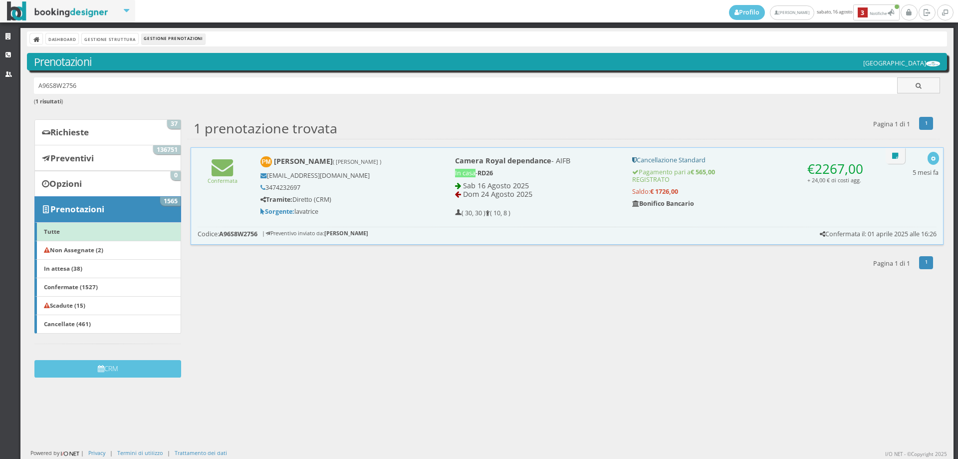
drag, startPoint x: 20, startPoint y: 93, endPoint x: 10, endPoint y: 94, distance: 9.5
click at [10, 94] on div "Strutture CRM Utenti Dashboard Gestione Struttura Gestione Prenotazioni Prenota…" at bounding box center [479, 243] width 958 height 431
type input "[PERSON_NAME]"
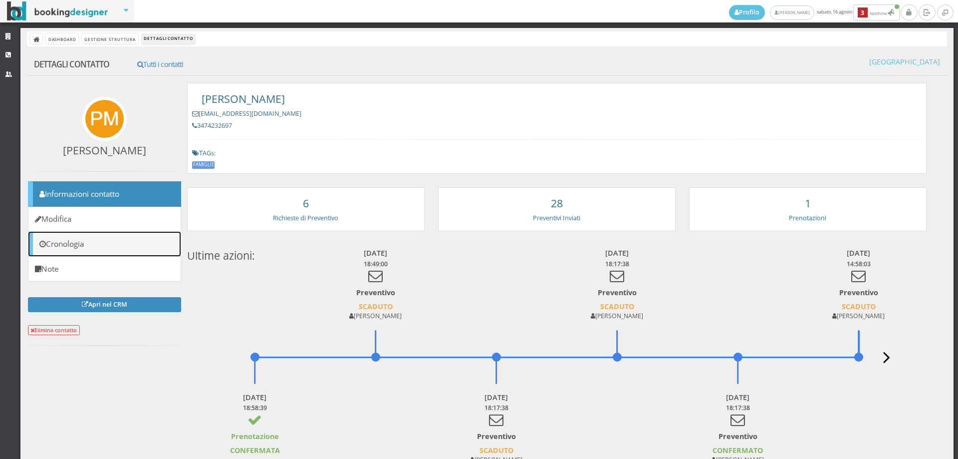
click at [159, 238] on link "Cronologia" at bounding box center [104, 243] width 153 height 25
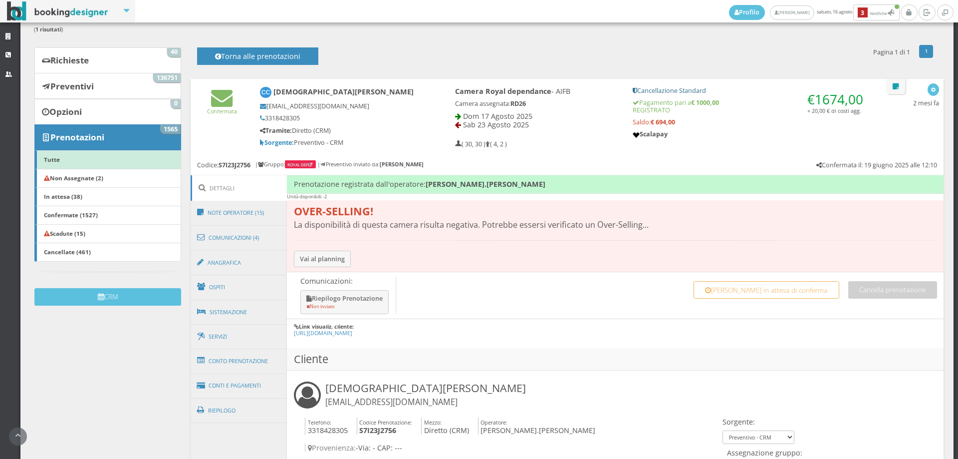
scroll to position [166, 0]
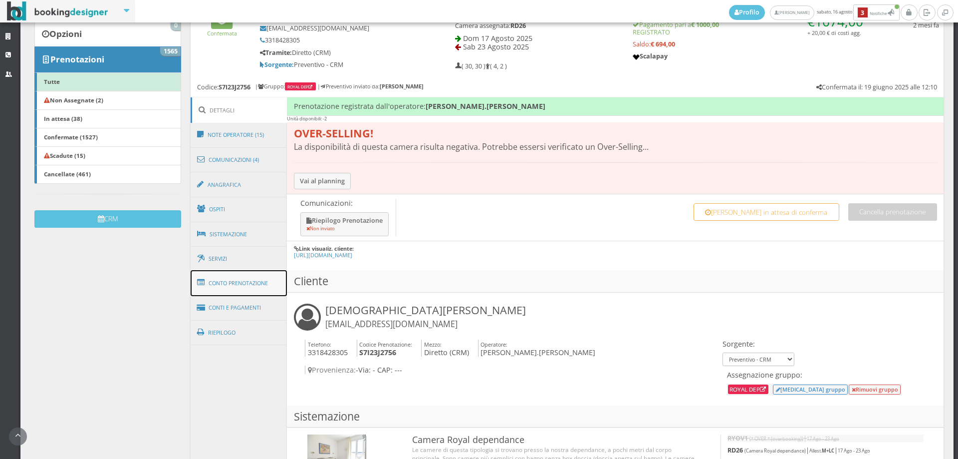
click at [258, 285] on link "Conto Prenotazione" at bounding box center [239, 283] width 97 height 26
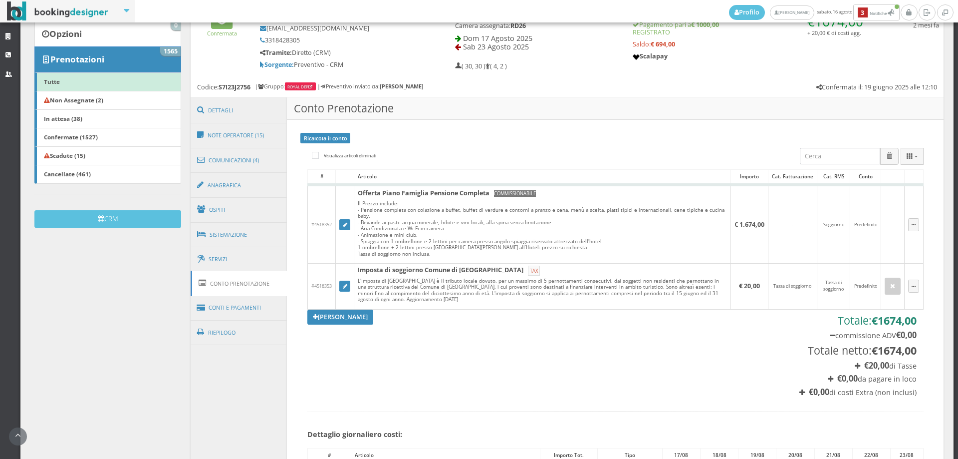
scroll to position [0, 0]
